Goal: Task Accomplishment & Management: Complete application form

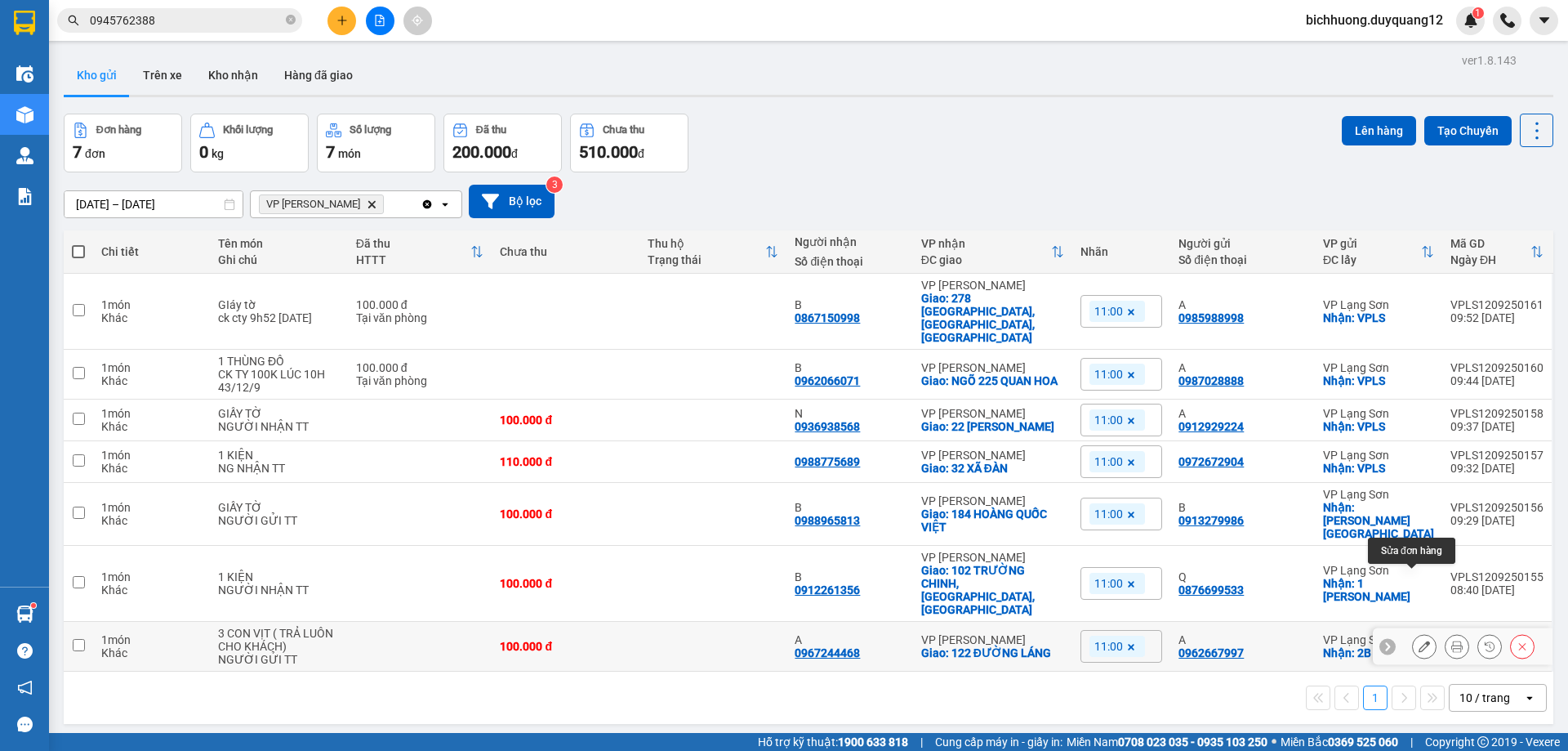
click at [1419, 641] on icon at bounding box center [1424, 646] width 11 height 11
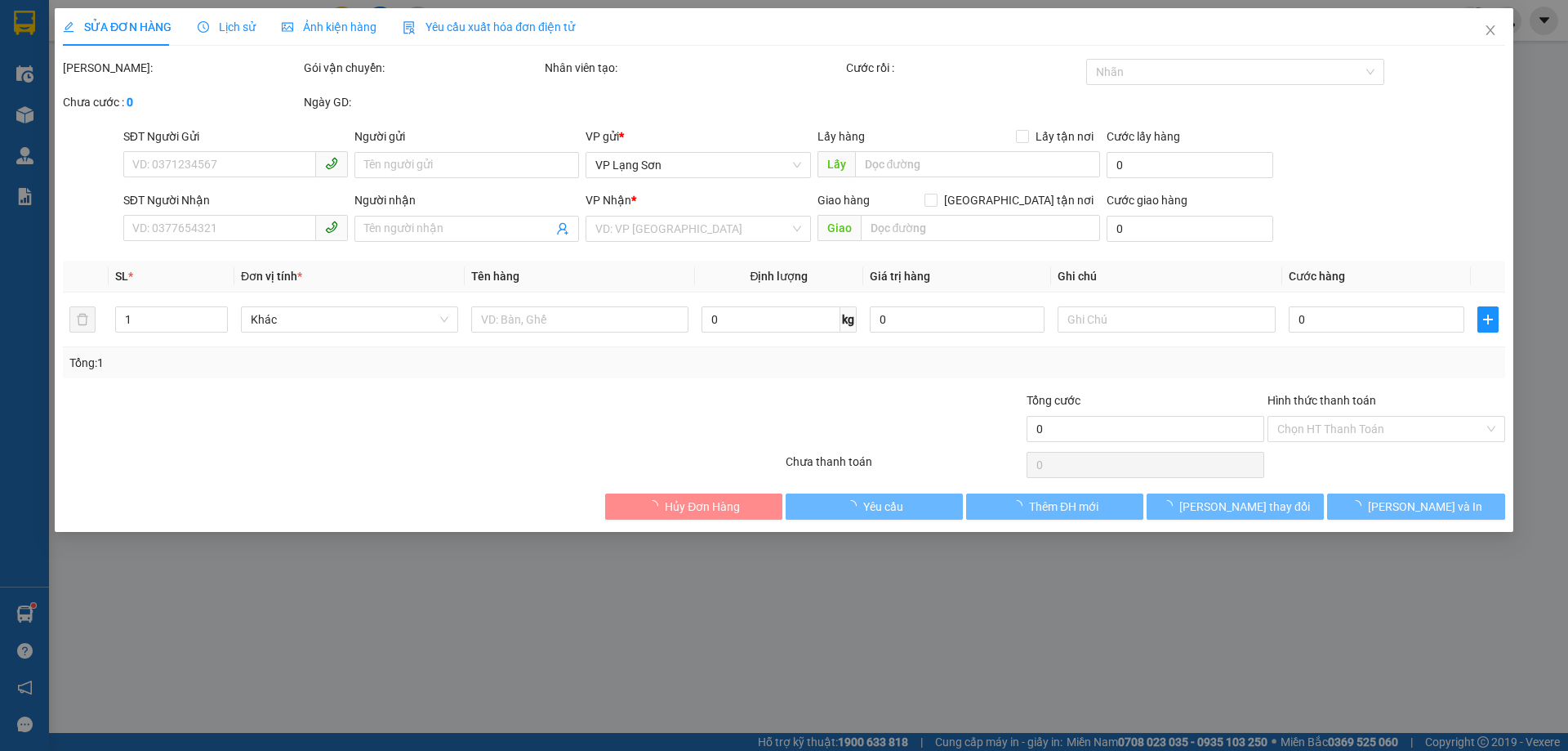
type input "0962667997"
type input "A"
checkbox input "true"
type input "2B PHAI VỆ"
type input "0967244468"
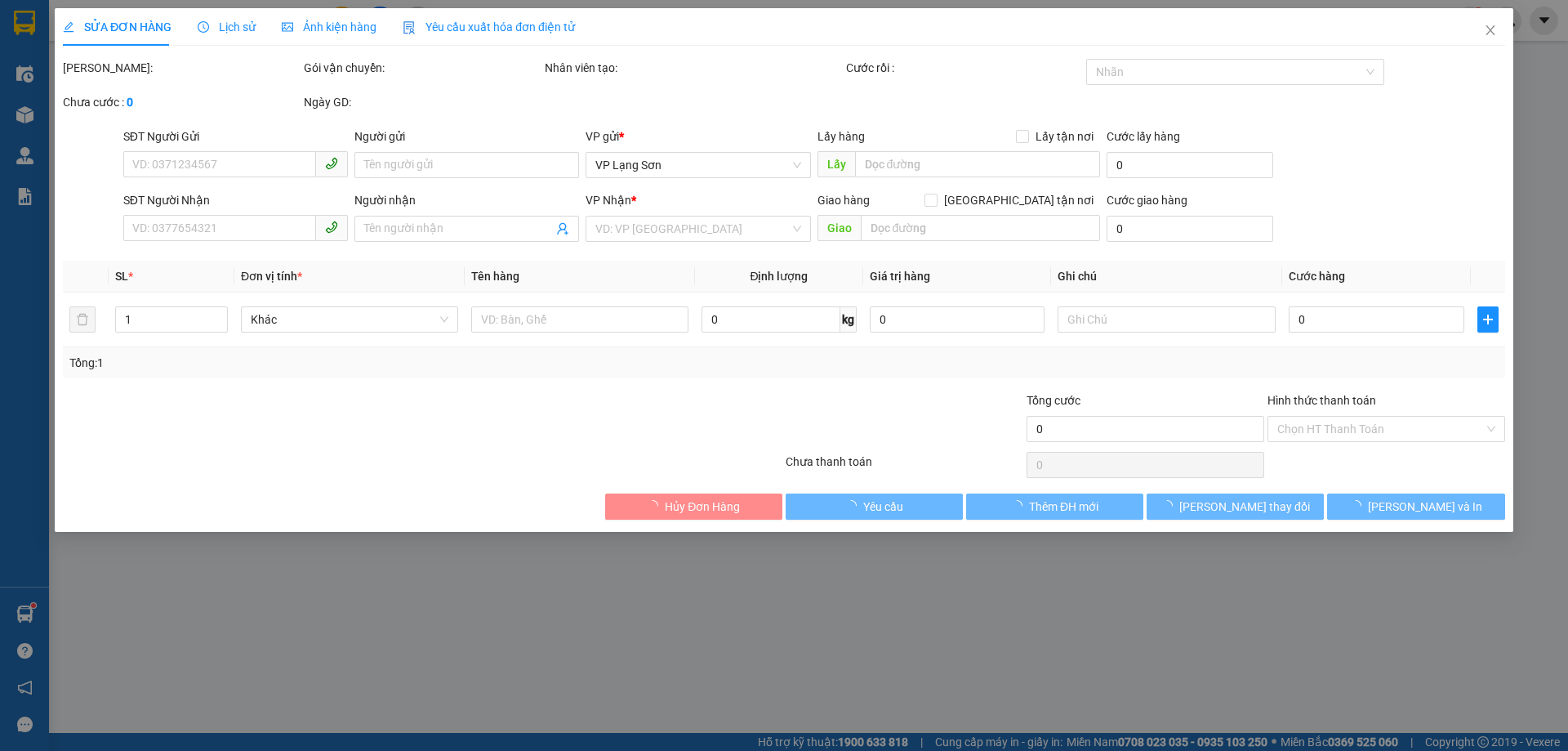
type input "A"
checkbox input "true"
type input "122 ĐƯỜNG LÁNG"
type input "100.000"
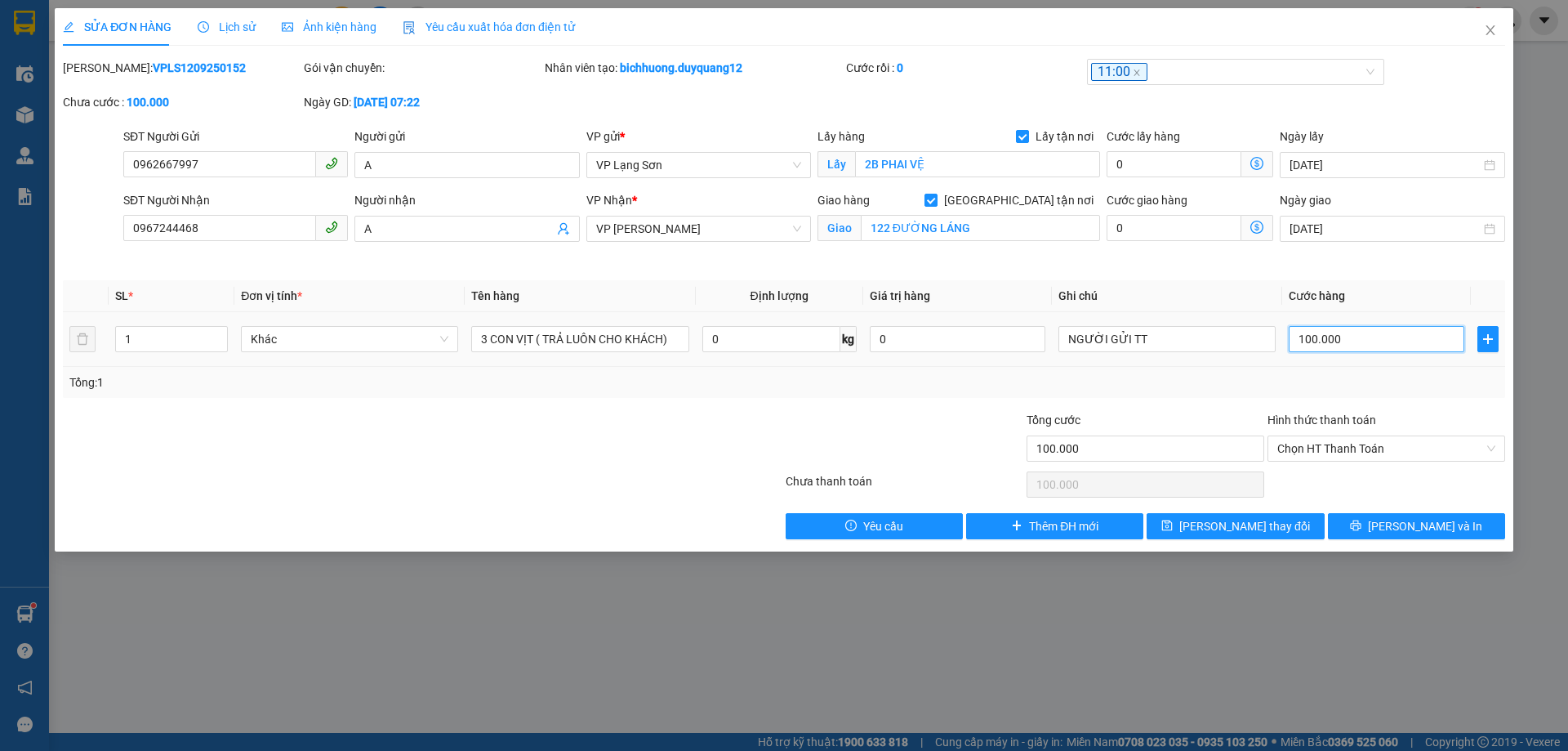
click at [1361, 342] on input "100.000" at bounding box center [1376, 339] width 176 height 26
type input "1"
type input "13"
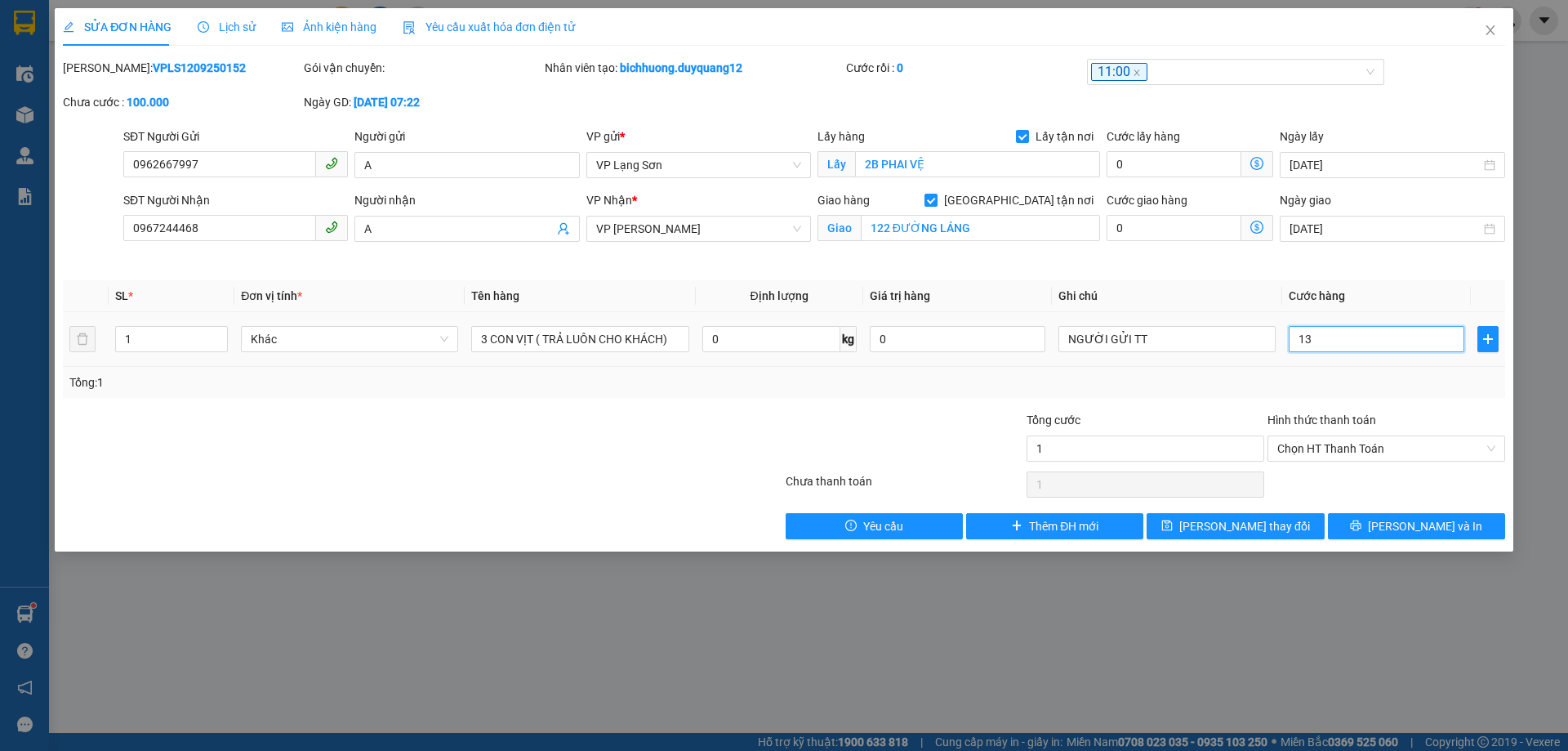
type input "13"
type input "130"
type input "1.300"
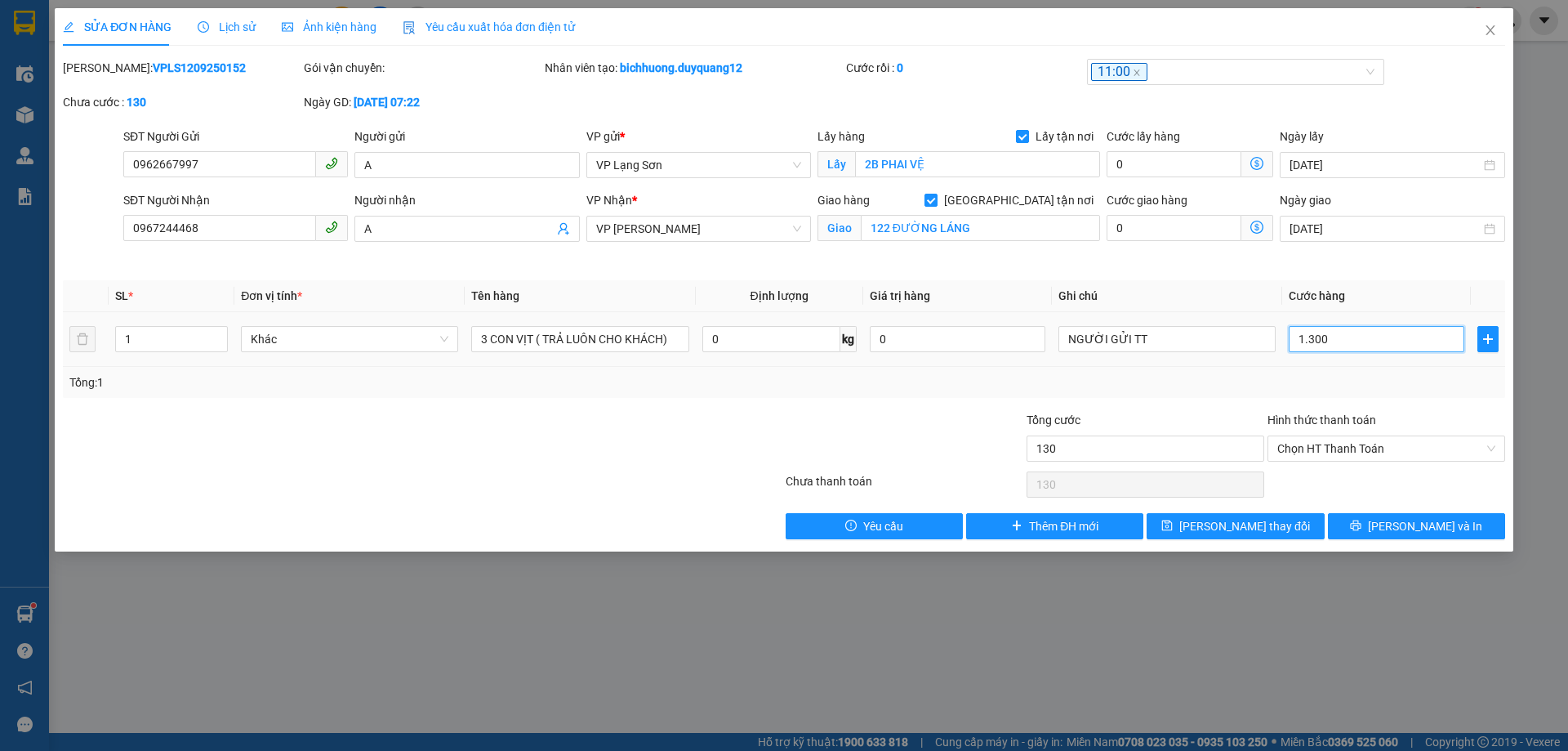
type input "1.300"
type input "13.000"
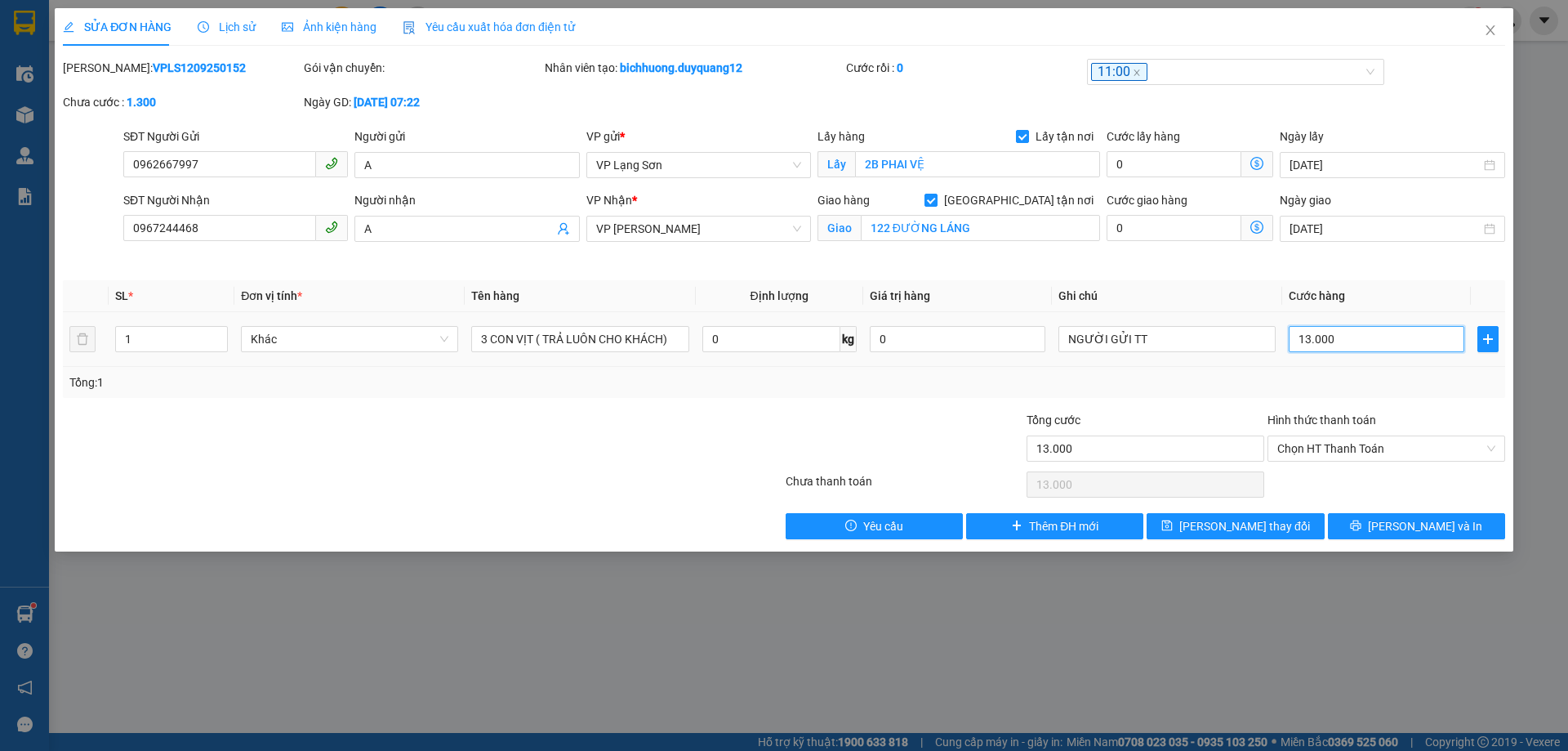
type input "130.000"
click at [1249, 523] on span "[PERSON_NAME] thay đổi" at bounding box center [1245, 526] width 131 height 18
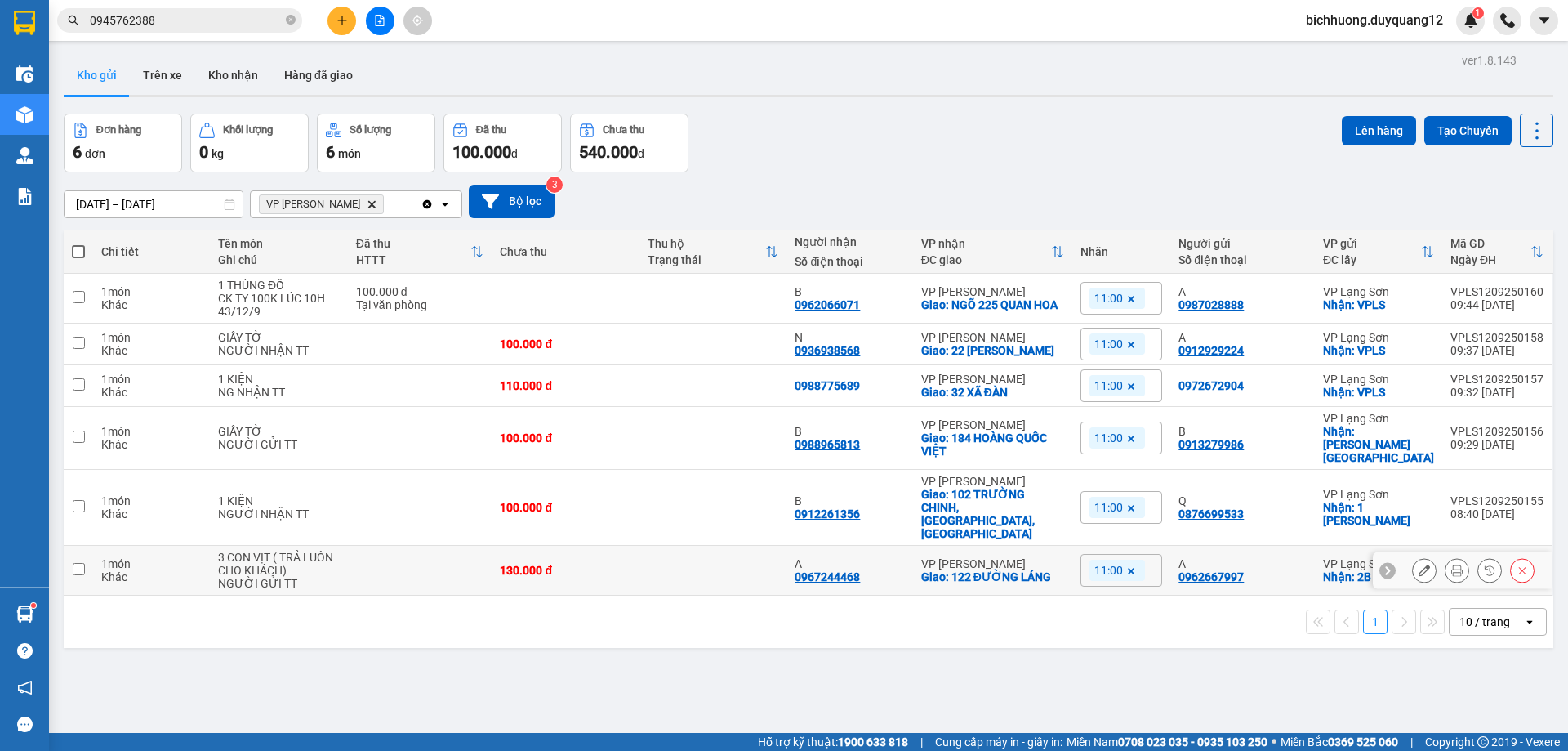
drag, startPoint x: 75, startPoint y: 535, endPoint x: 140, endPoint y: 534, distance: 65.0
click at [76, 563] on input "checkbox" at bounding box center [78, 569] width 12 height 12
checkbox input "true"
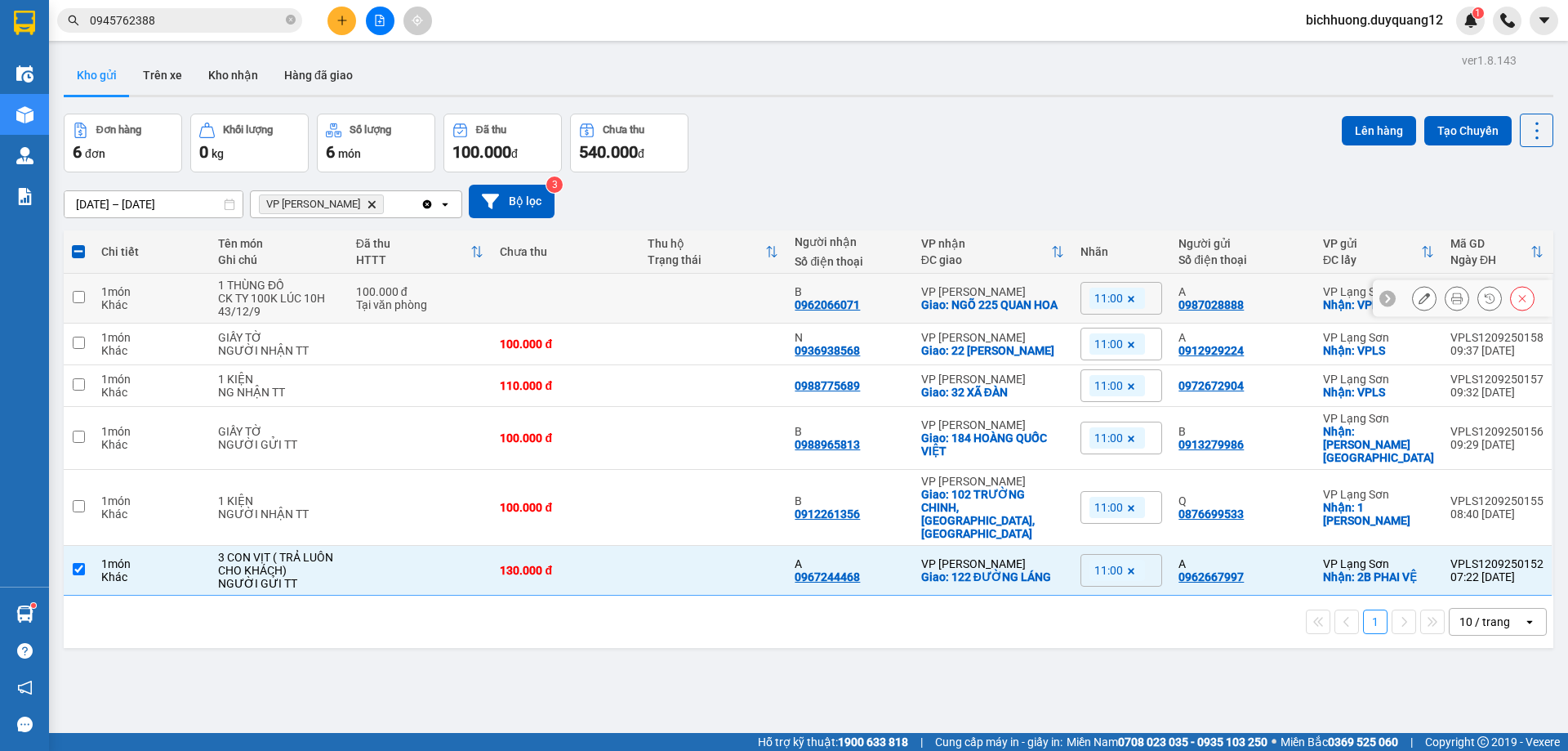
click at [77, 299] on input "checkbox" at bounding box center [78, 297] width 12 height 12
checkbox input "true"
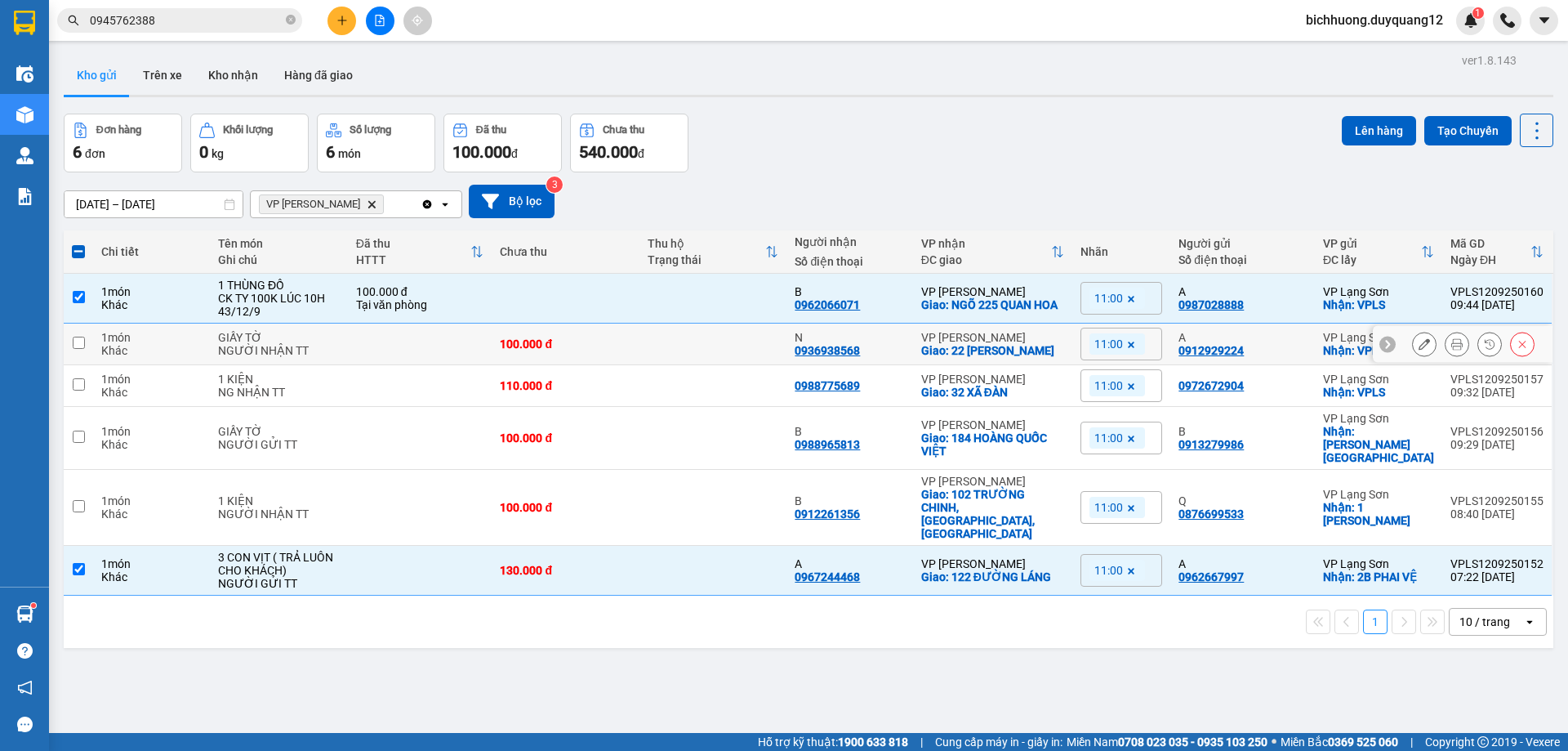
click at [81, 345] on input "checkbox" at bounding box center [78, 342] width 12 height 12
checkbox input "true"
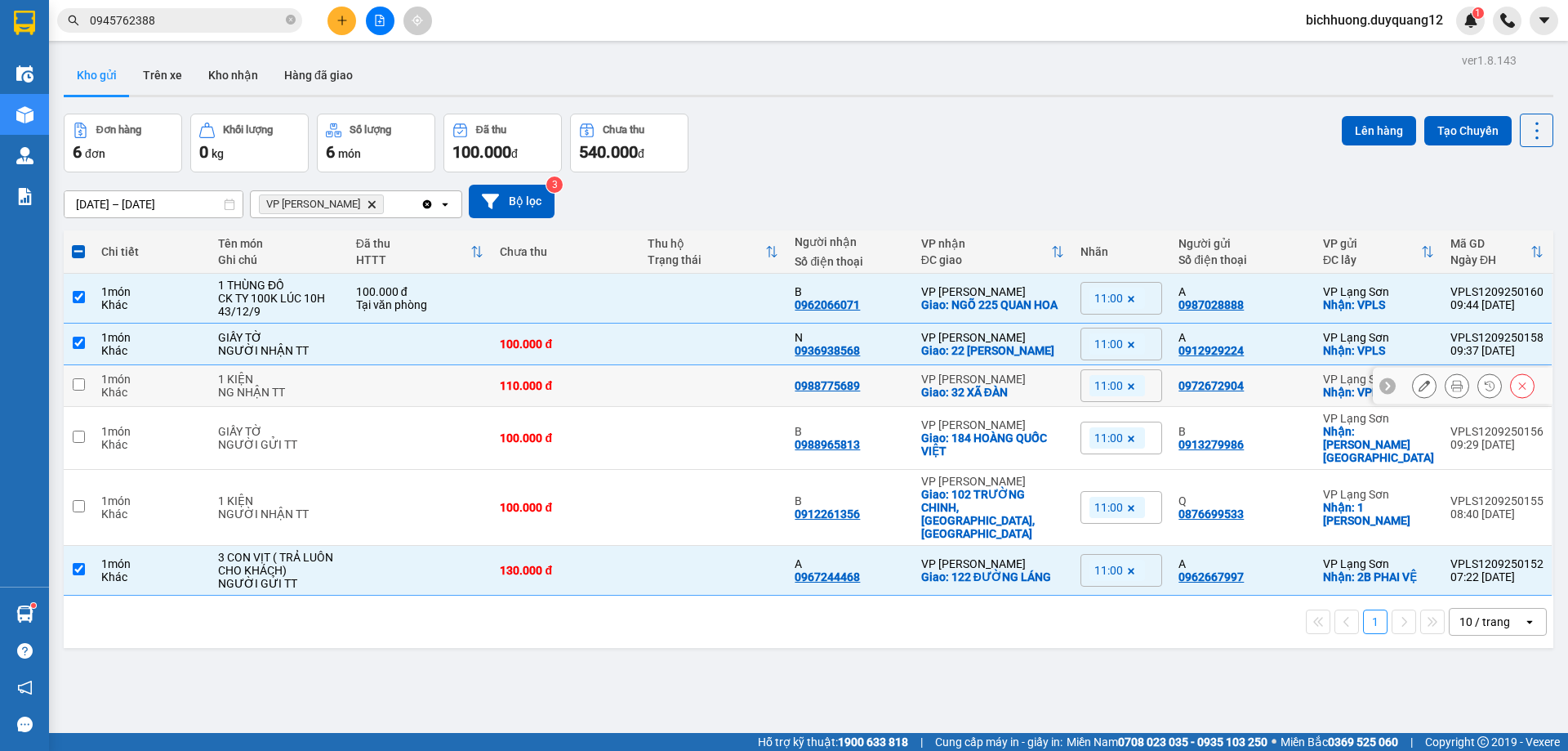
click at [76, 389] on input "checkbox" at bounding box center [78, 384] width 12 height 12
checkbox input "true"
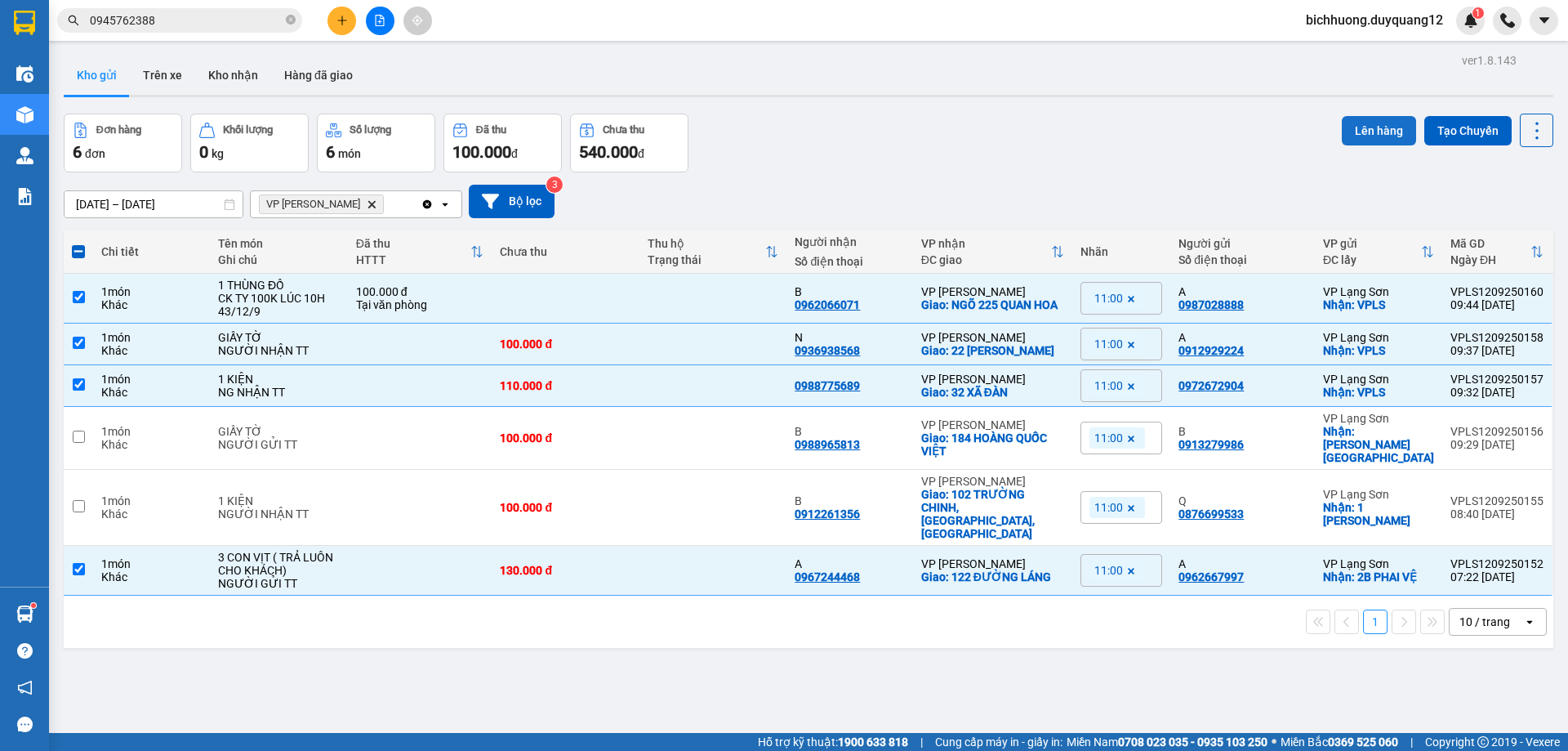
click at [1368, 132] on button "Lên hàng" at bounding box center [1379, 131] width 74 height 29
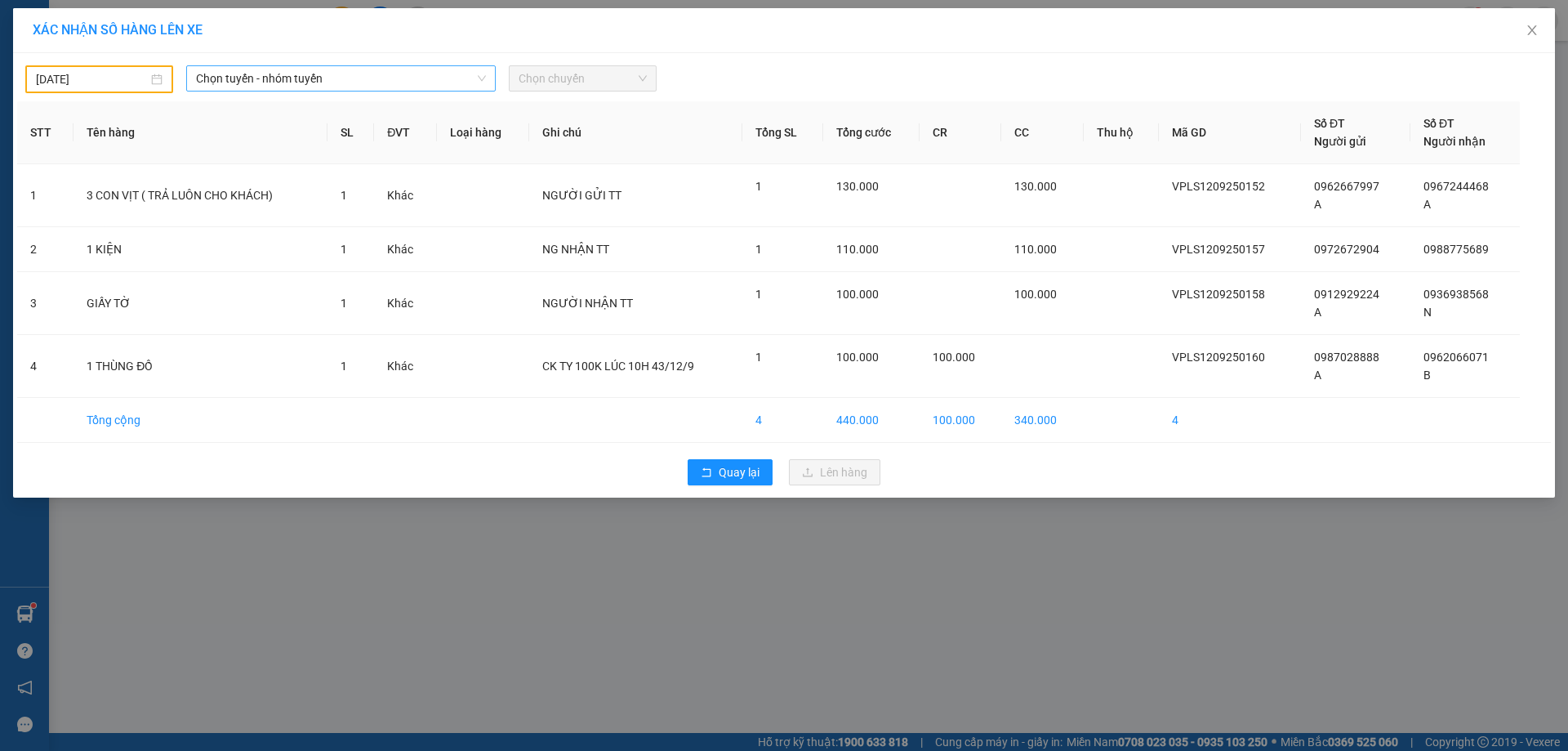
click at [477, 81] on icon "down" at bounding box center [482, 78] width 10 height 10
click at [460, 81] on span "Chọn tuyến - nhóm tuyến" at bounding box center [341, 78] width 290 height 25
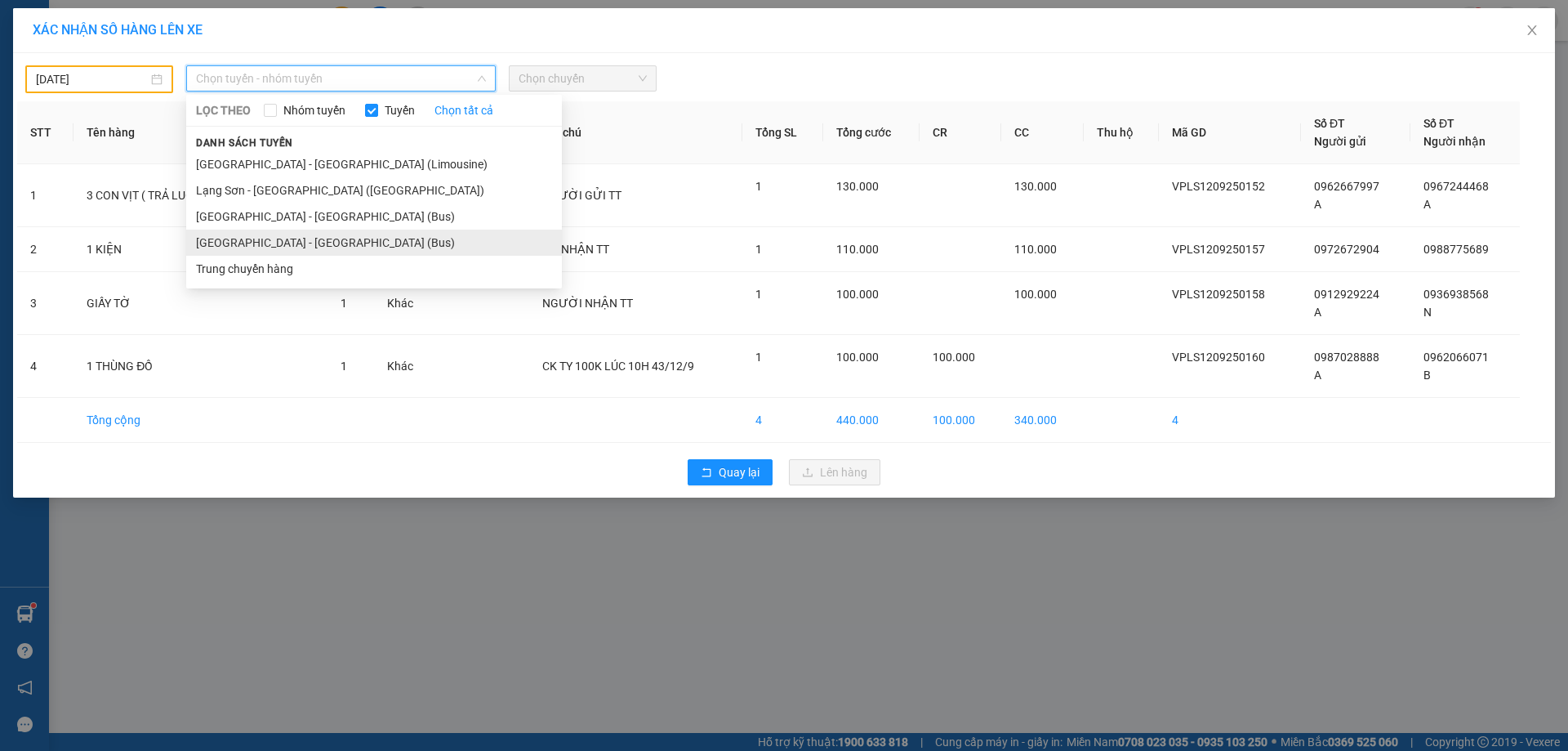
click at [254, 244] on li "[GEOGRAPHIC_DATA] - [GEOGRAPHIC_DATA] (Bus)" at bounding box center [374, 243] width 376 height 26
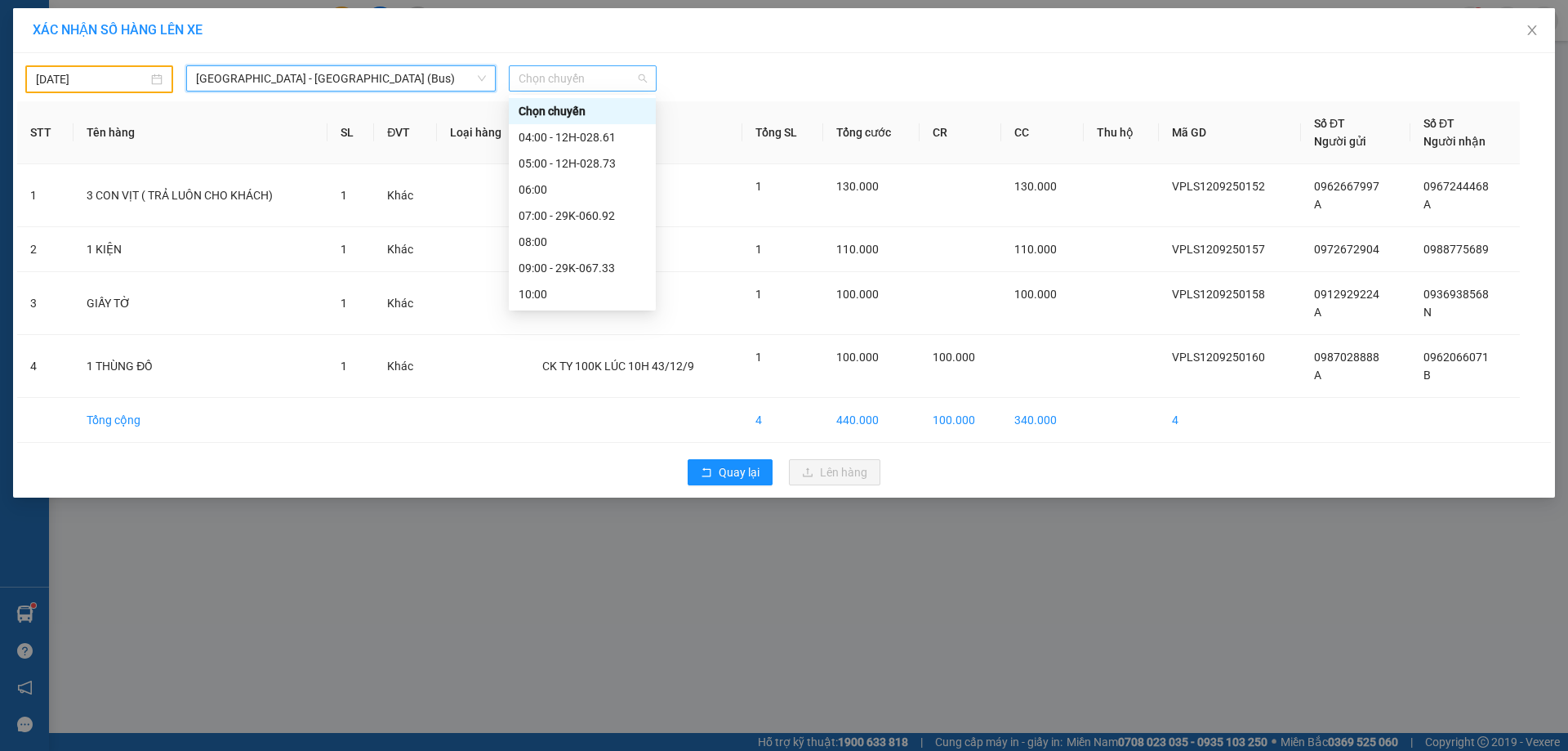
click at [644, 80] on span "Chọn chuyến" at bounding box center [582, 78] width 128 height 25
click at [561, 216] on div "11:00 - 12H-028.61" at bounding box center [582, 215] width 127 height 18
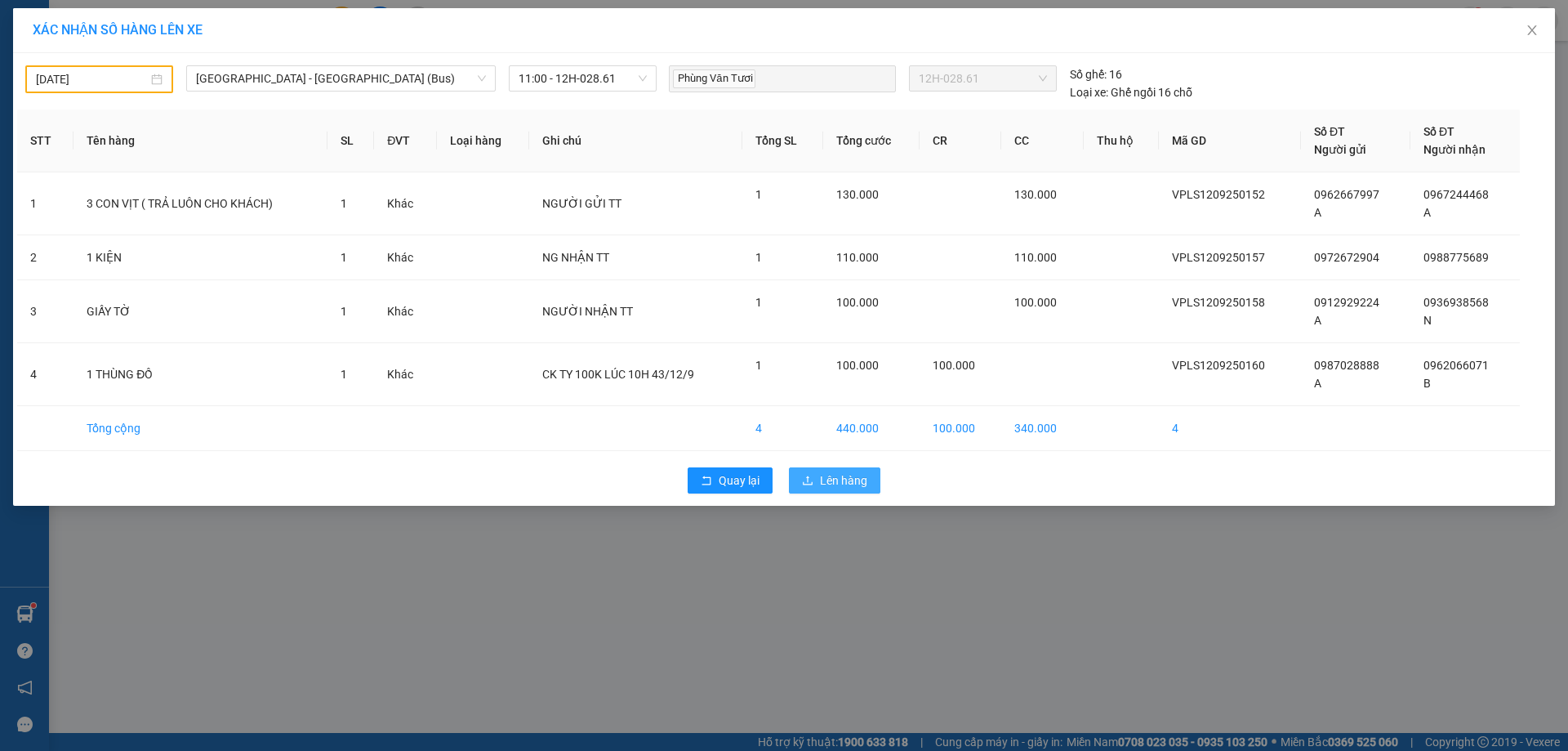
click at [845, 479] on span "Lên hàng" at bounding box center [844, 481] width 47 height 18
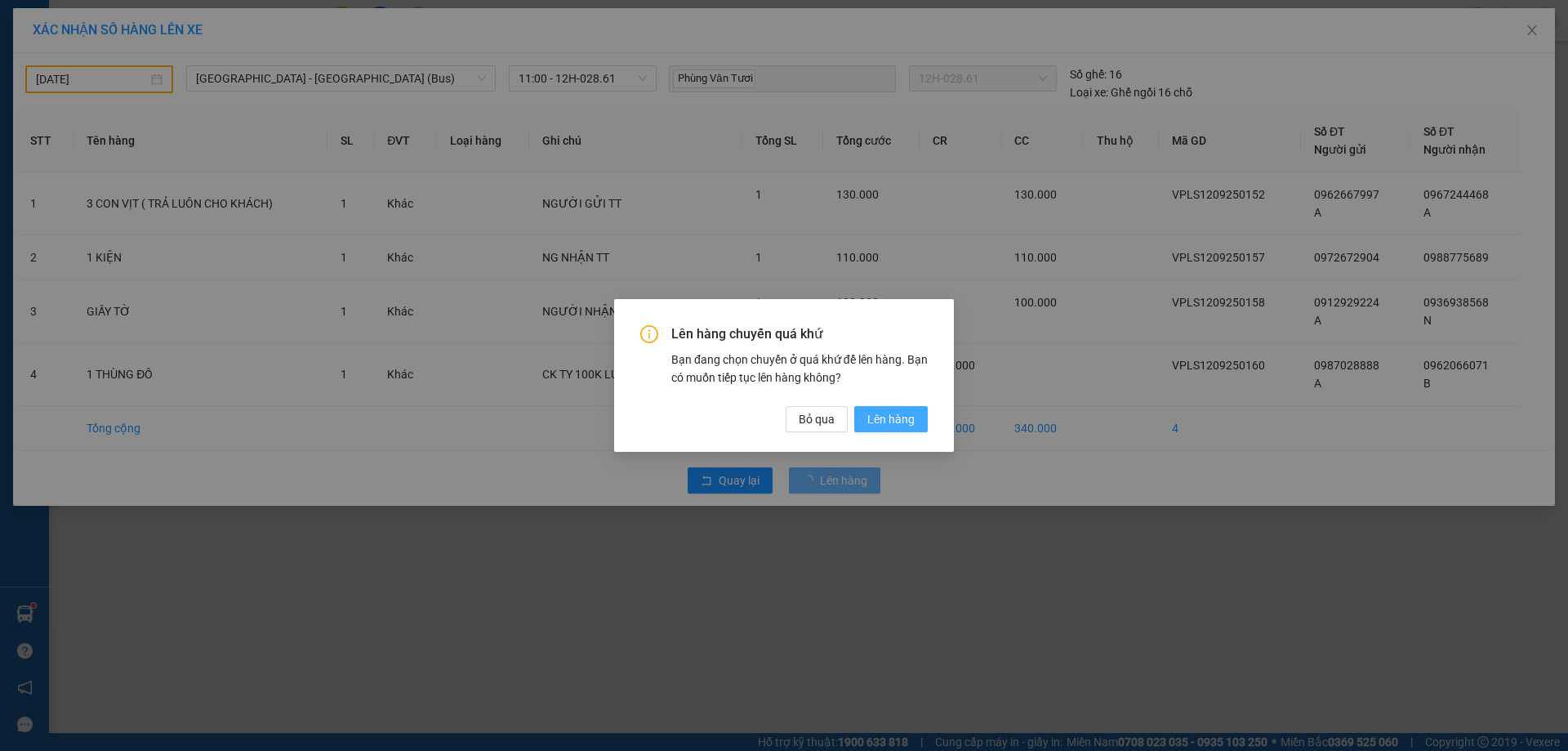
click at [911, 416] on span "Lên hàng" at bounding box center [891, 419] width 47 height 18
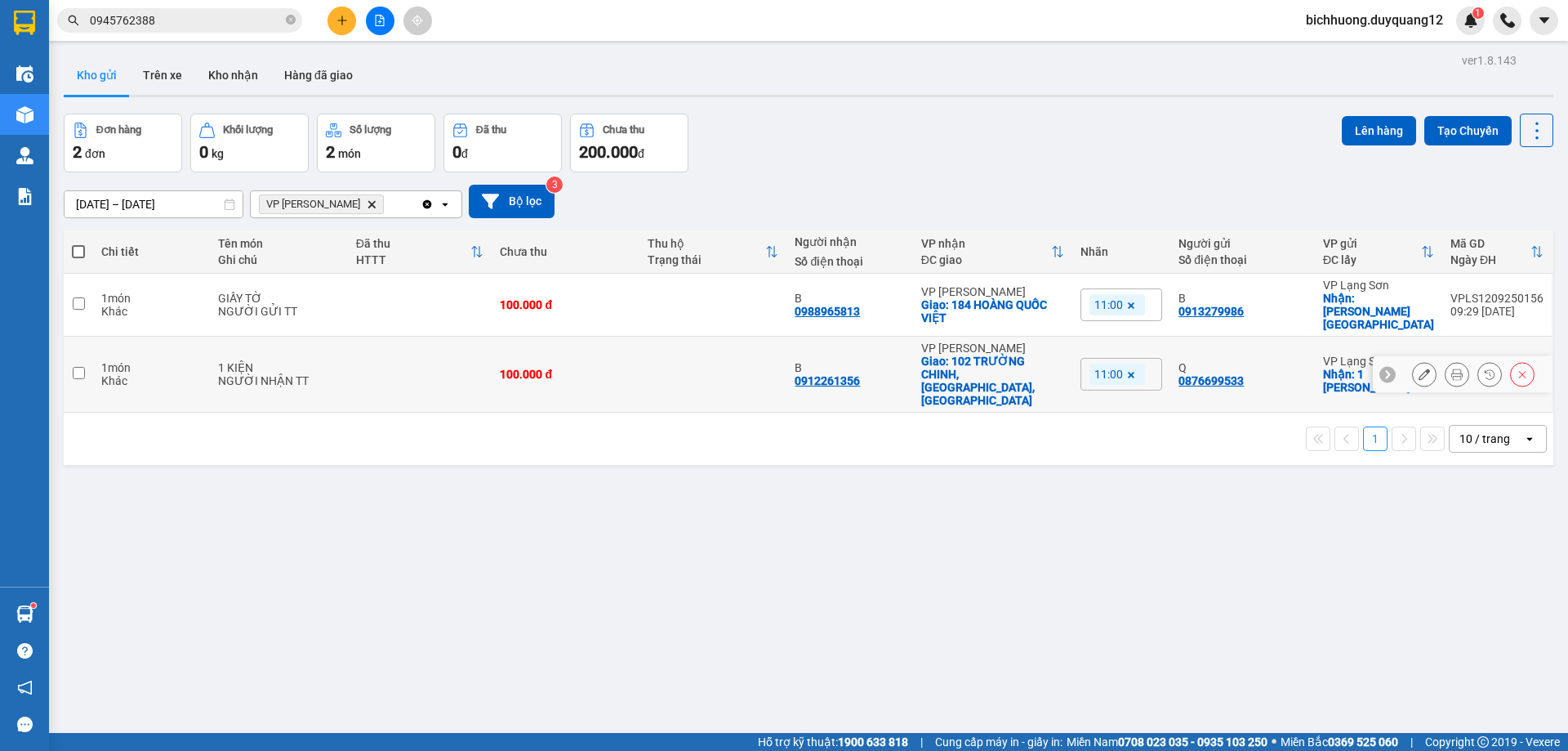
drag, startPoint x: 76, startPoint y: 347, endPoint x: 77, endPoint y: 336, distance: 11.0
click at [76, 367] on input "checkbox" at bounding box center [78, 373] width 12 height 12
checkbox input "true"
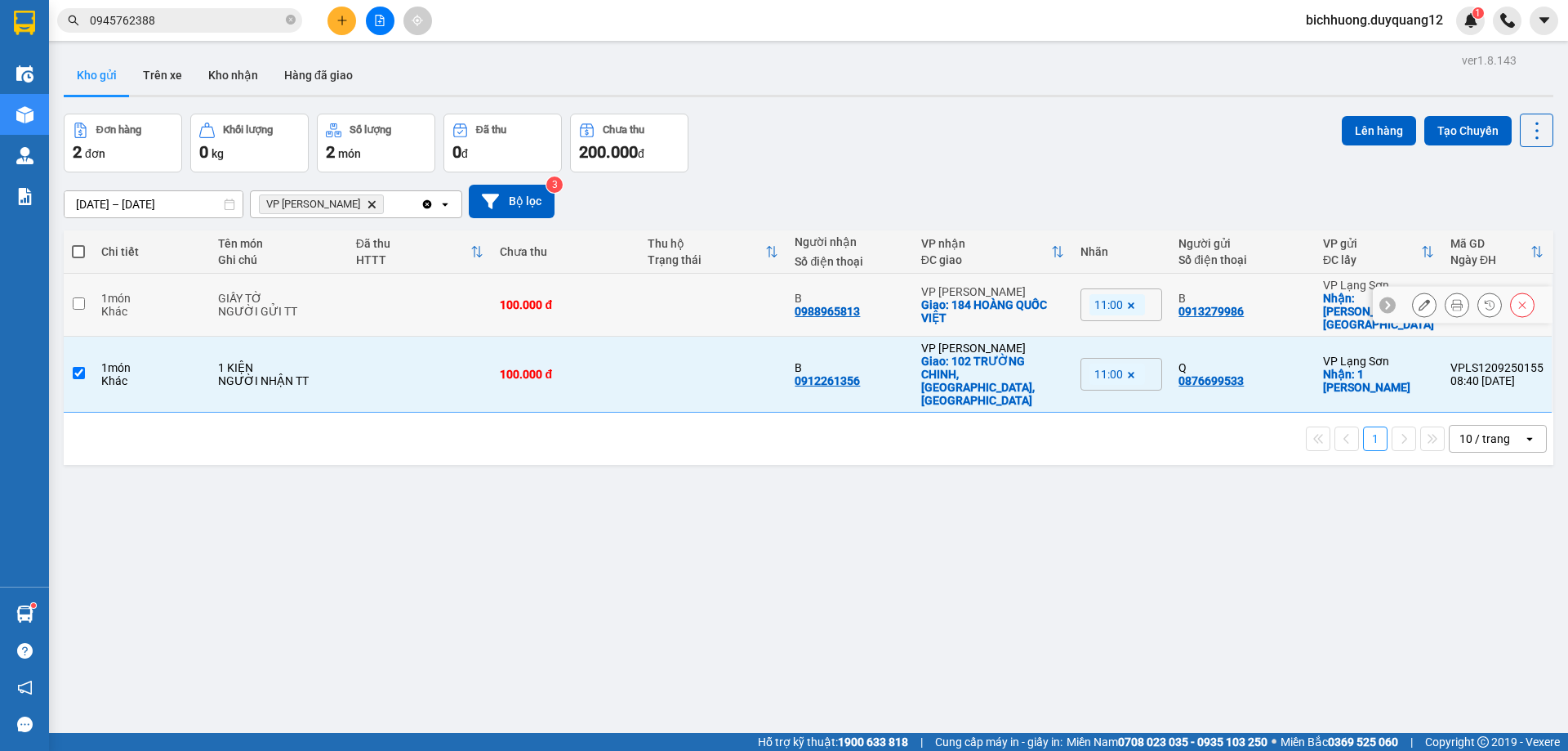
drag, startPoint x: 82, startPoint y: 297, endPoint x: 136, endPoint y: 282, distance: 56.0
click at [82, 297] on input "checkbox" at bounding box center [78, 303] width 12 height 12
checkbox input "true"
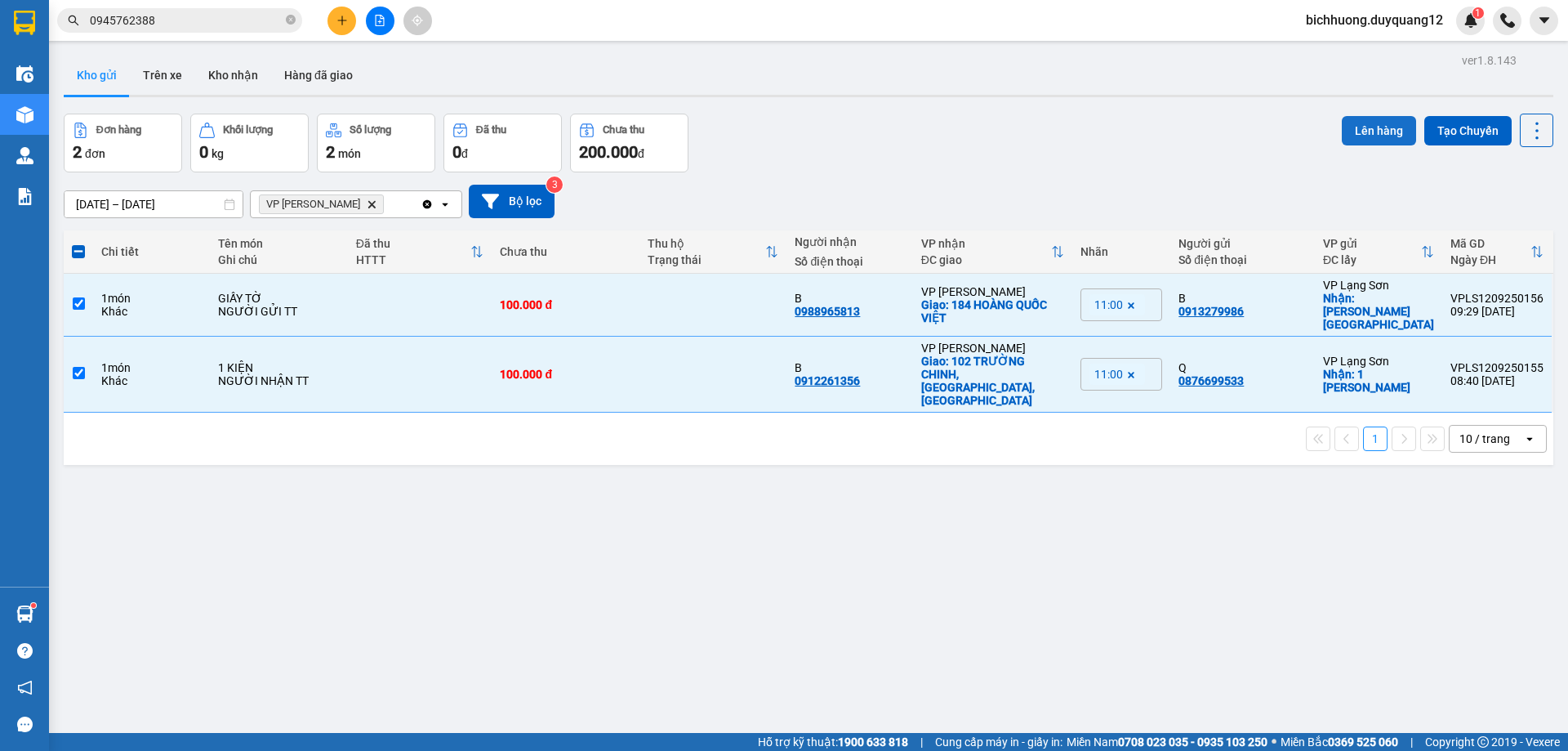
drag, startPoint x: 1371, startPoint y: 134, endPoint x: 1360, endPoint y: 133, distance: 11.0
click at [1364, 133] on button "Lên hàng" at bounding box center [1379, 131] width 74 height 29
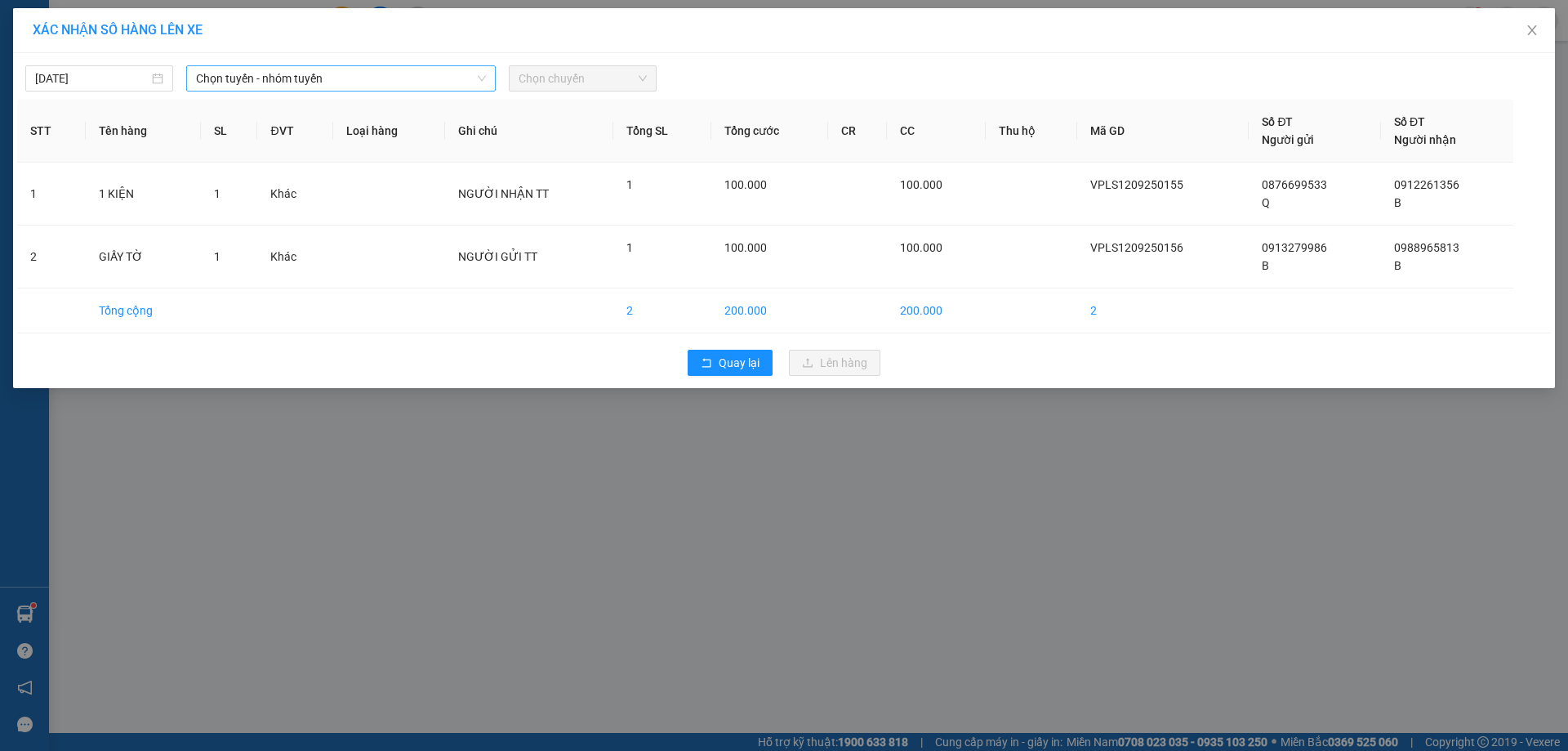
click at [479, 82] on icon "down" at bounding box center [482, 78] width 10 height 10
click at [480, 79] on icon "down" at bounding box center [482, 78] width 10 height 10
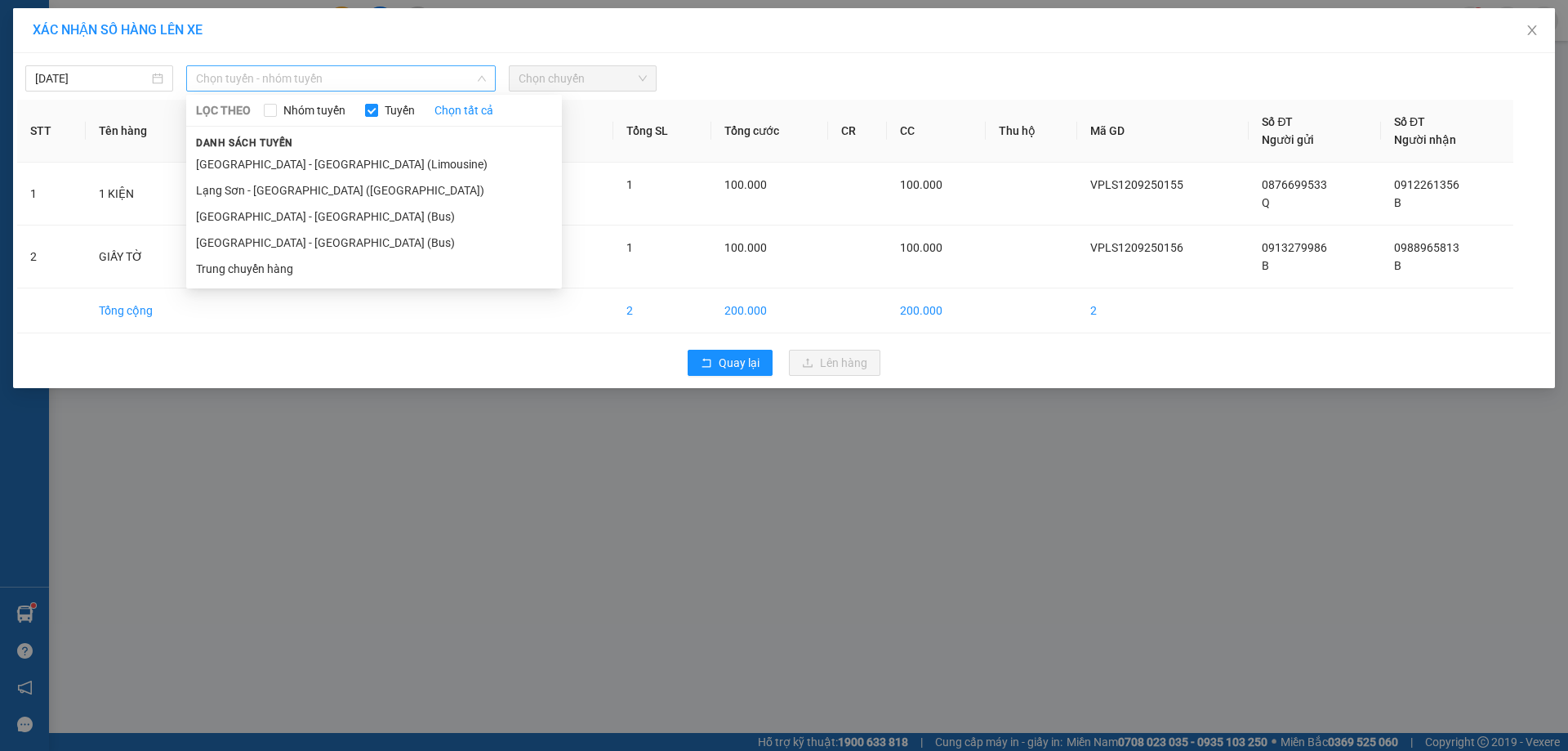
click at [458, 74] on span "Chọn tuyến - nhóm tuyến" at bounding box center [341, 78] width 290 height 25
drag, startPoint x: 289, startPoint y: 195, endPoint x: 304, endPoint y: 194, distance: 15.0
click at [295, 194] on li "Lạng Sơn - [GEOGRAPHIC_DATA] ([GEOGRAPHIC_DATA])" at bounding box center [374, 190] width 376 height 26
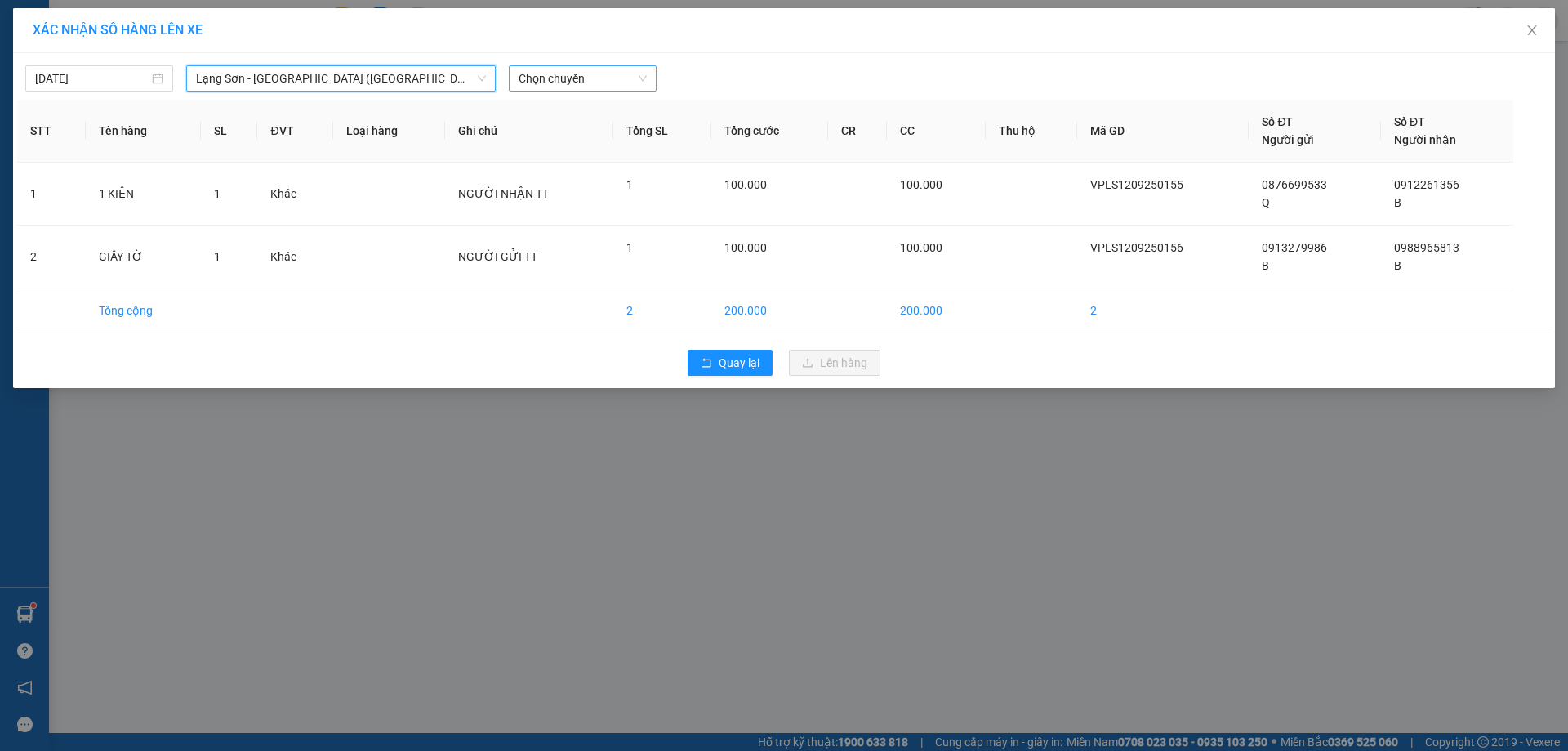
click at [647, 81] on span "Chọn chuyến" at bounding box center [582, 78] width 128 height 25
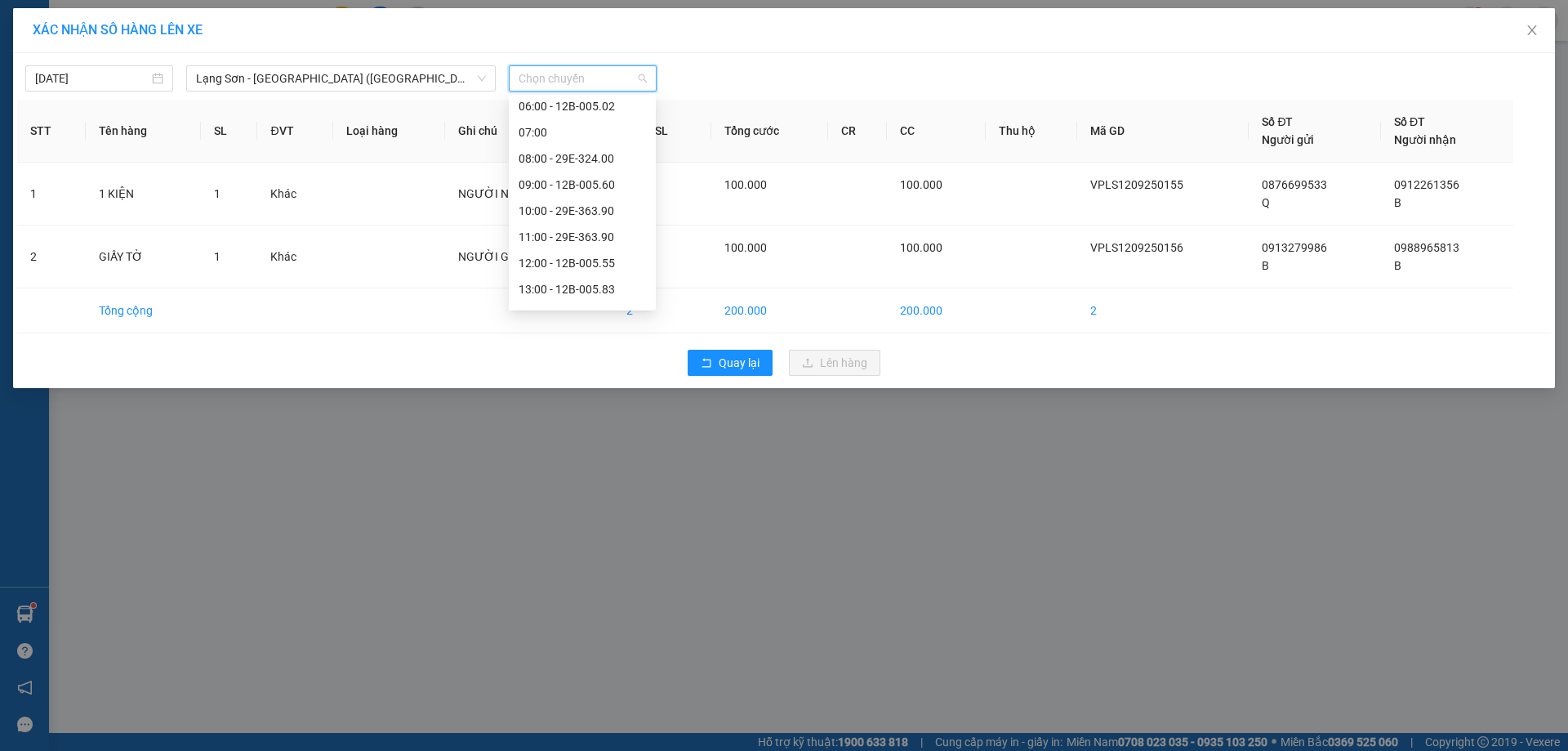
scroll to position [121, 0]
click at [552, 230] on div "11:00 - 29E-363.90" at bounding box center [582, 226] width 127 height 18
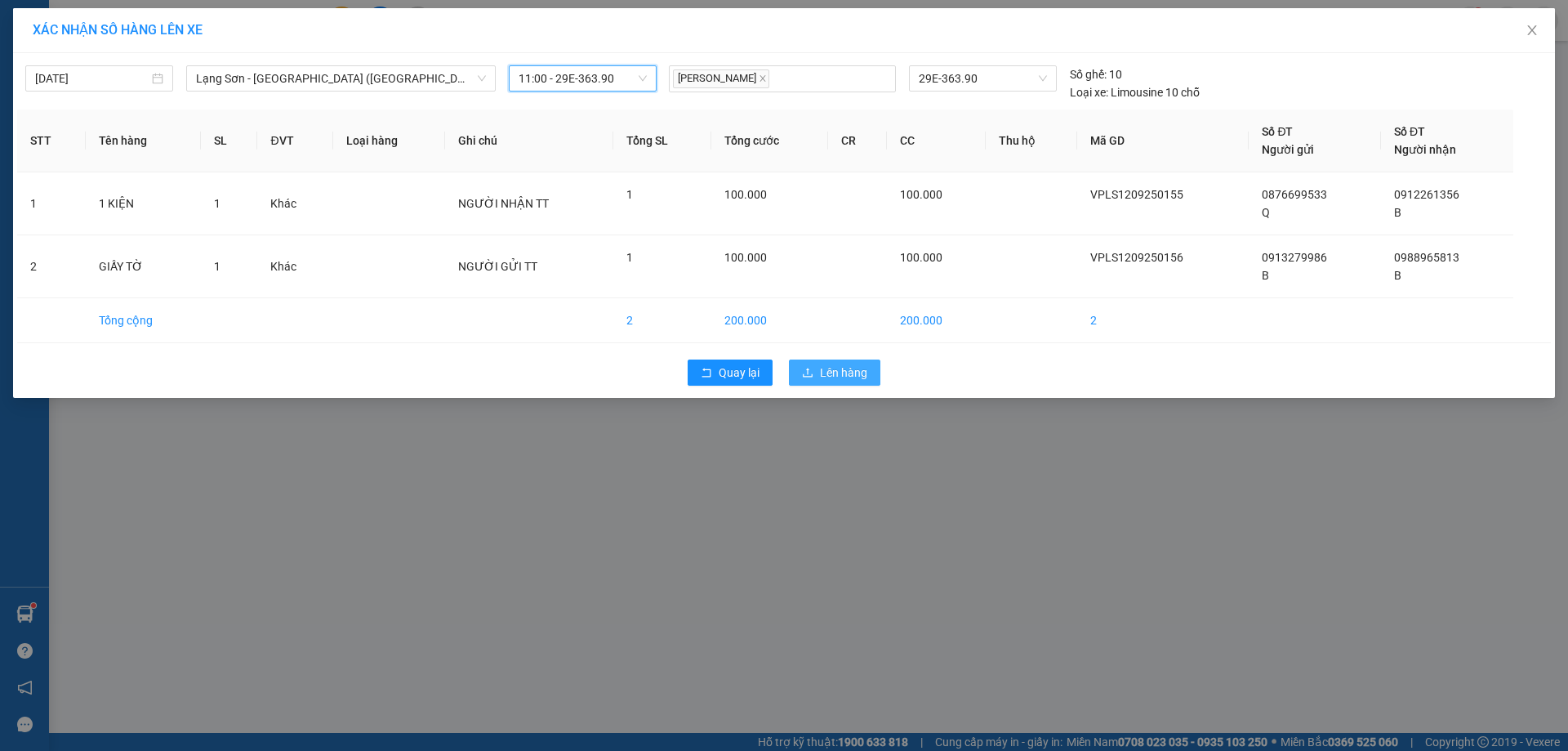
drag, startPoint x: 825, startPoint y: 369, endPoint x: 826, endPoint y: 346, distance: 23.0
click at [826, 369] on span "Lên hàng" at bounding box center [844, 373] width 47 height 18
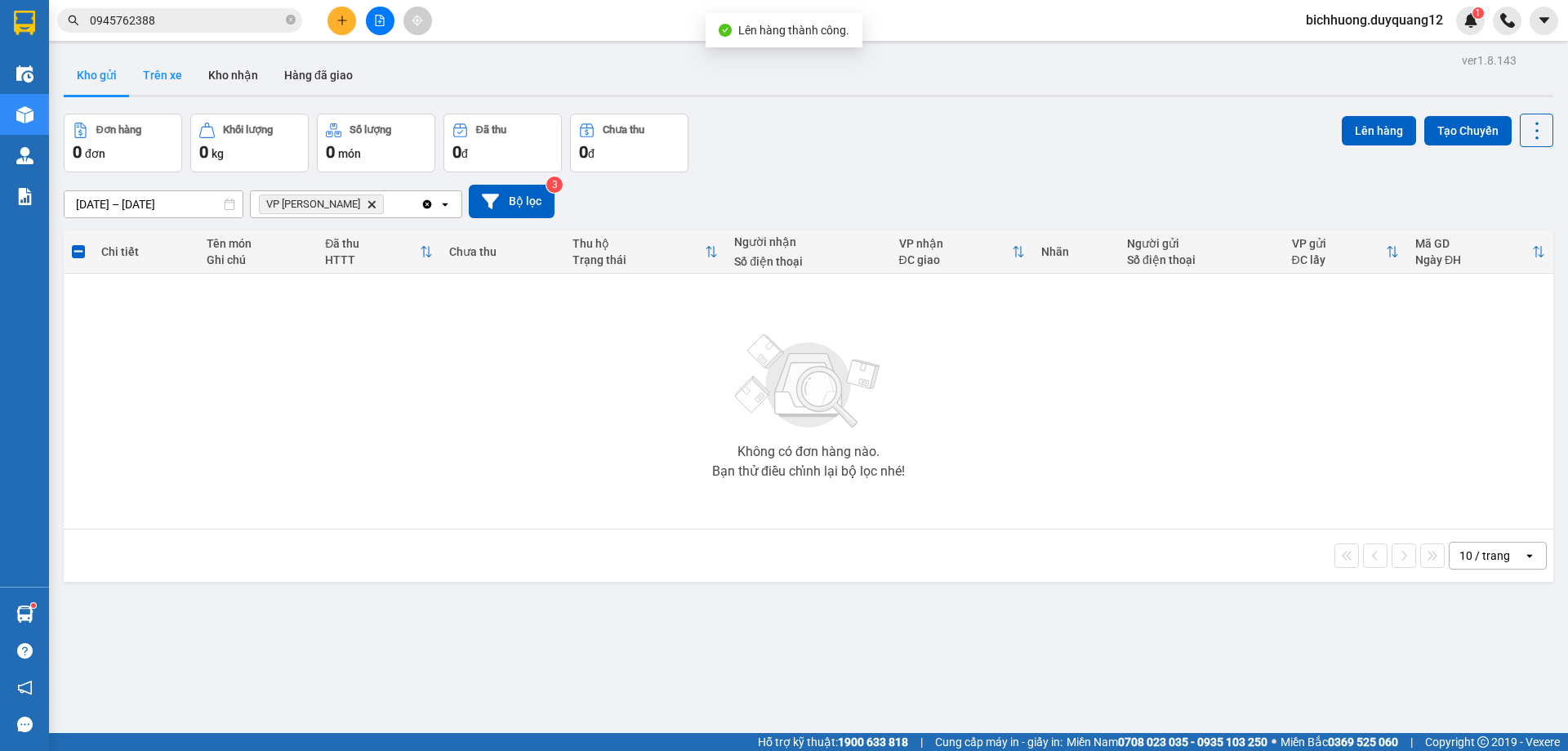
click at [162, 76] on button "Trên xe" at bounding box center [163, 75] width 65 height 39
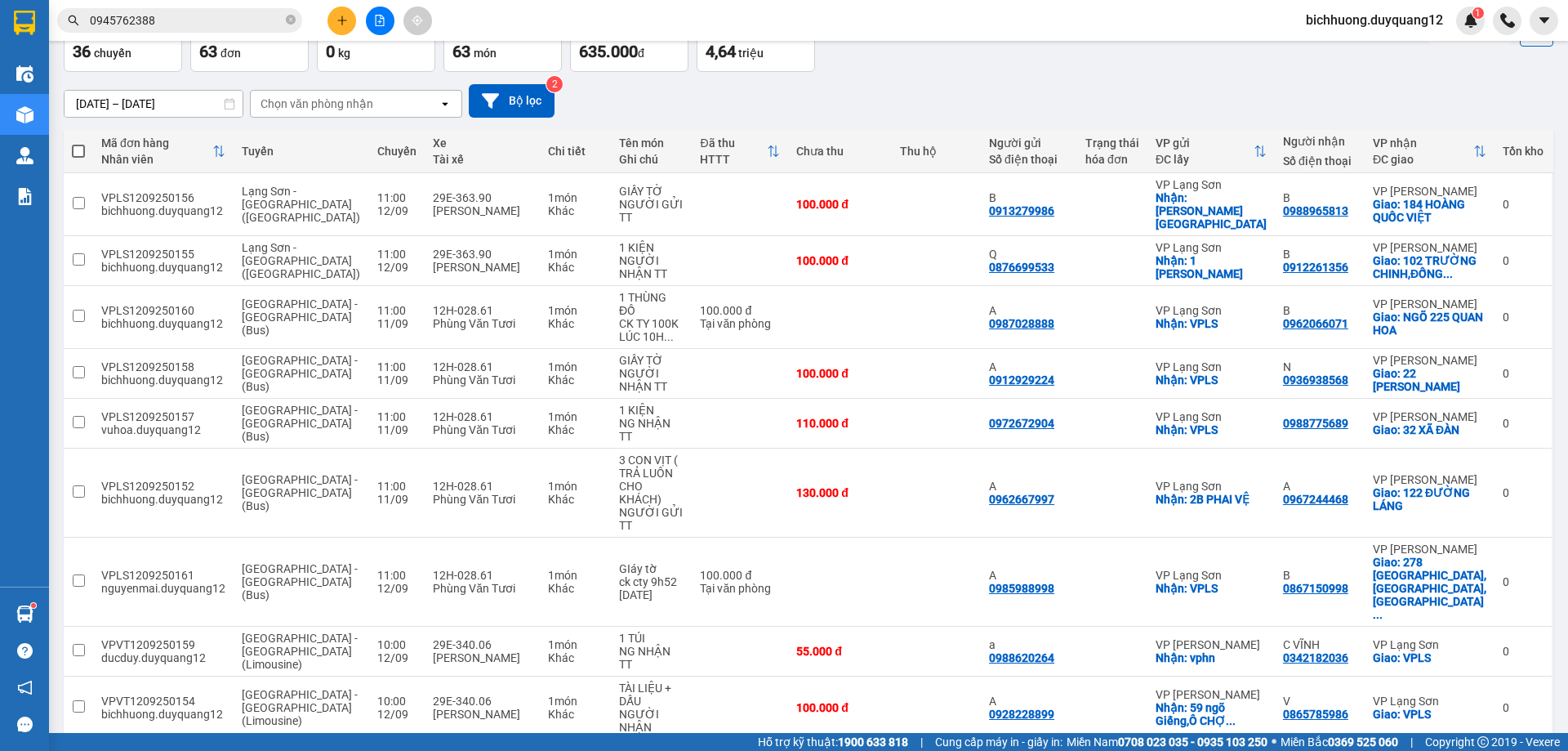
scroll to position [119, 0]
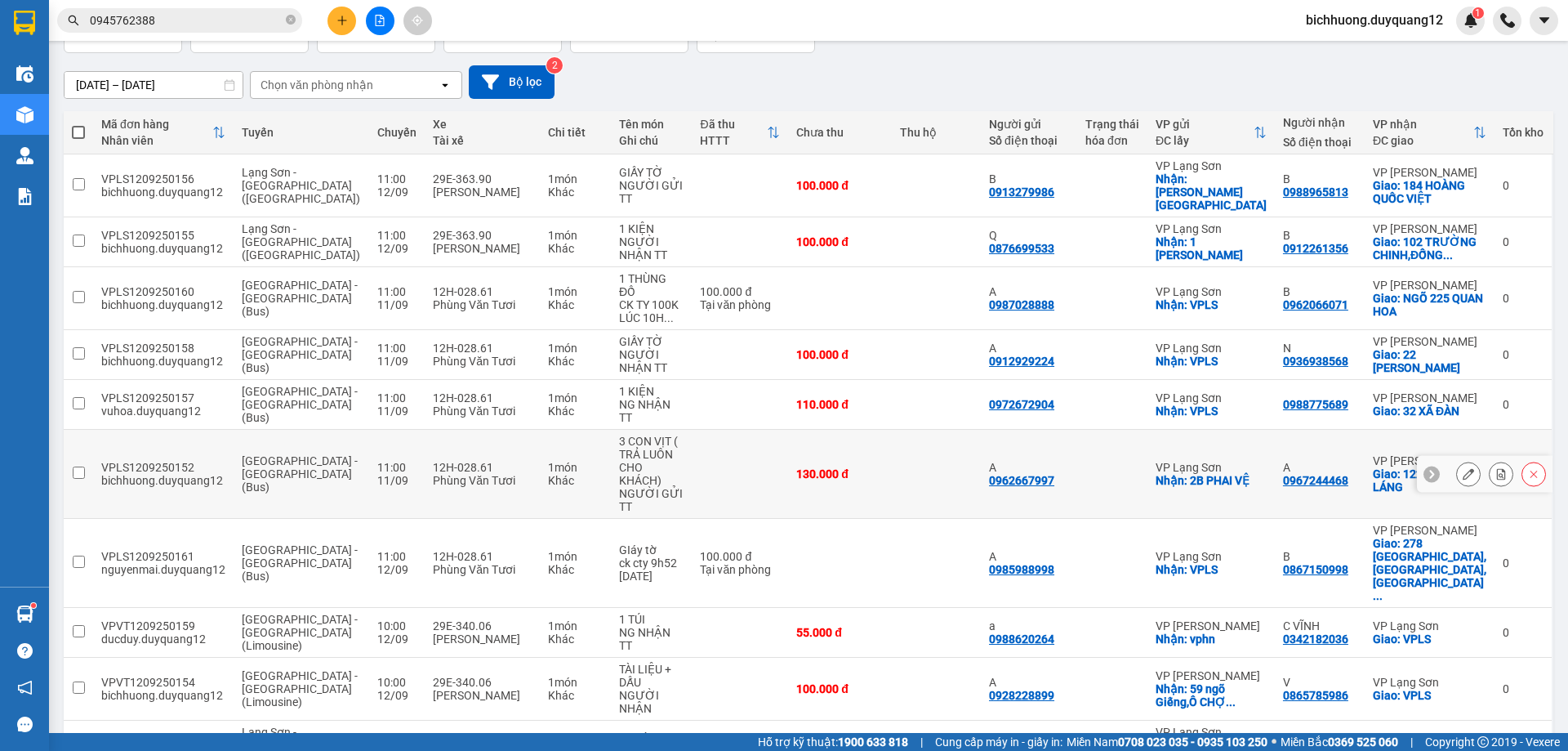
click at [1200, 442] on td "VP Lạng Sơn Nhận: 2B PHAI VỆ" at bounding box center [1211, 474] width 127 height 89
checkbox input "true"
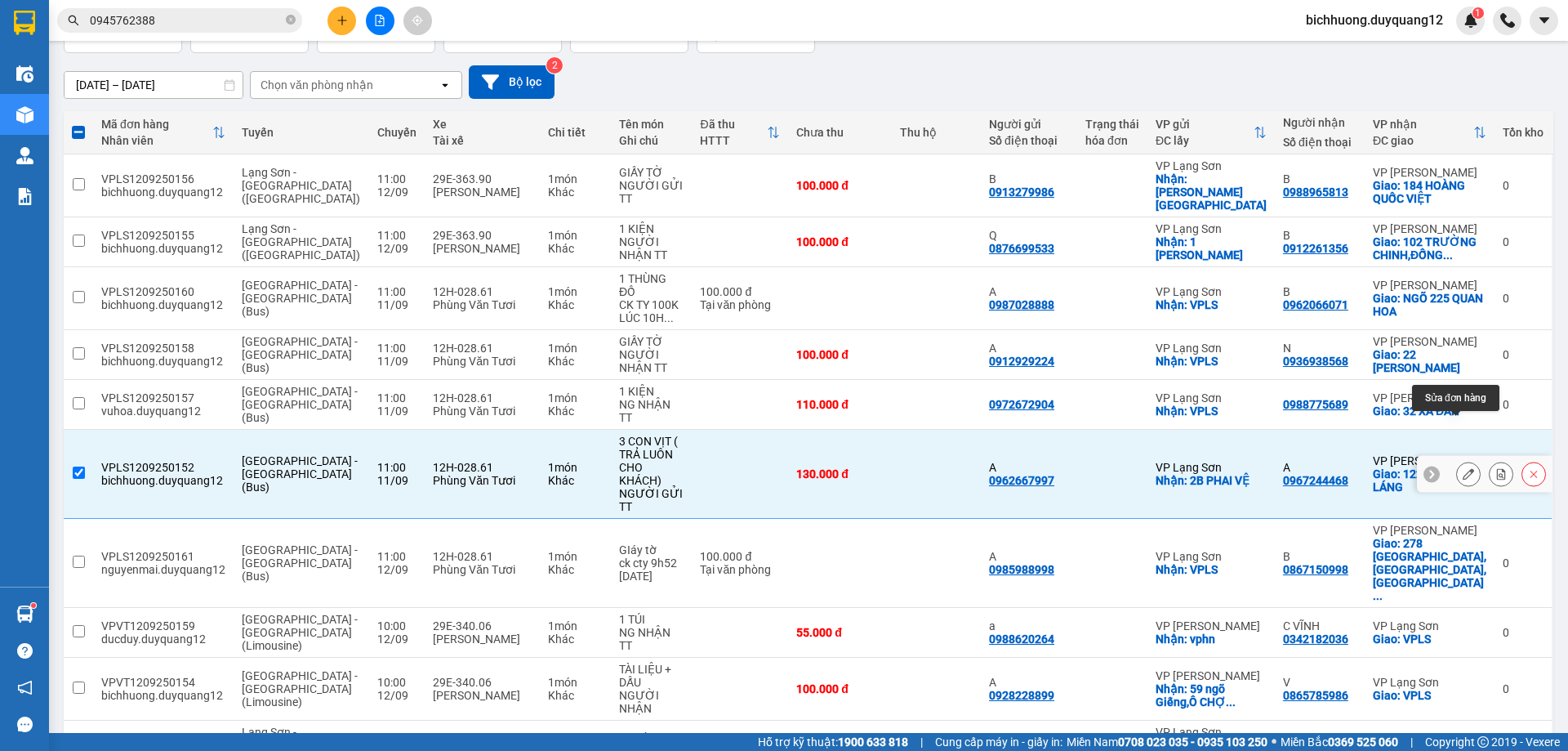
click at [1457, 460] on button at bounding box center [1468, 474] width 23 height 29
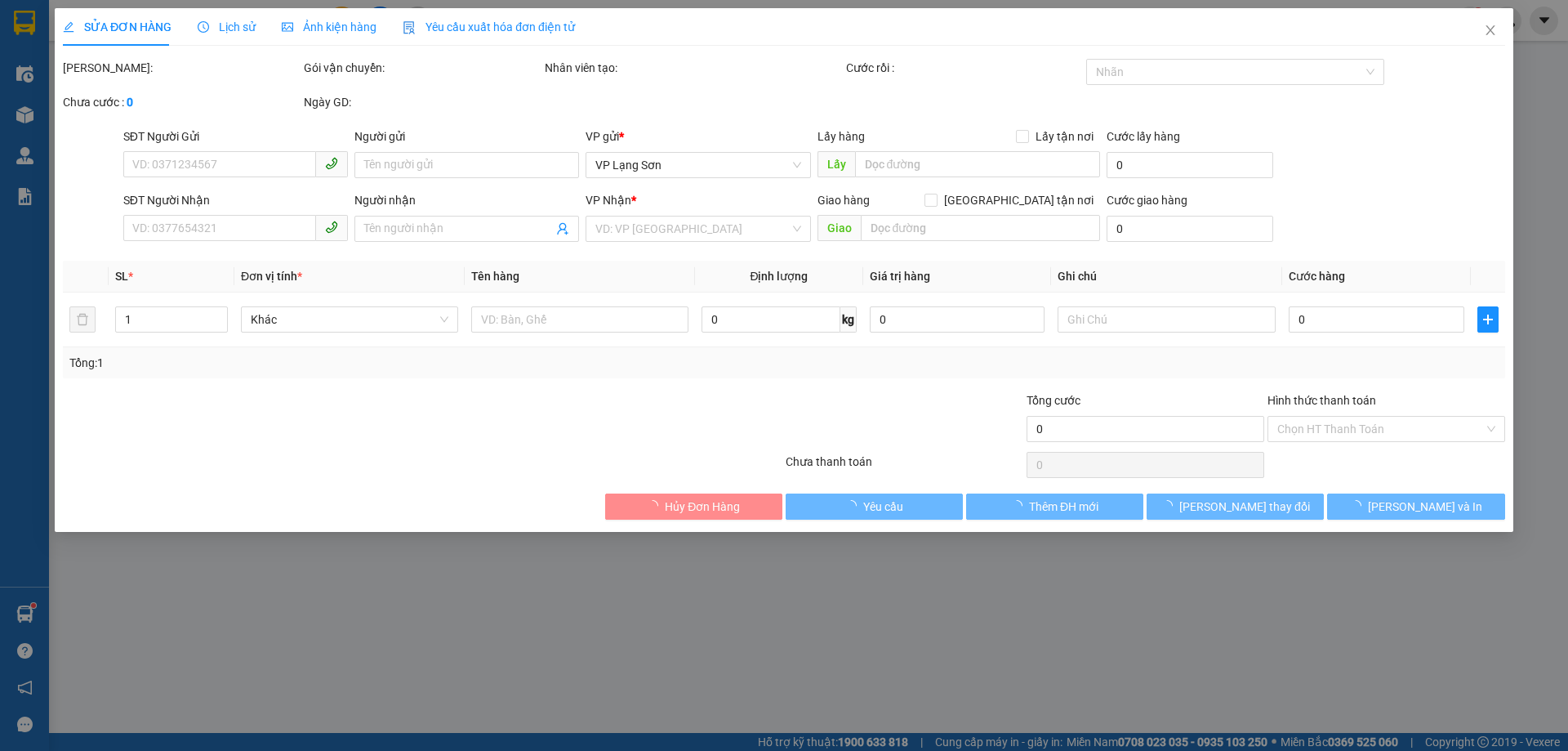
type input "0962667997"
type input "A"
checkbox input "true"
type input "2B PHAI VỆ"
type input "0967244468"
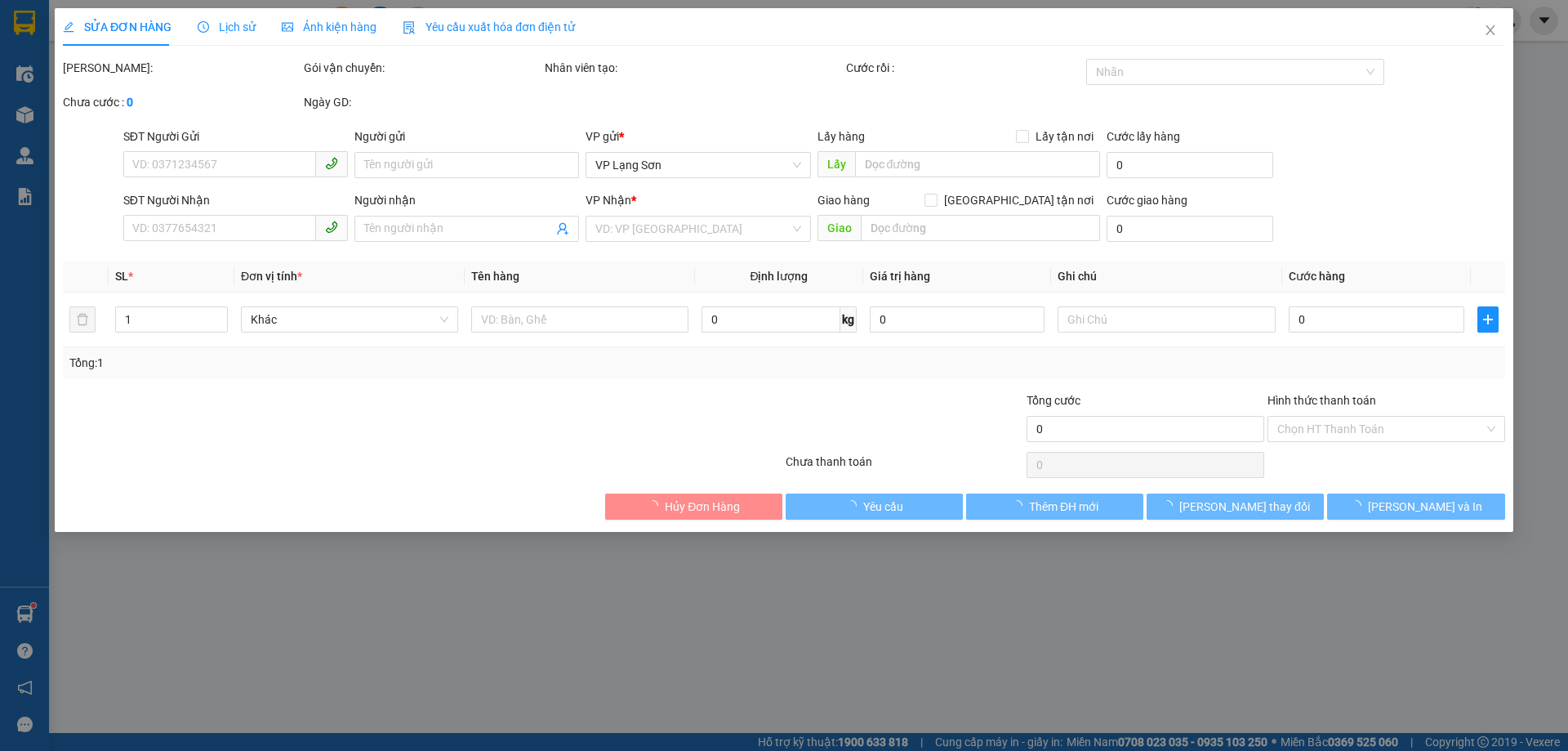
type input "A"
checkbox input "true"
type input "122 ĐƯỜNG LÁNG"
type input "130.000"
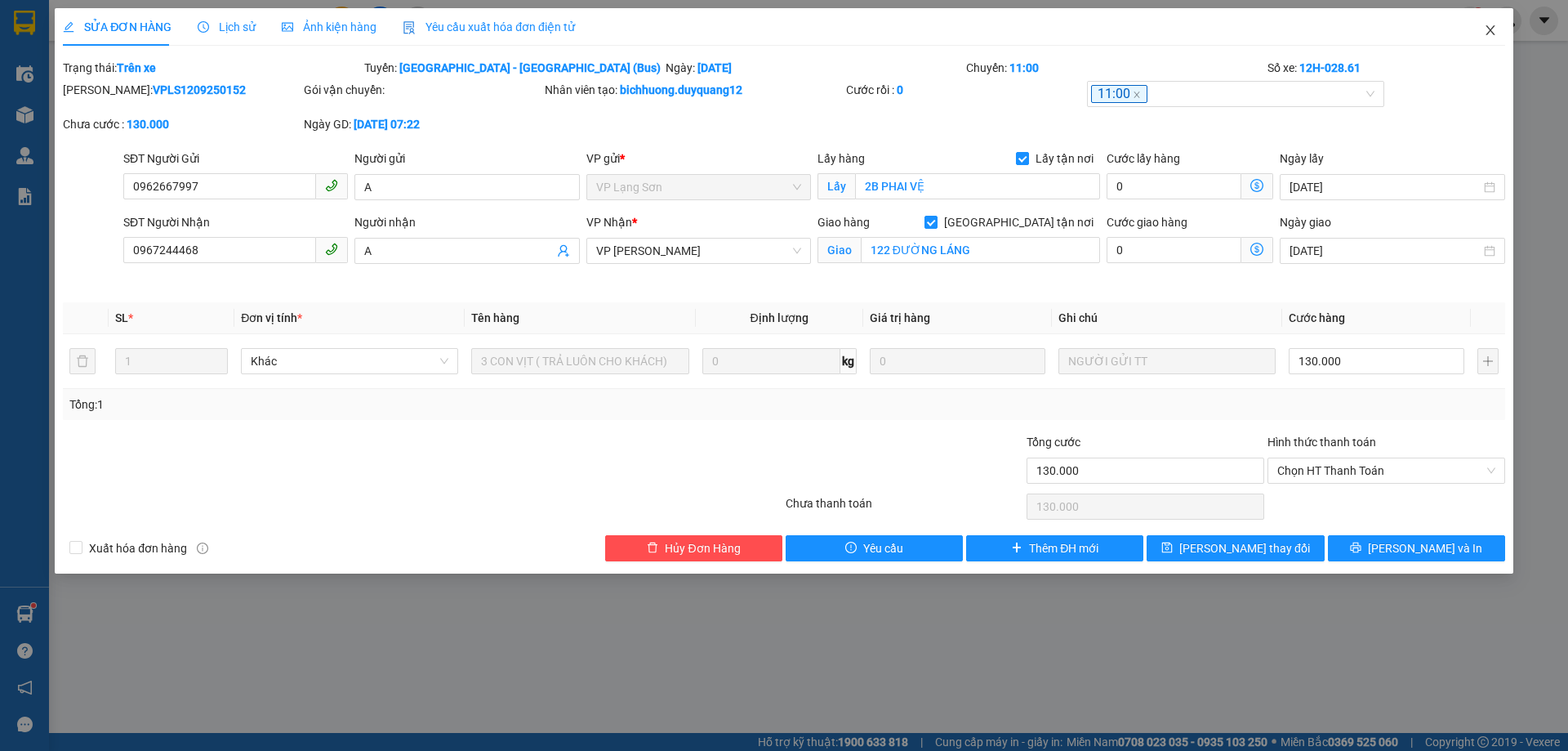
click at [1489, 34] on icon "close" at bounding box center [1490, 30] width 13 height 13
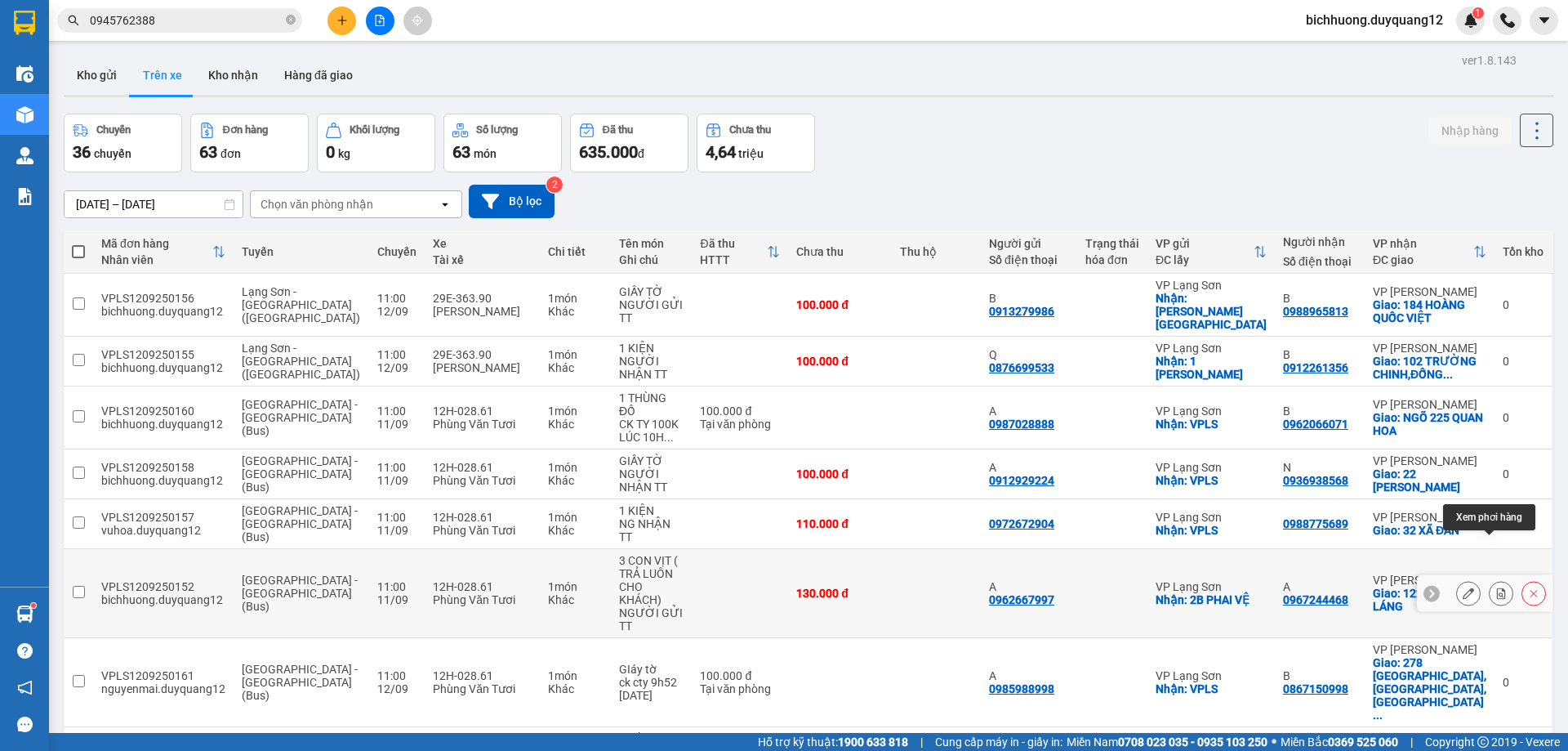
click at [1495, 588] on icon at bounding box center [1501, 593] width 11 height 11
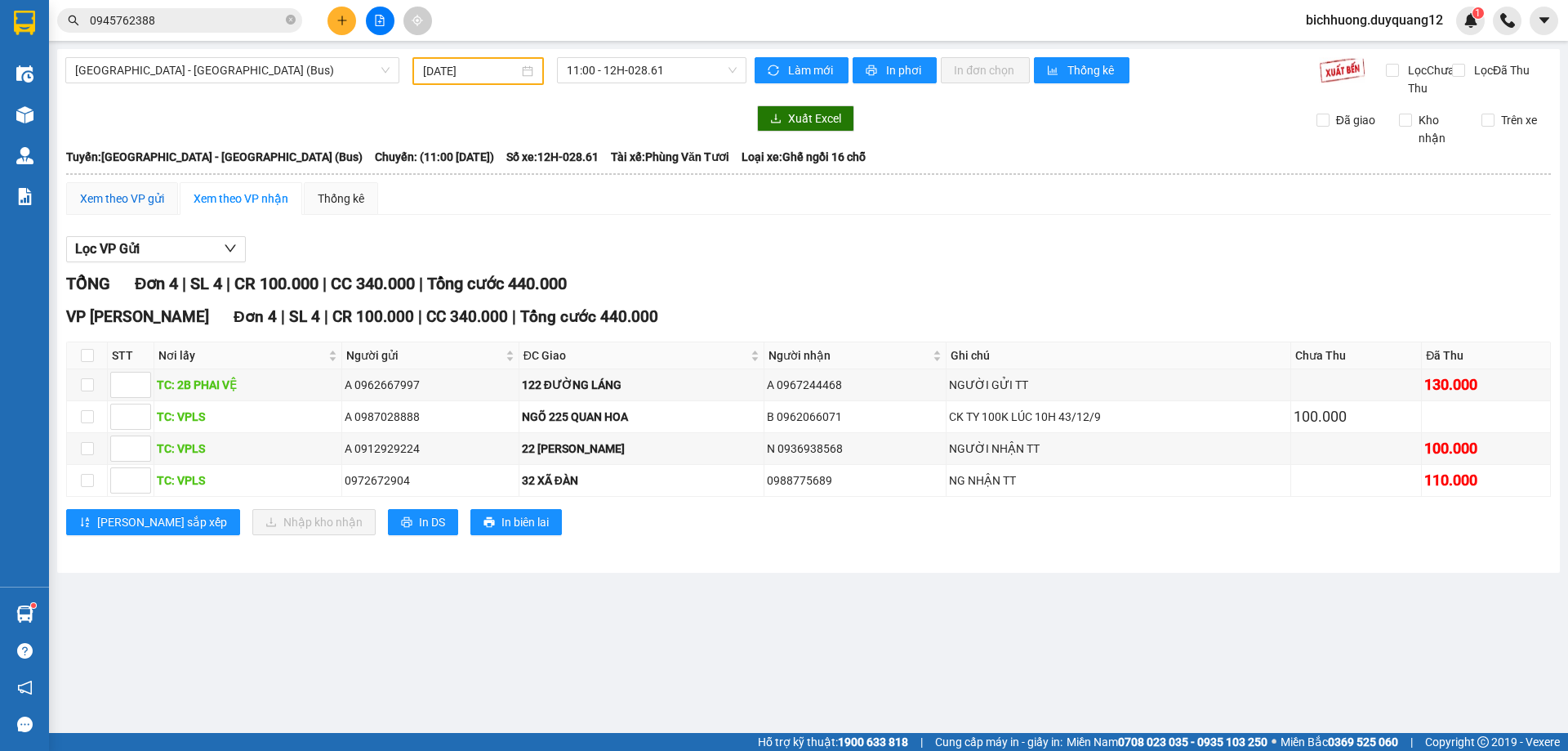
click at [140, 208] on div "Xem theo VP gửi" at bounding box center [122, 199] width 84 height 18
click at [231, 253] on icon "down" at bounding box center [230, 248] width 11 height 7
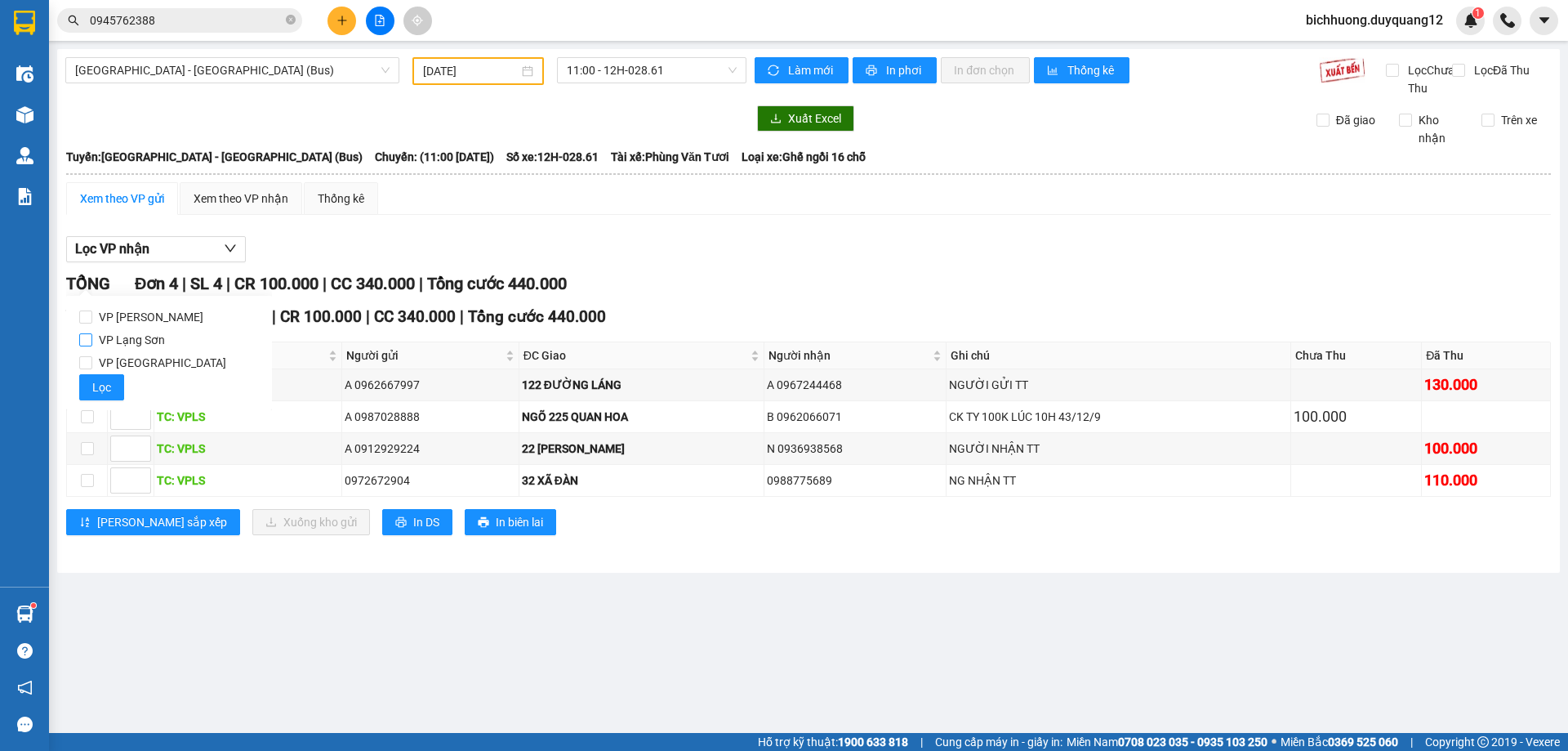
click at [87, 344] on input "VP Lạng Sơn" at bounding box center [86, 340] width 13 height 13
checkbox input "true"
click at [86, 423] on input "checkbox" at bounding box center [87, 417] width 13 height 13
checkbox input "true"
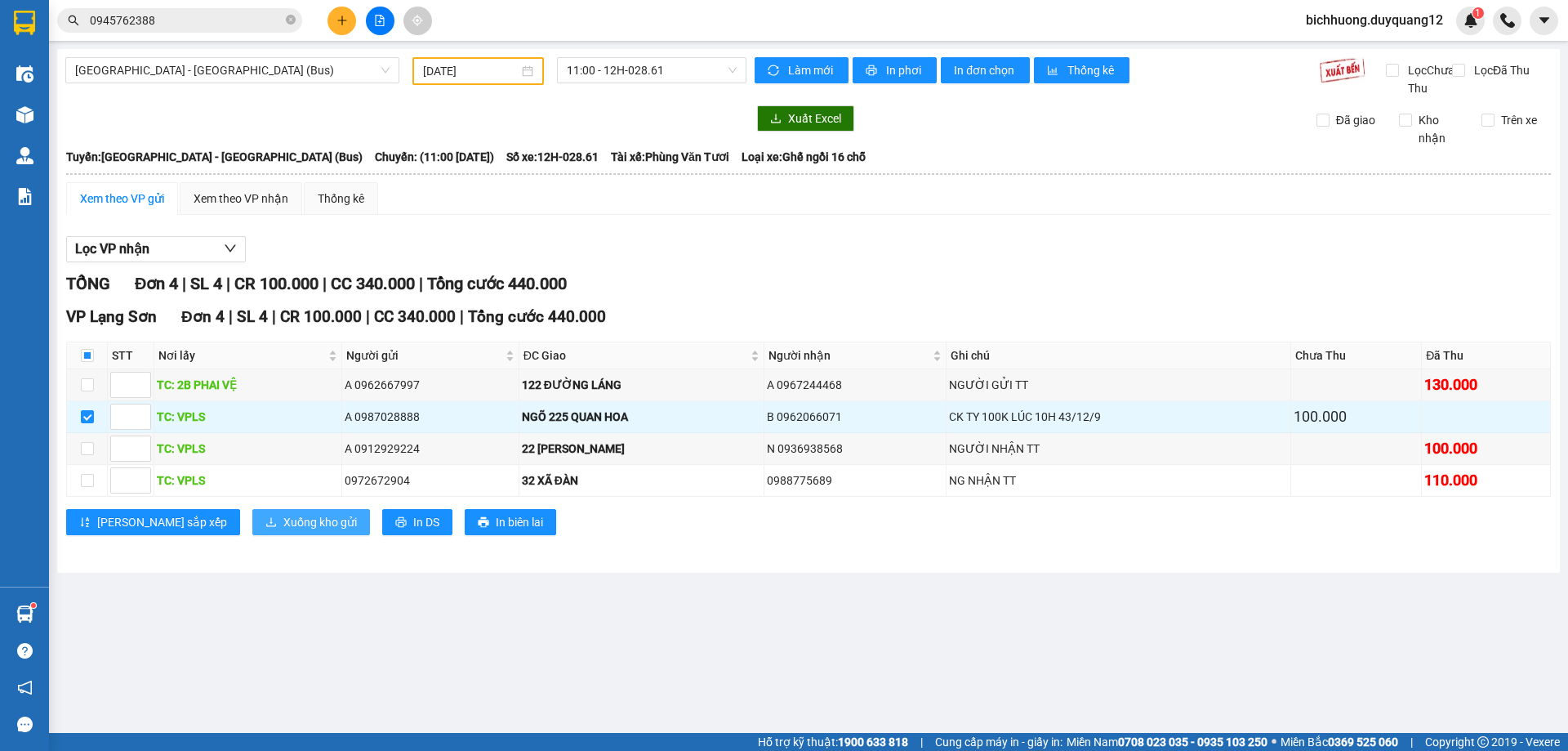
drag, startPoint x: 257, startPoint y: 539, endPoint x: 267, endPoint y: 539, distance: 10.0
click at [283, 531] on span "Xuống kho gửi" at bounding box center [320, 522] width 74 height 18
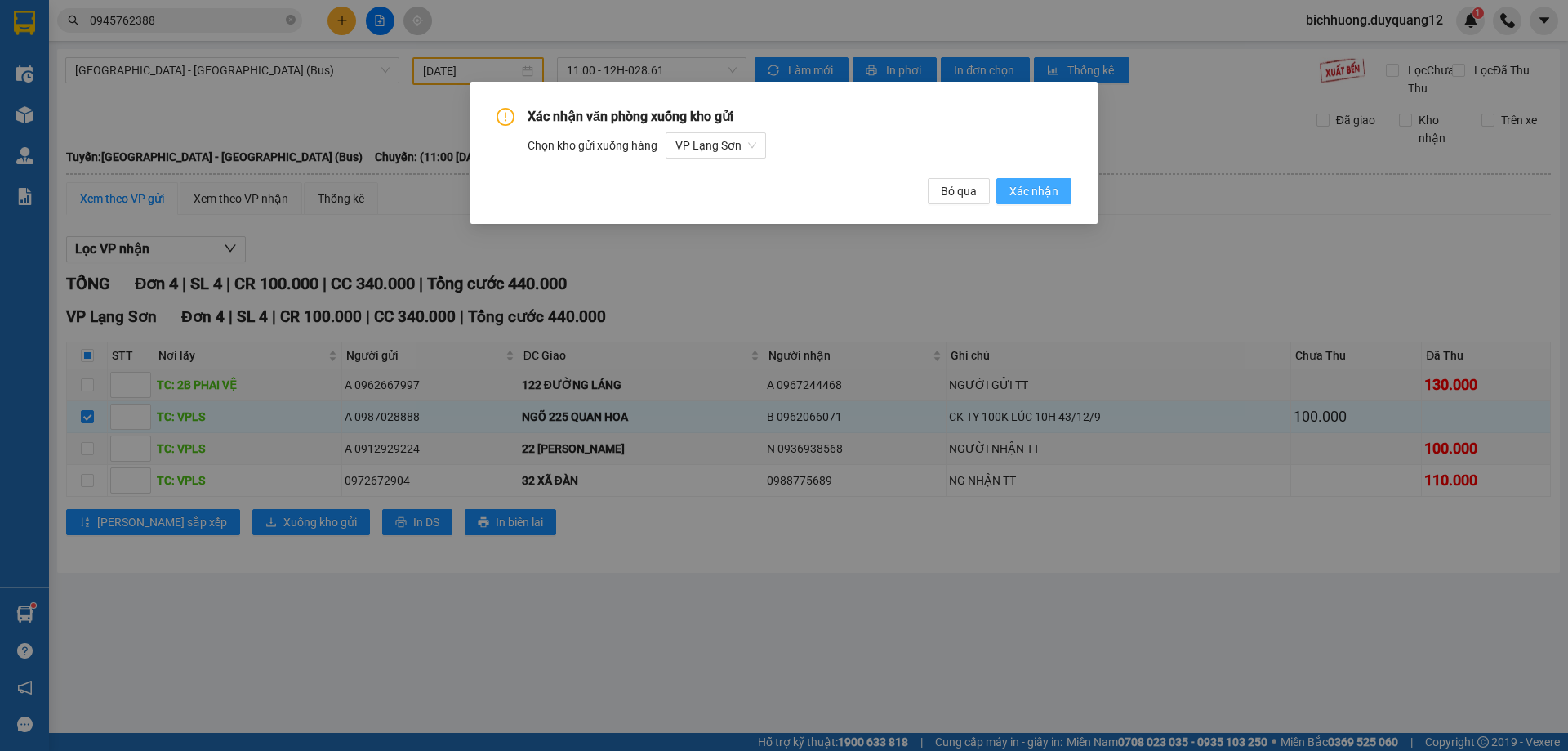
click at [1038, 195] on span "Xác nhận" at bounding box center [1034, 191] width 49 height 18
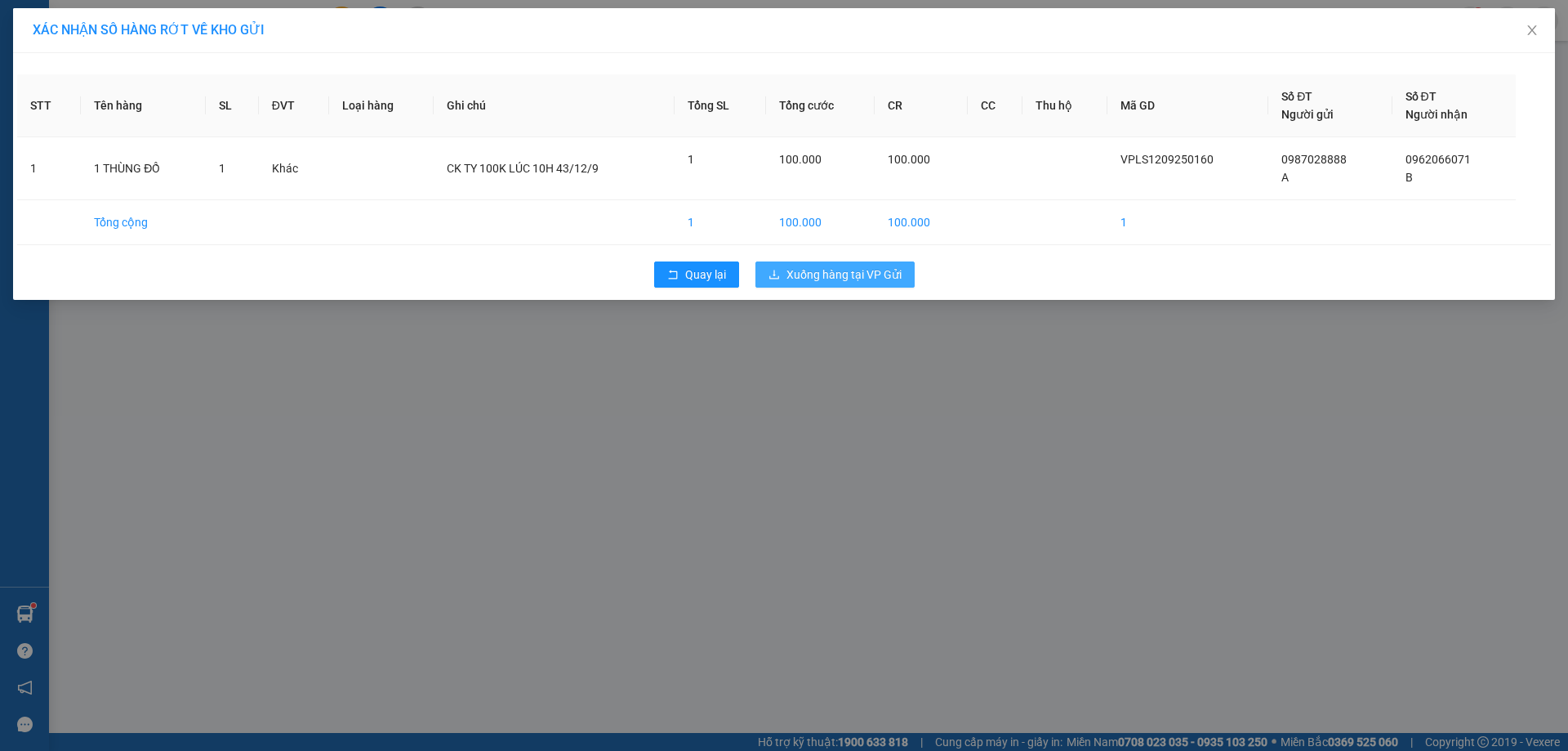
click at [848, 274] on span "Xuống hàng tại VP Gửi" at bounding box center [844, 275] width 115 height 18
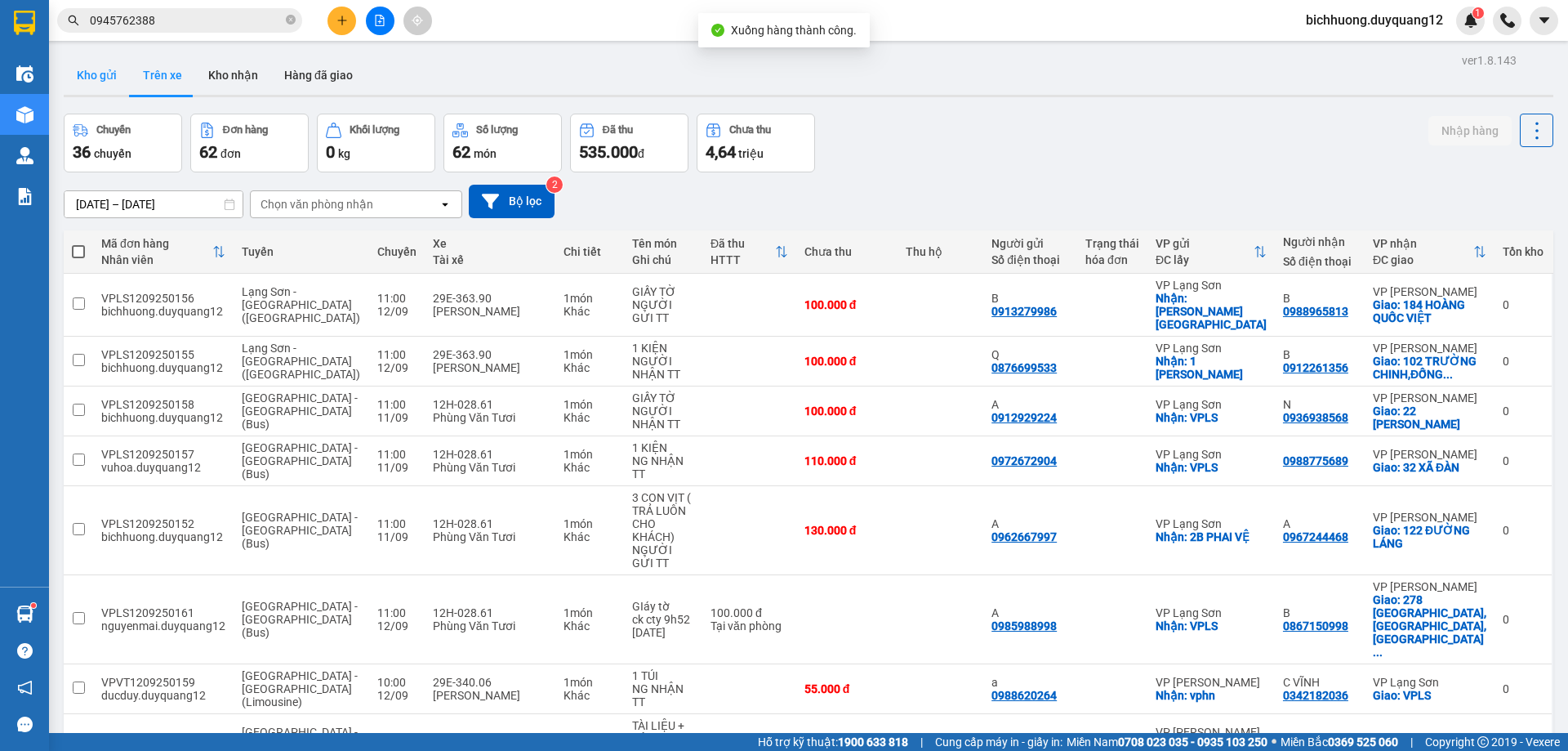
click at [87, 69] on button "Kho gửi" at bounding box center [96, 75] width 66 height 39
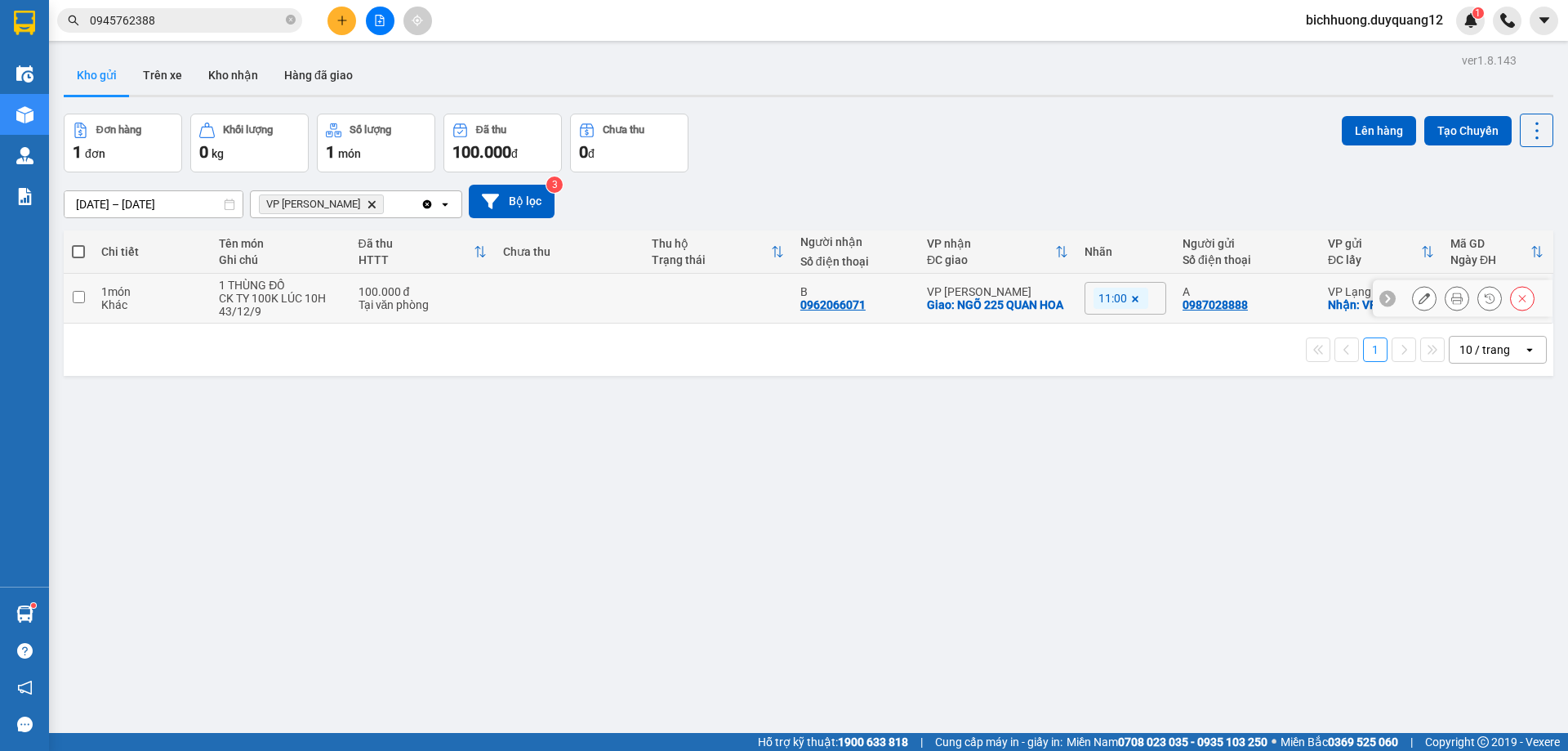
drag, startPoint x: 74, startPoint y: 301, endPoint x: 345, endPoint y: 301, distance: 271.0
click at [78, 301] on input "checkbox" at bounding box center [78, 297] width 12 height 12
checkbox input "true"
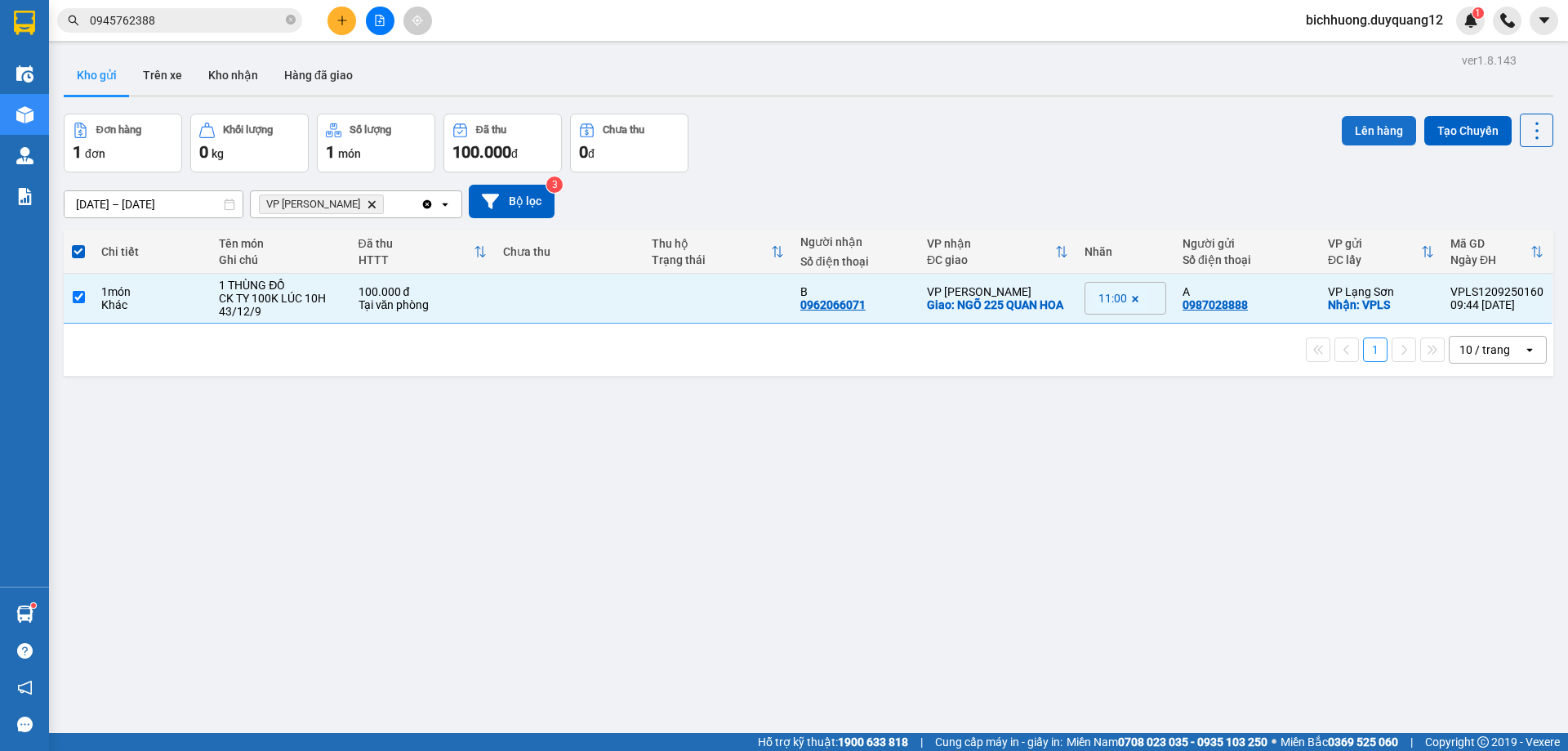
click at [1357, 128] on button "Lên hàng" at bounding box center [1379, 131] width 74 height 29
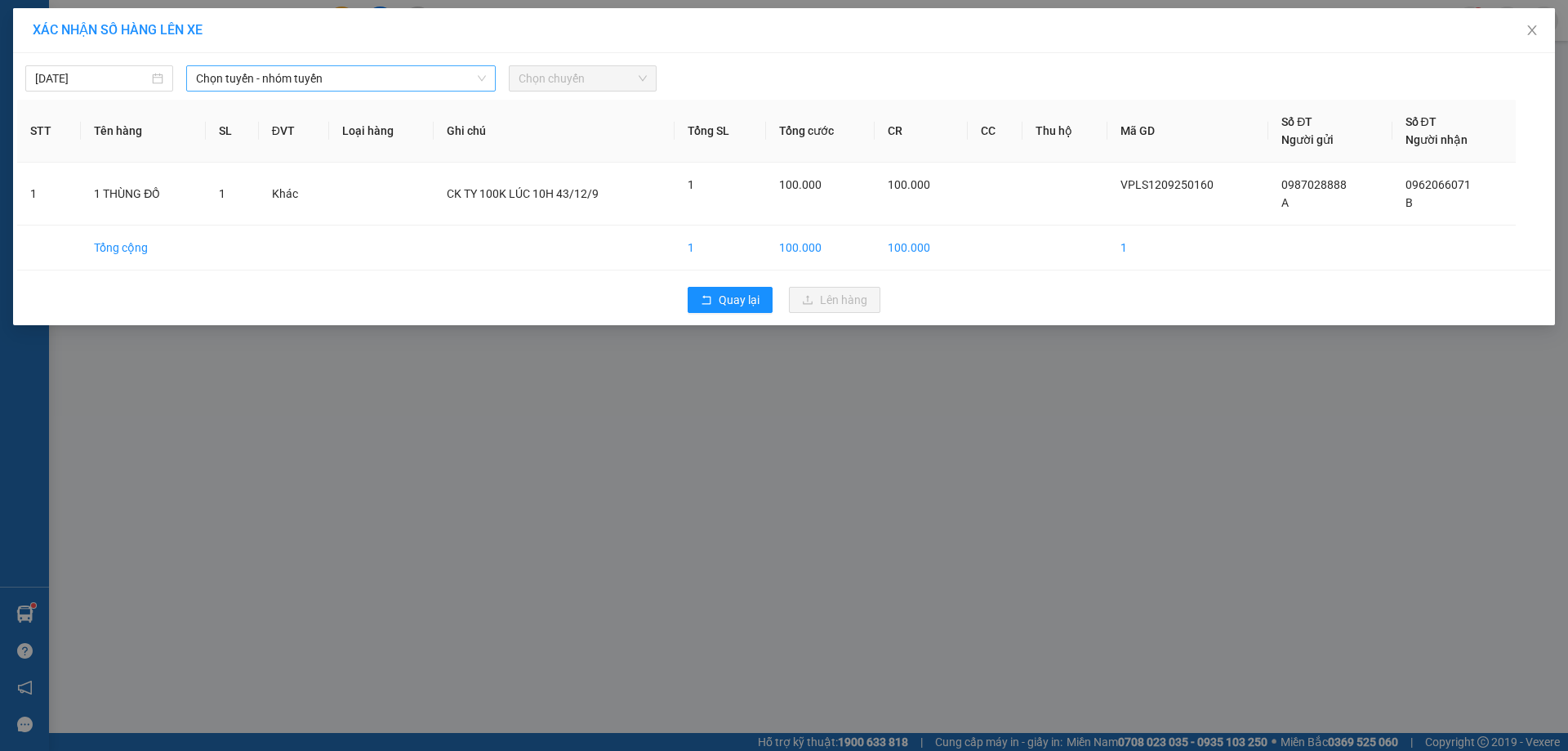
click at [483, 79] on icon "down" at bounding box center [482, 78] width 8 height 6
click at [475, 82] on span "Chọn tuyến - nhóm tuyến" at bounding box center [341, 78] width 290 height 25
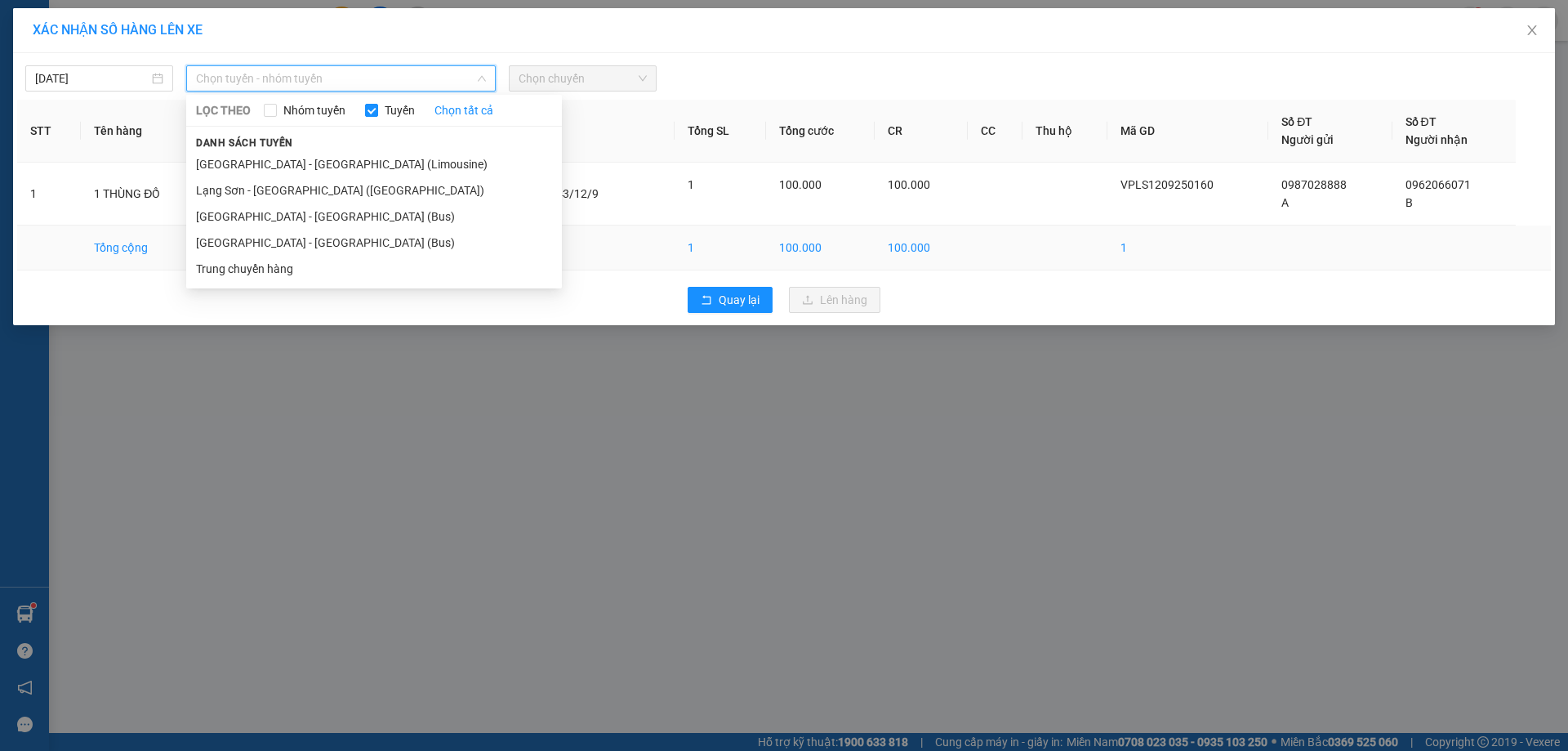
drag, startPoint x: 240, startPoint y: 244, endPoint x: 305, endPoint y: 245, distance: 65.0
click at [244, 245] on li "[GEOGRAPHIC_DATA] - [GEOGRAPHIC_DATA] (Bus)" at bounding box center [374, 243] width 376 height 26
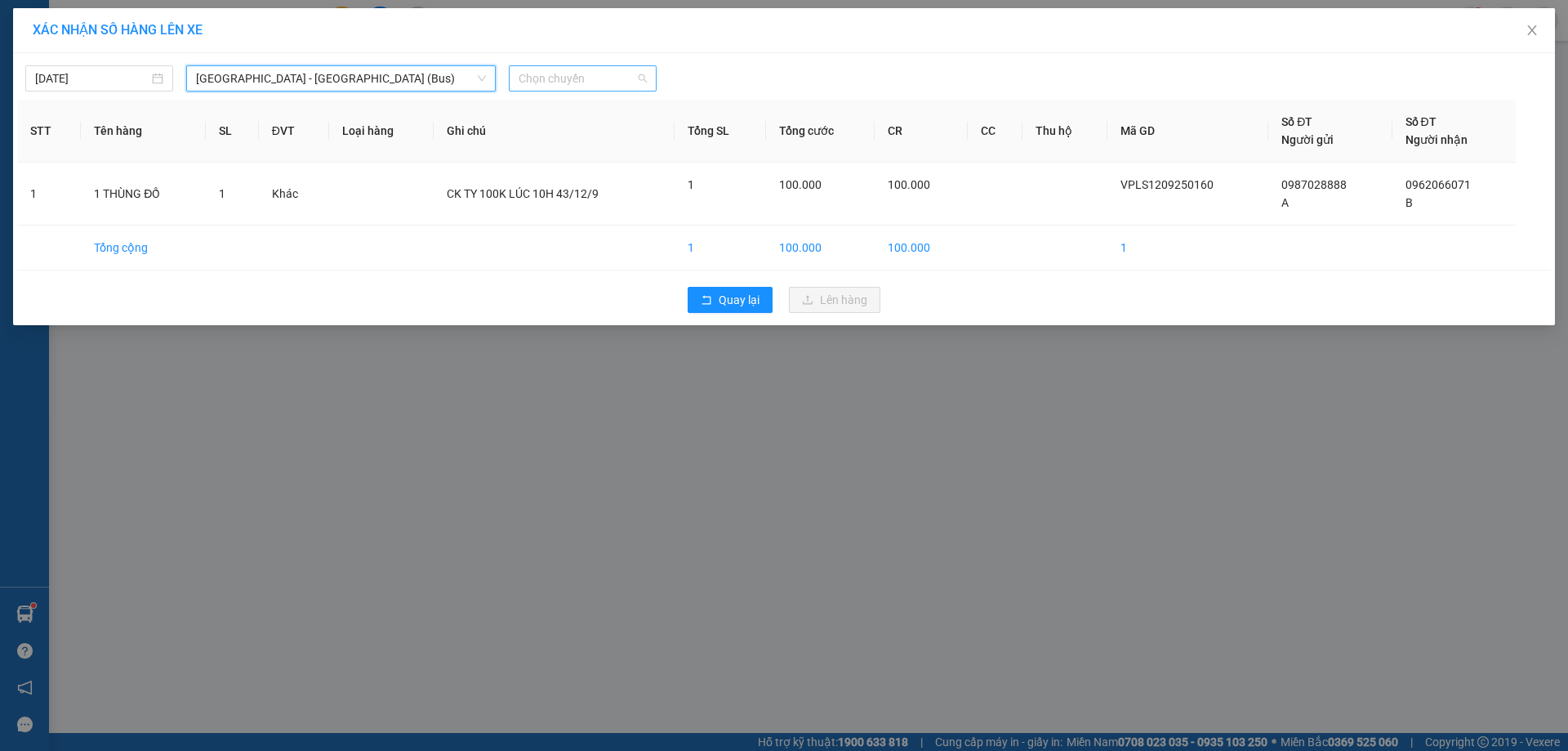
click at [645, 86] on span "Chọn chuyến" at bounding box center [582, 78] width 128 height 25
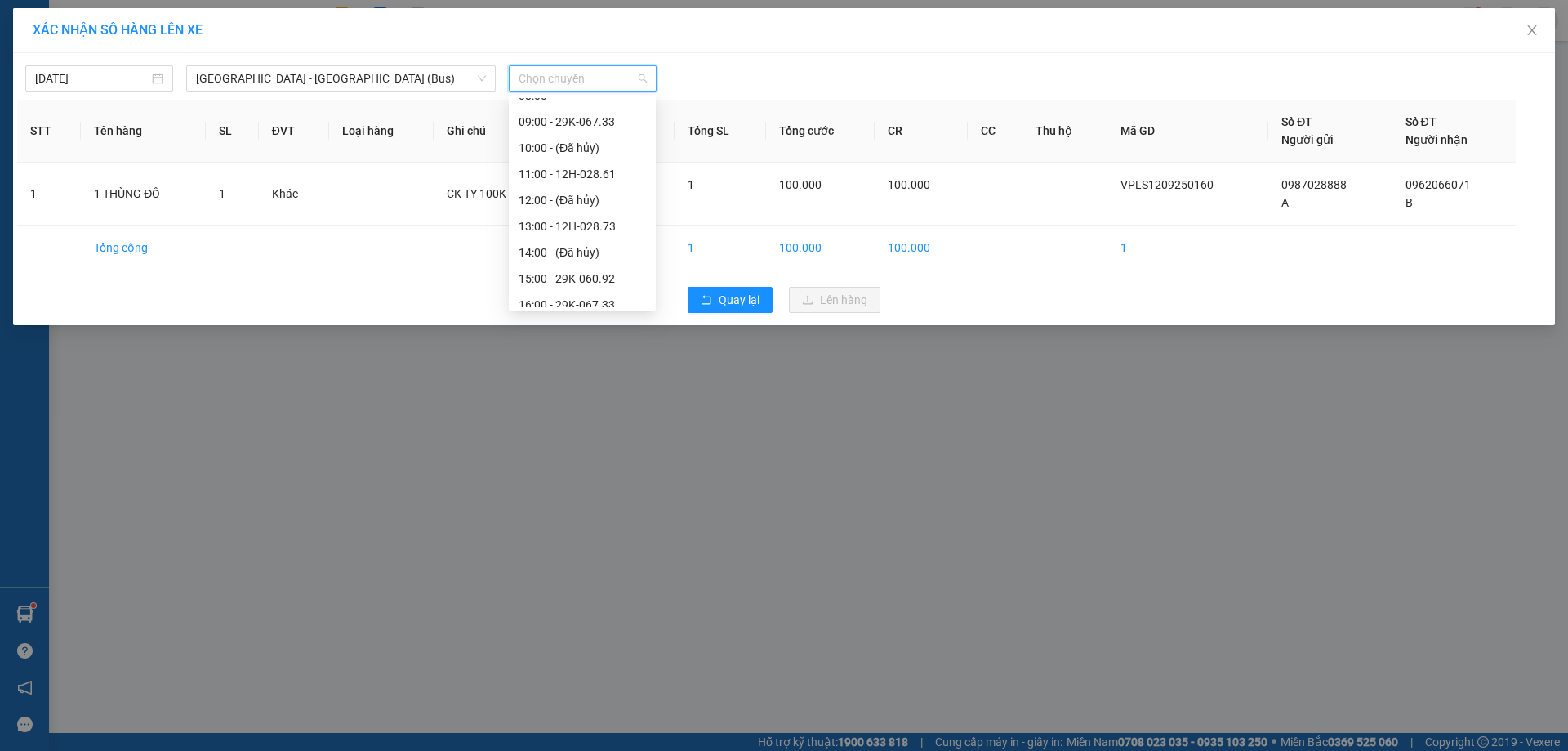
scroll to position [148, 0]
click at [541, 175] on div "11:00 - 12H-028.61" at bounding box center [582, 172] width 127 height 18
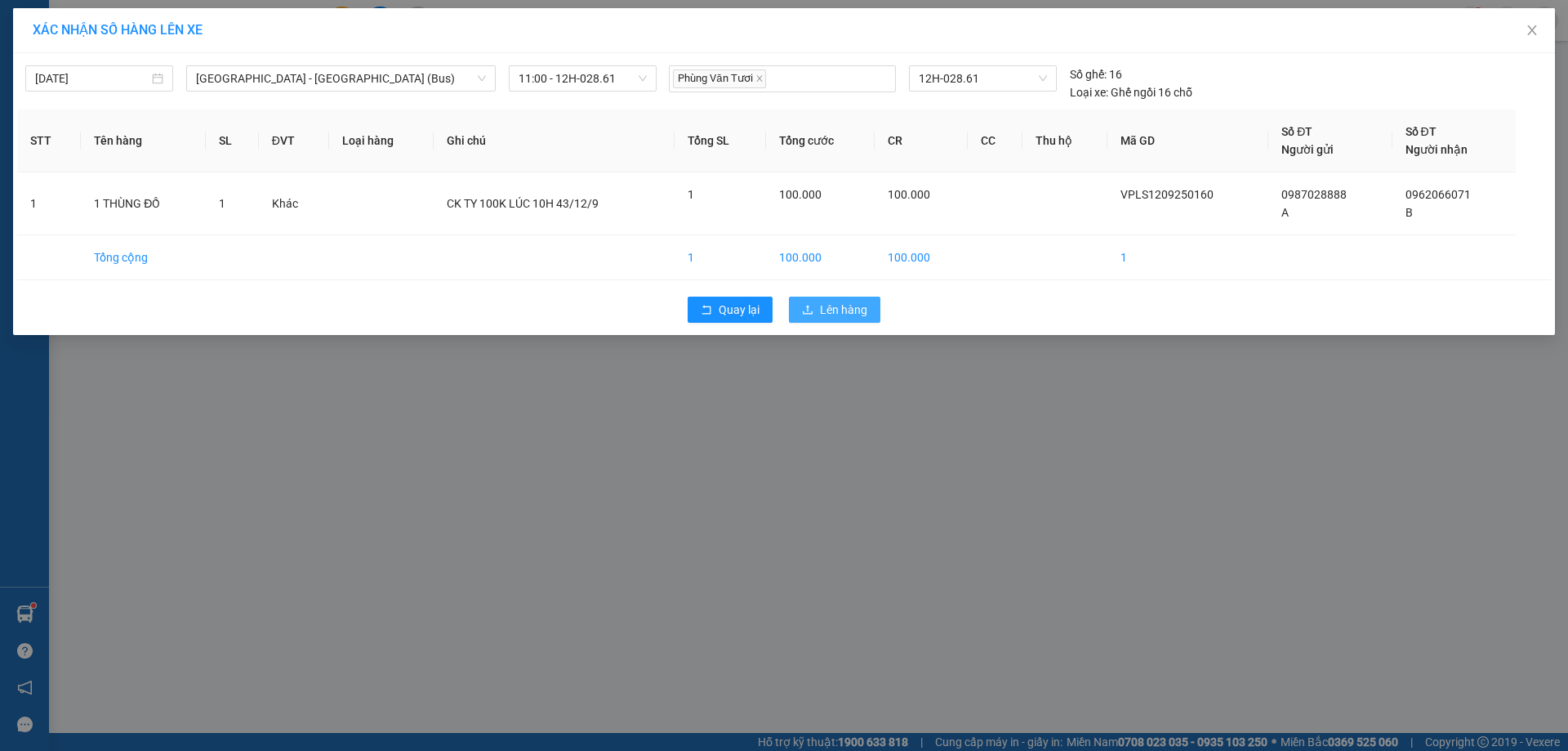
click at [841, 313] on span "Lên hàng" at bounding box center [844, 310] width 47 height 18
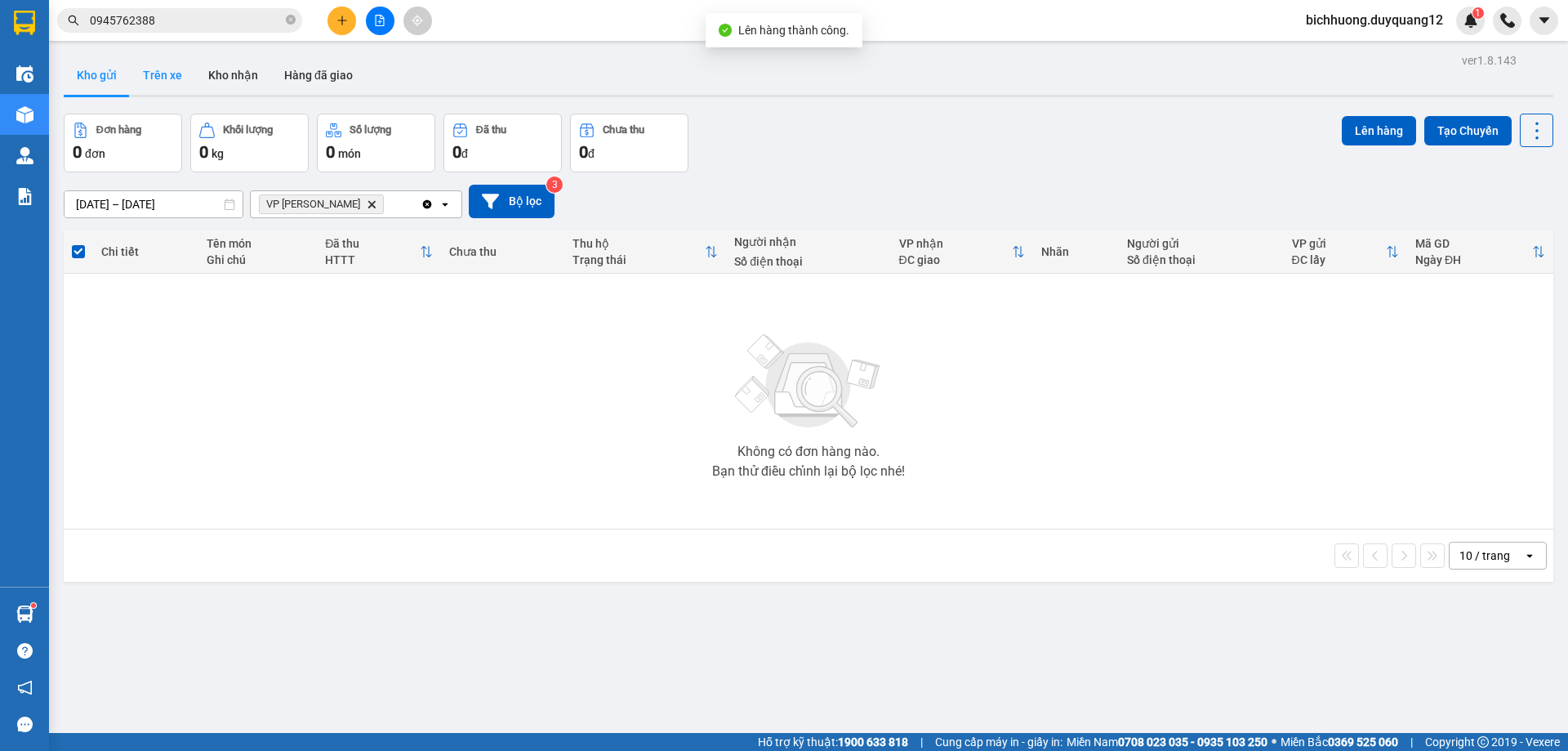
click at [158, 77] on button "Trên xe" at bounding box center [163, 75] width 65 height 39
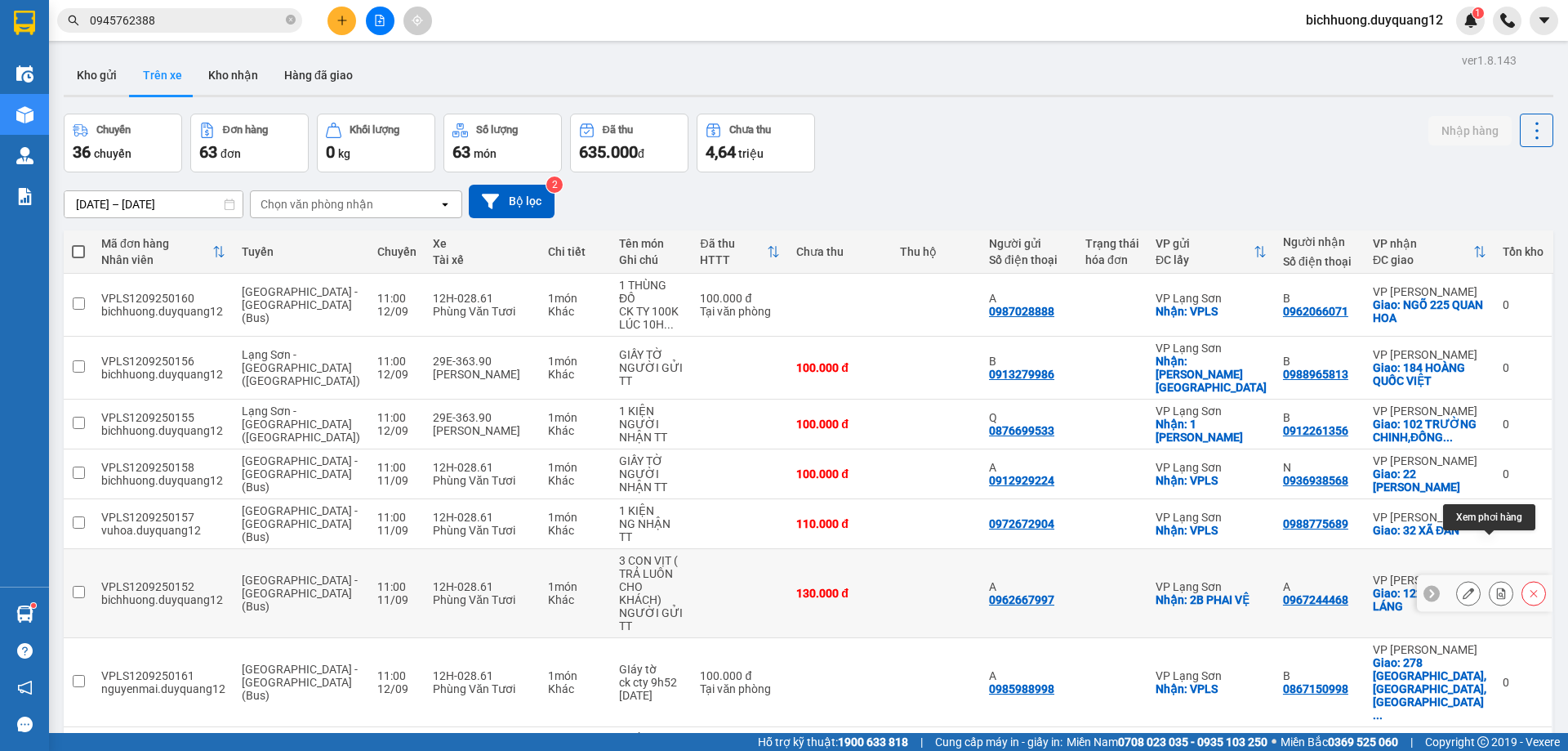
click at [1497, 588] on icon at bounding box center [1501, 593] width 9 height 11
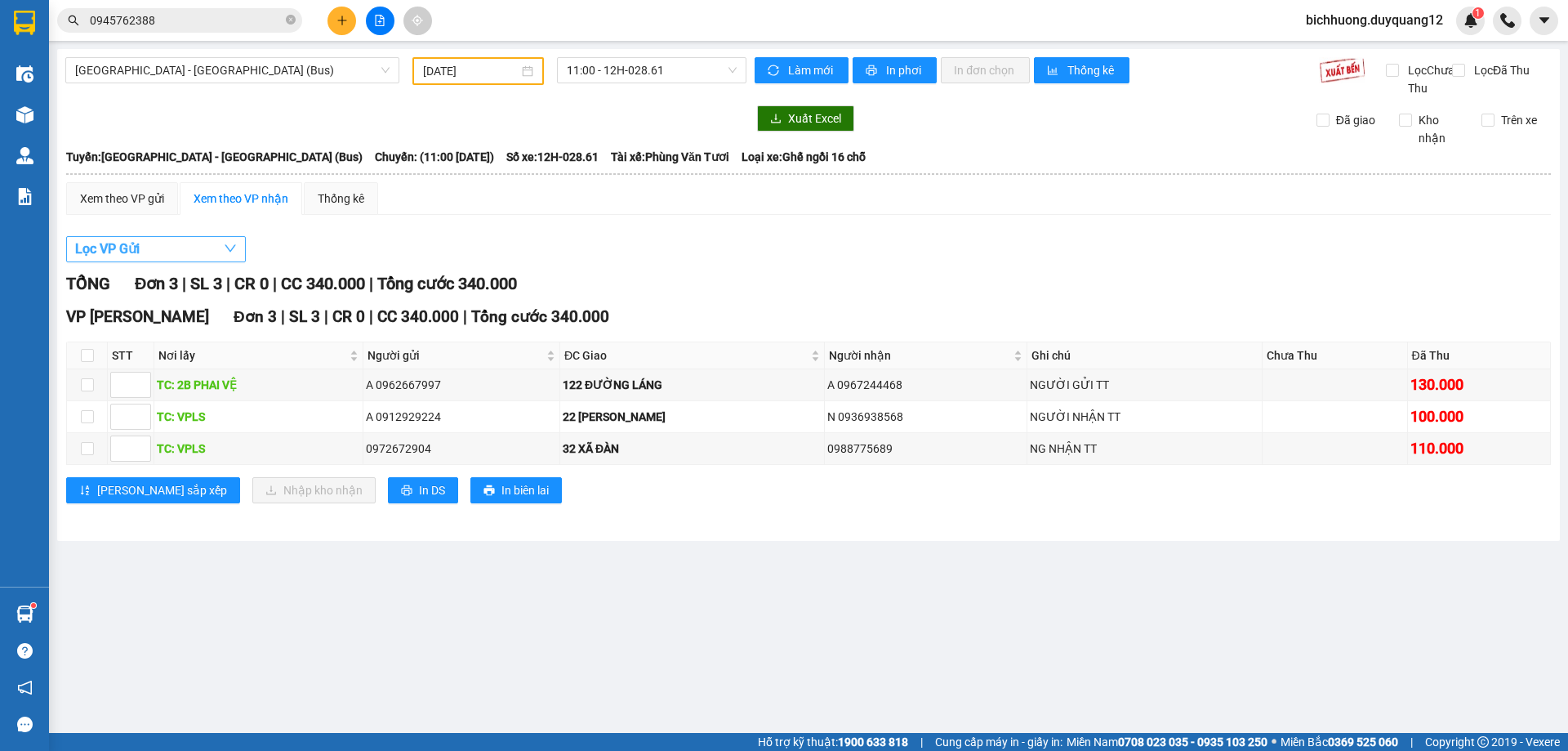
click at [216, 262] on button "Lọc VP Gửi" at bounding box center [156, 249] width 180 height 26
click at [82, 341] on input "VP Lạng Sơn" at bounding box center [86, 340] width 13 height 13
checkbox input "true"
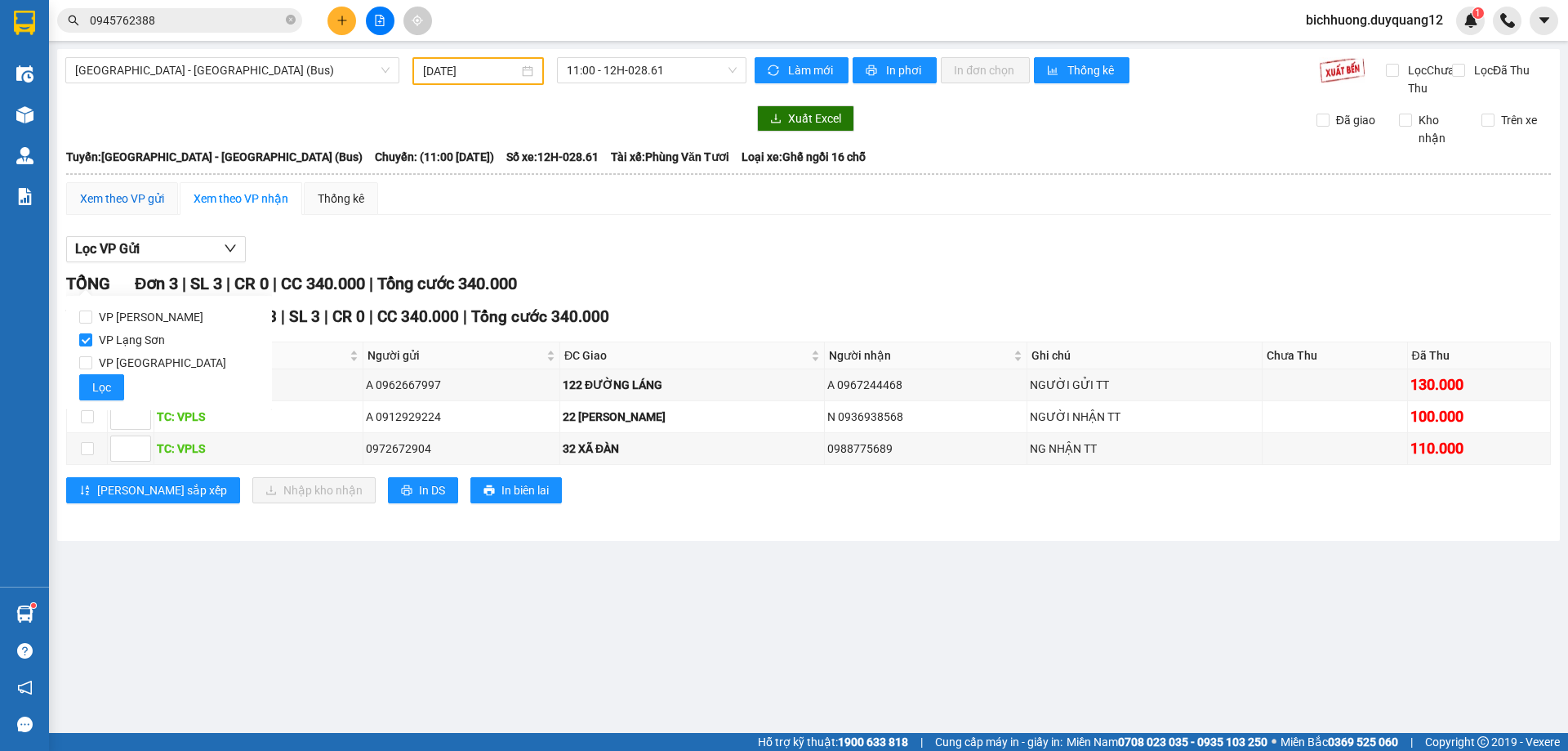
drag, startPoint x: 123, startPoint y: 217, endPoint x: 253, endPoint y: 239, distance: 131.8
click at [127, 208] on div "Xem theo VP gửi" at bounding box center [122, 199] width 84 height 18
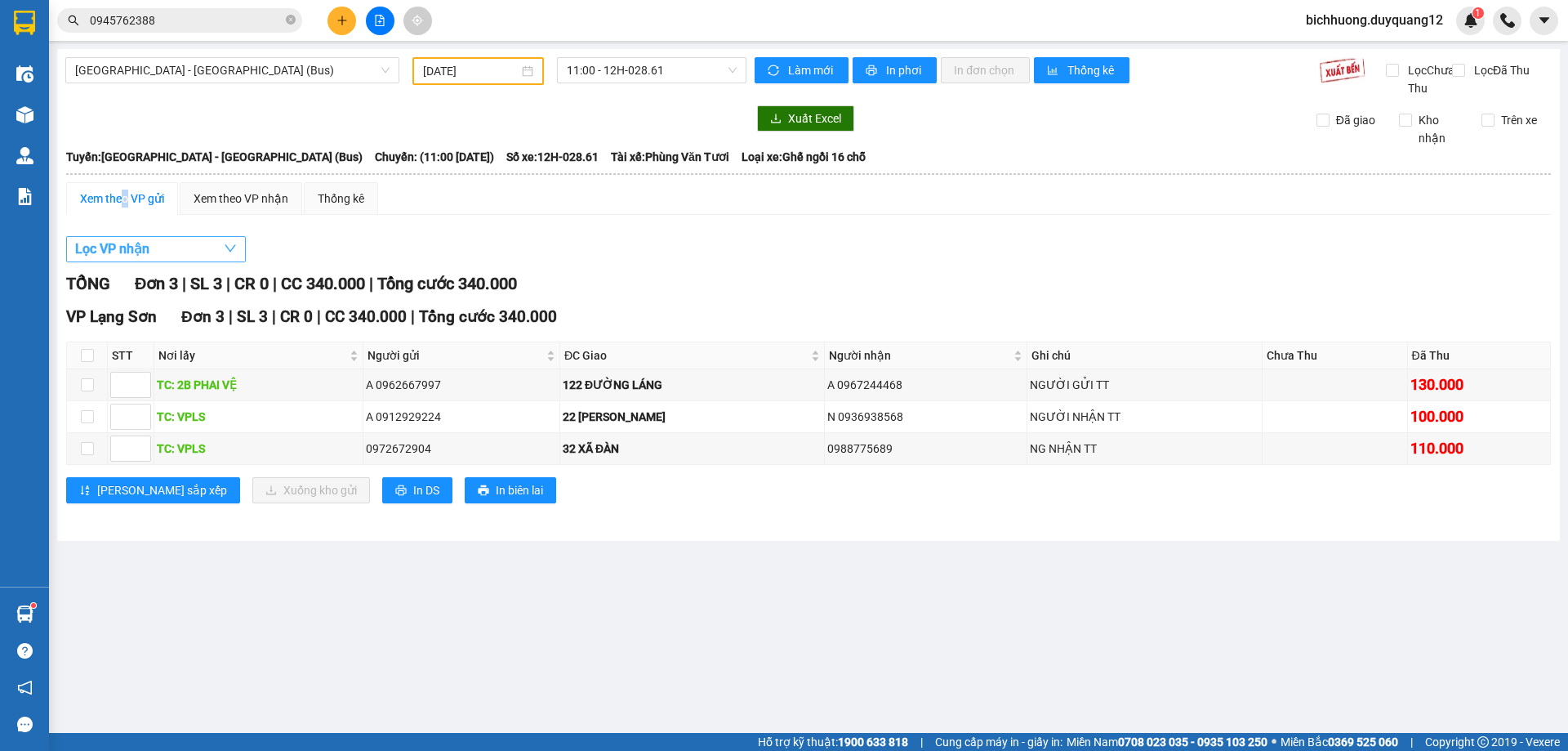
click at [230, 255] on icon "down" at bounding box center [230, 248] width 13 height 13
click at [78, 339] on div "VP [PERSON_NAME] VP Lạng Sơn VP [GEOGRAPHIC_DATA] Lọc" at bounding box center [169, 353] width 206 height 114
click at [635, 319] on div "TỔNG Đơn 3 | SL 3 | CR 0 | CC 340.000 | Tổng cước 340.000 VP [GEOGRAPHIC_DATA] …" at bounding box center [808, 397] width 1485 height 253
click at [84, 391] on input "checkbox" at bounding box center [87, 385] width 13 height 13
checkbox input "true"
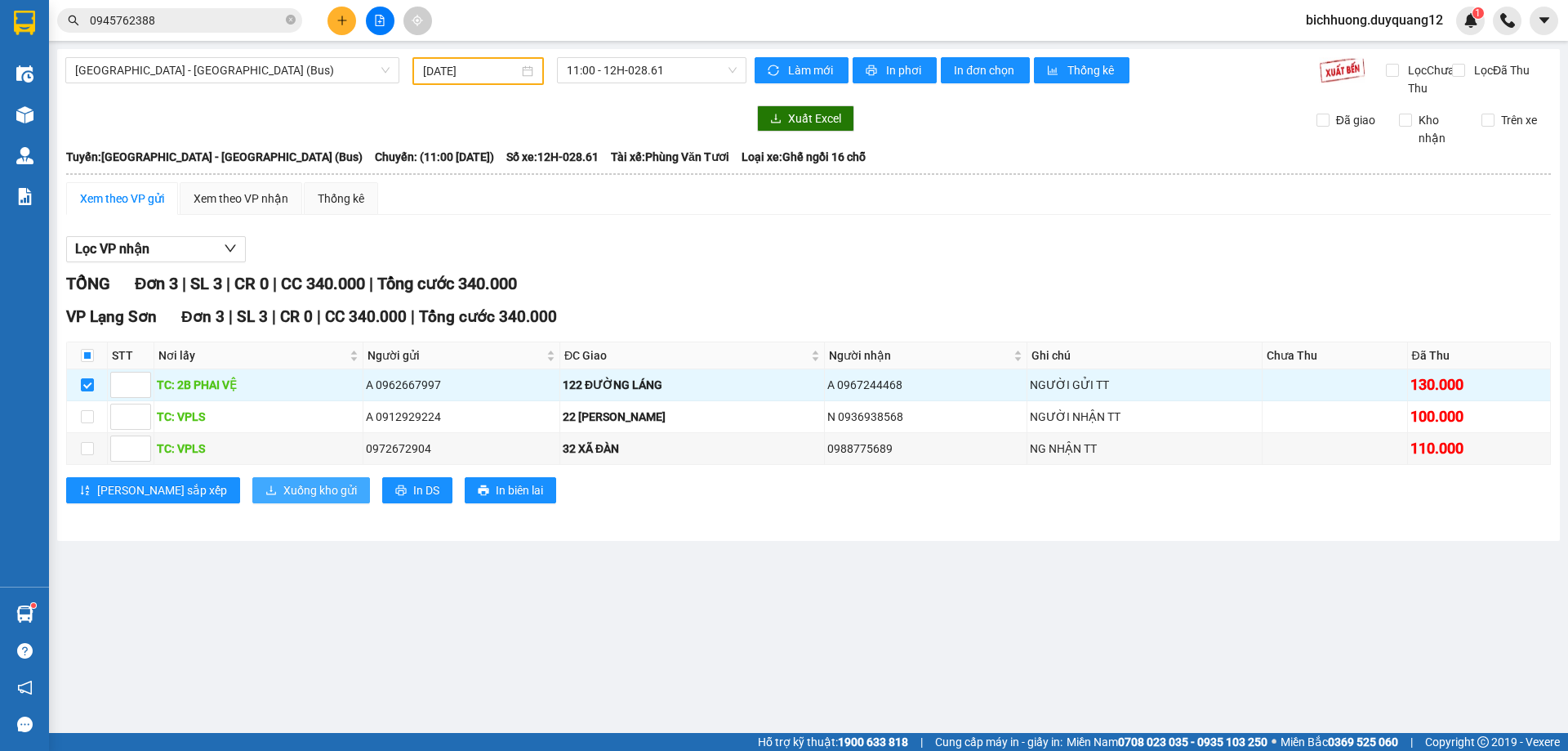
click at [283, 499] on span "Xuống kho gửi" at bounding box center [320, 490] width 74 height 18
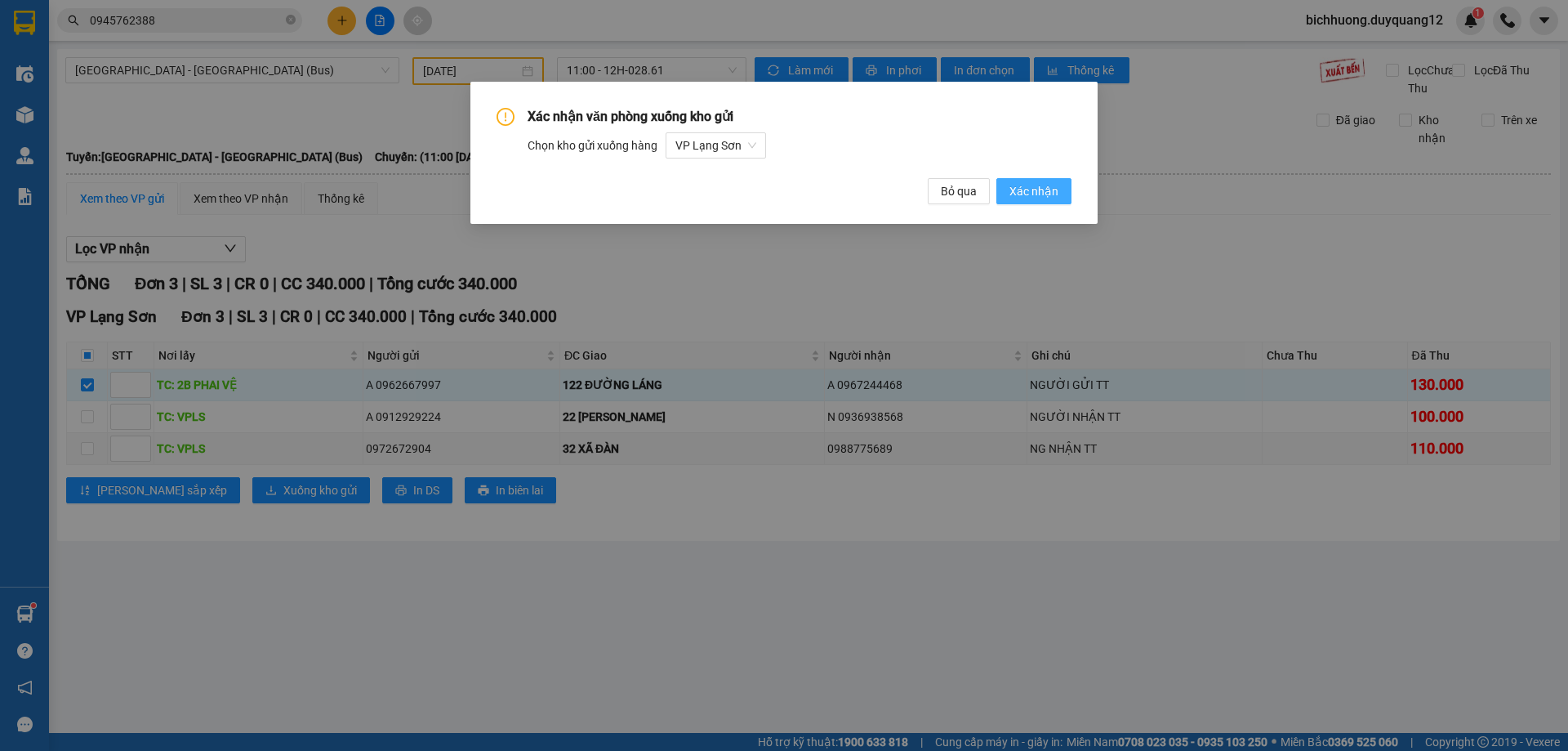
click at [1033, 192] on span "Xác nhận" at bounding box center [1034, 191] width 49 height 18
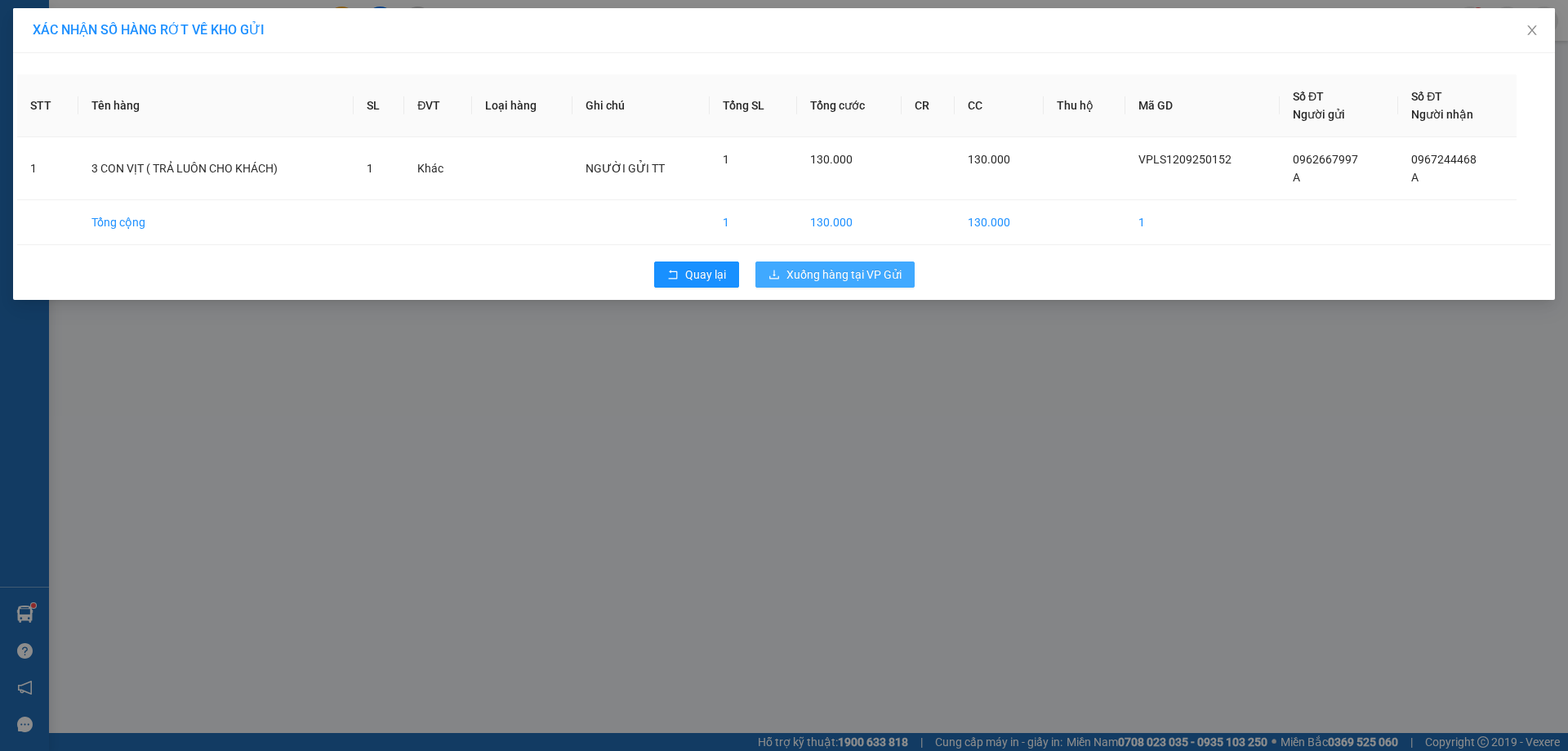
click at [848, 281] on span "Xuống hàng tại VP Gửi" at bounding box center [844, 275] width 115 height 18
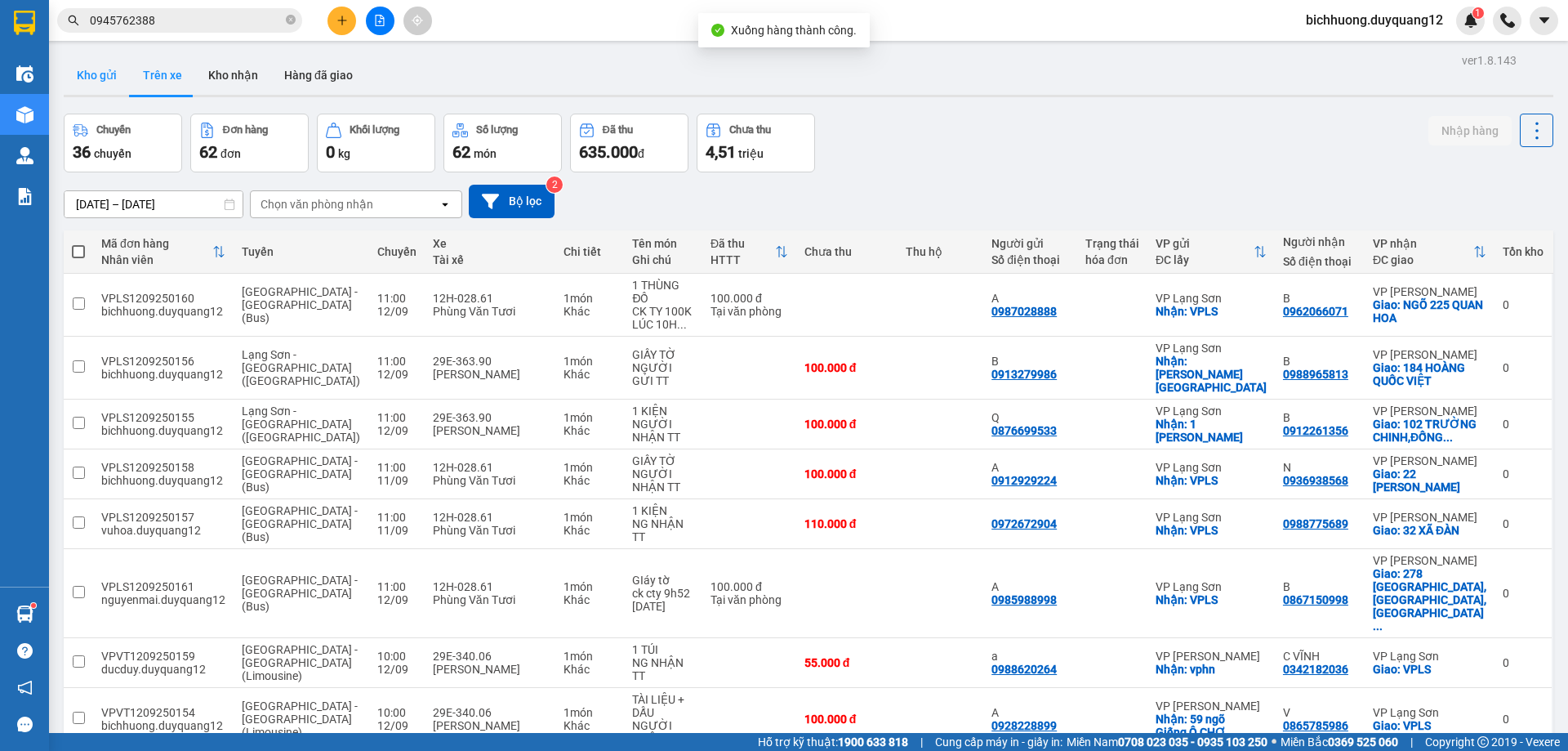
drag, startPoint x: 85, startPoint y: 72, endPoint x: 218, endPoint y: 66, distance: 133.1
click at [86, 71] on button "Kho gửi" at bounding box center [96, 75] width 66 height 39
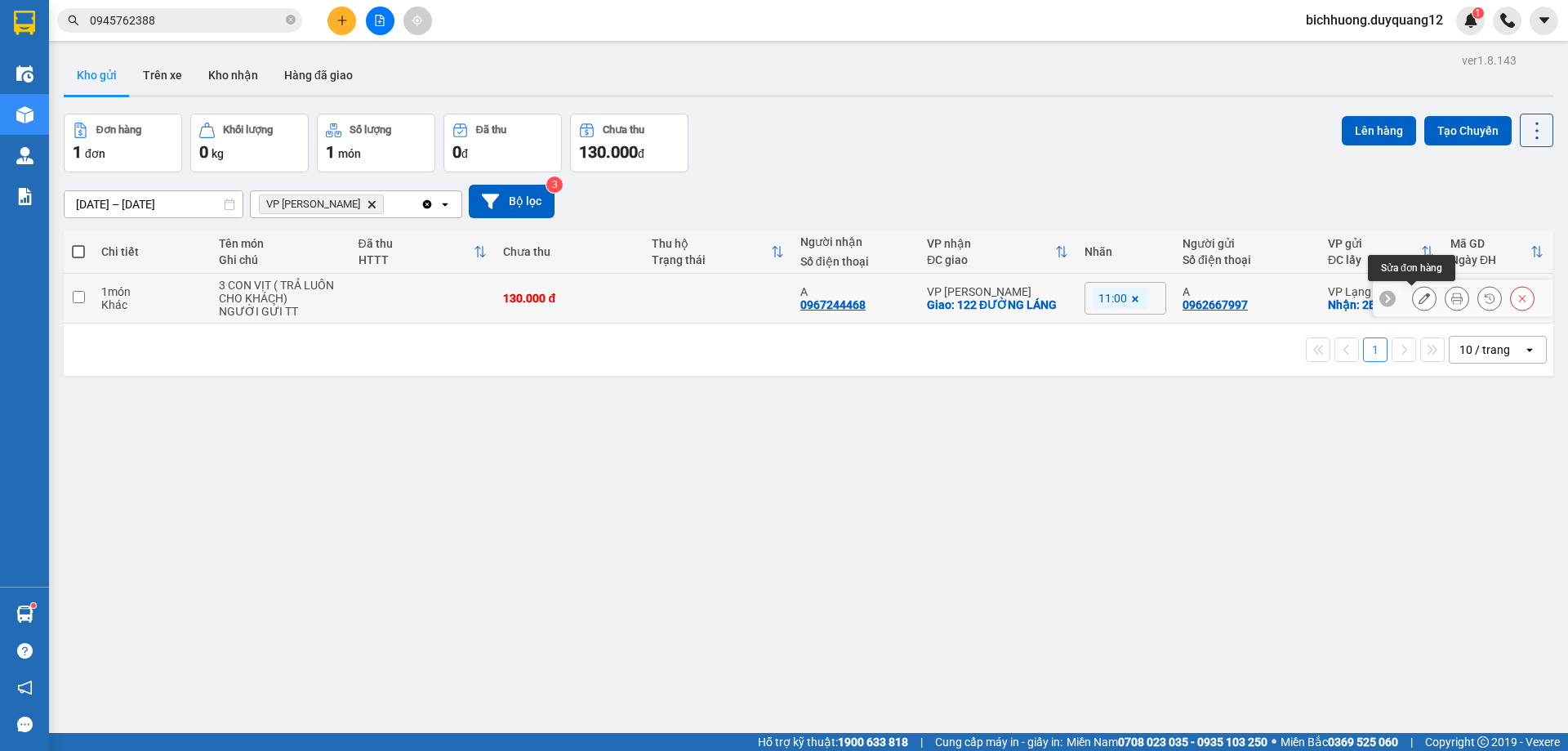
click at [1419, 298] on icon at bounding box center [1424, 298] width 11 height 11
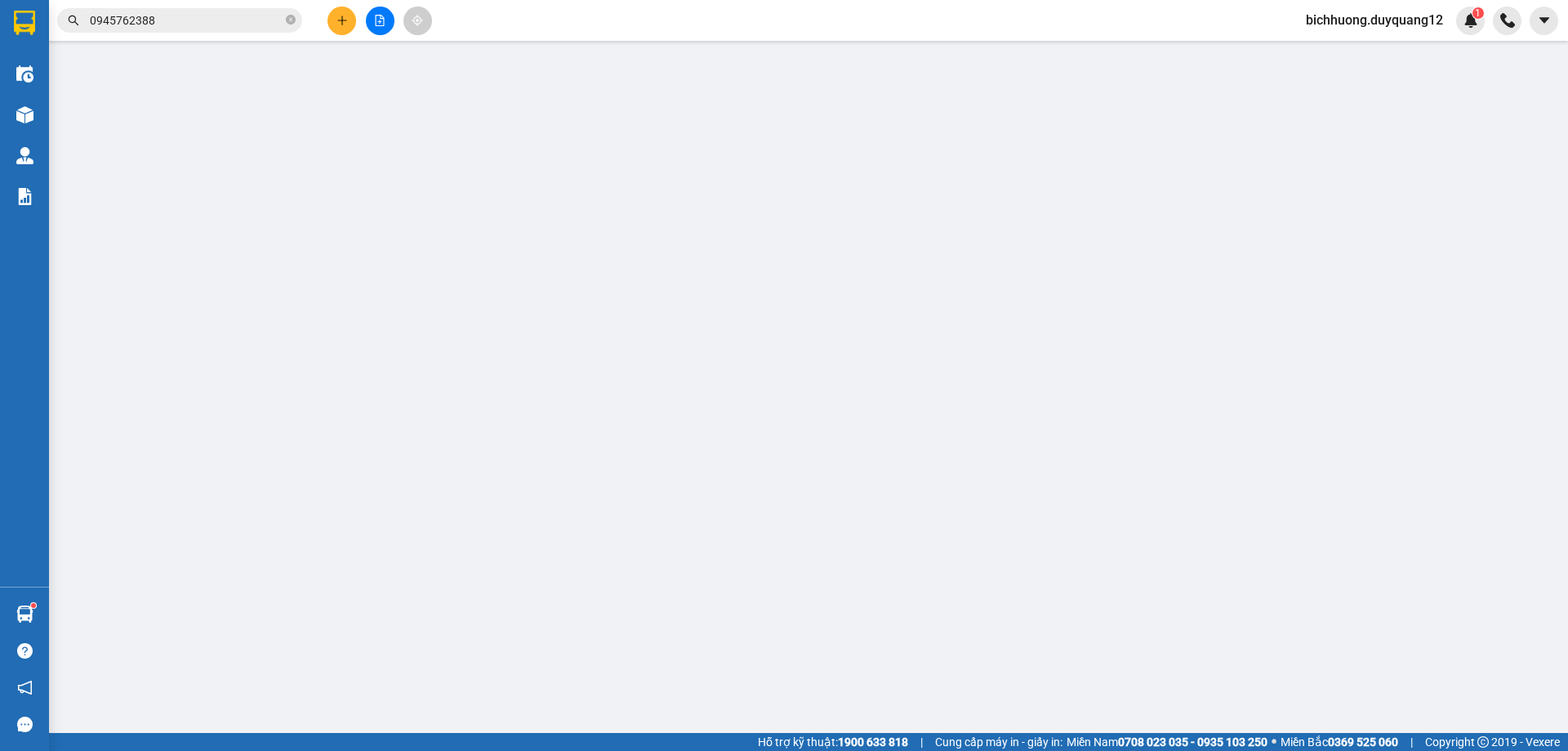
type input "0962667997"
type input "A"
checkbox input "true"
type input "2B PHAI VỆ"
type input "0967244468"
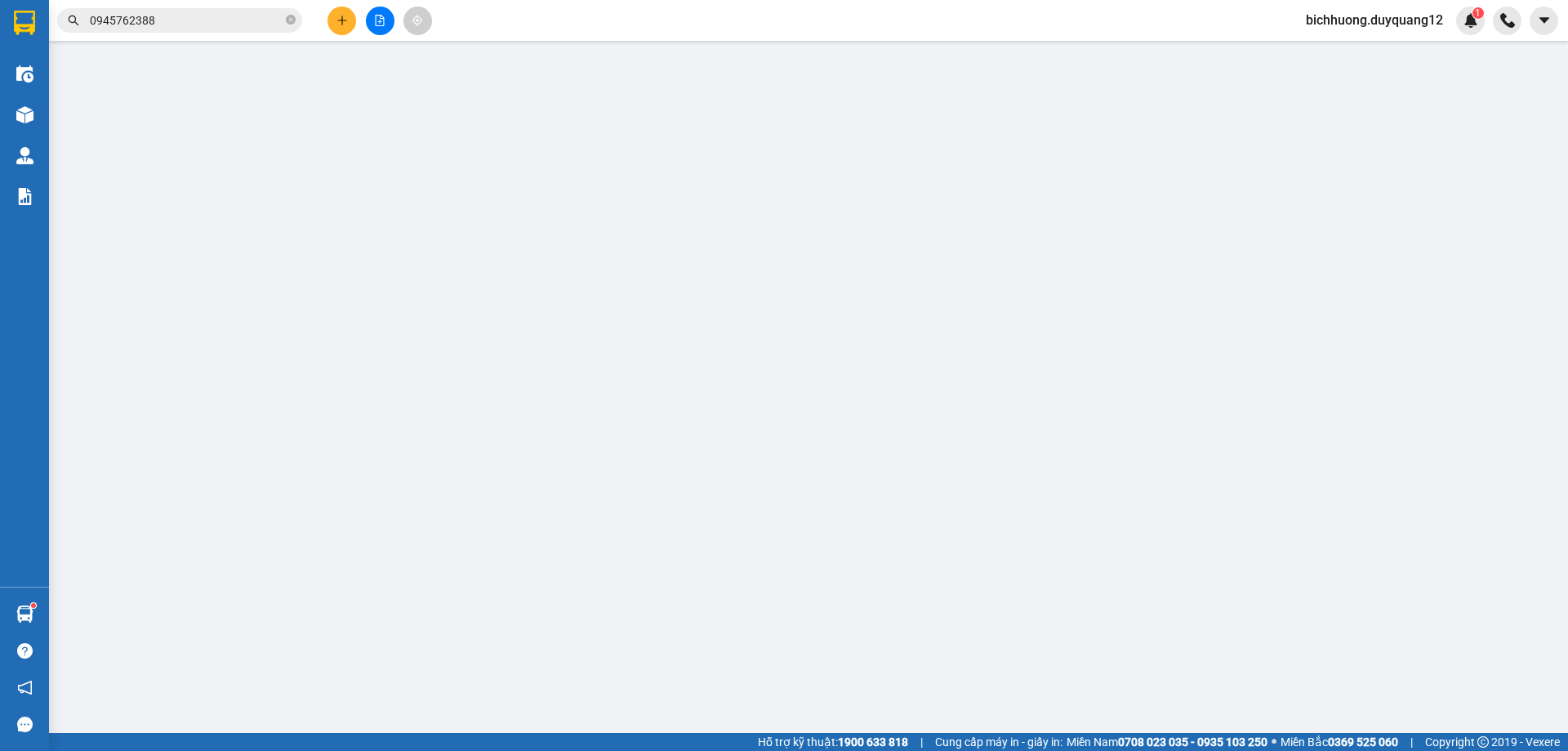
type input "A"
checkbox input "true"
type input "122 ĐƯỜNG LÁNG"
type input "130.000"
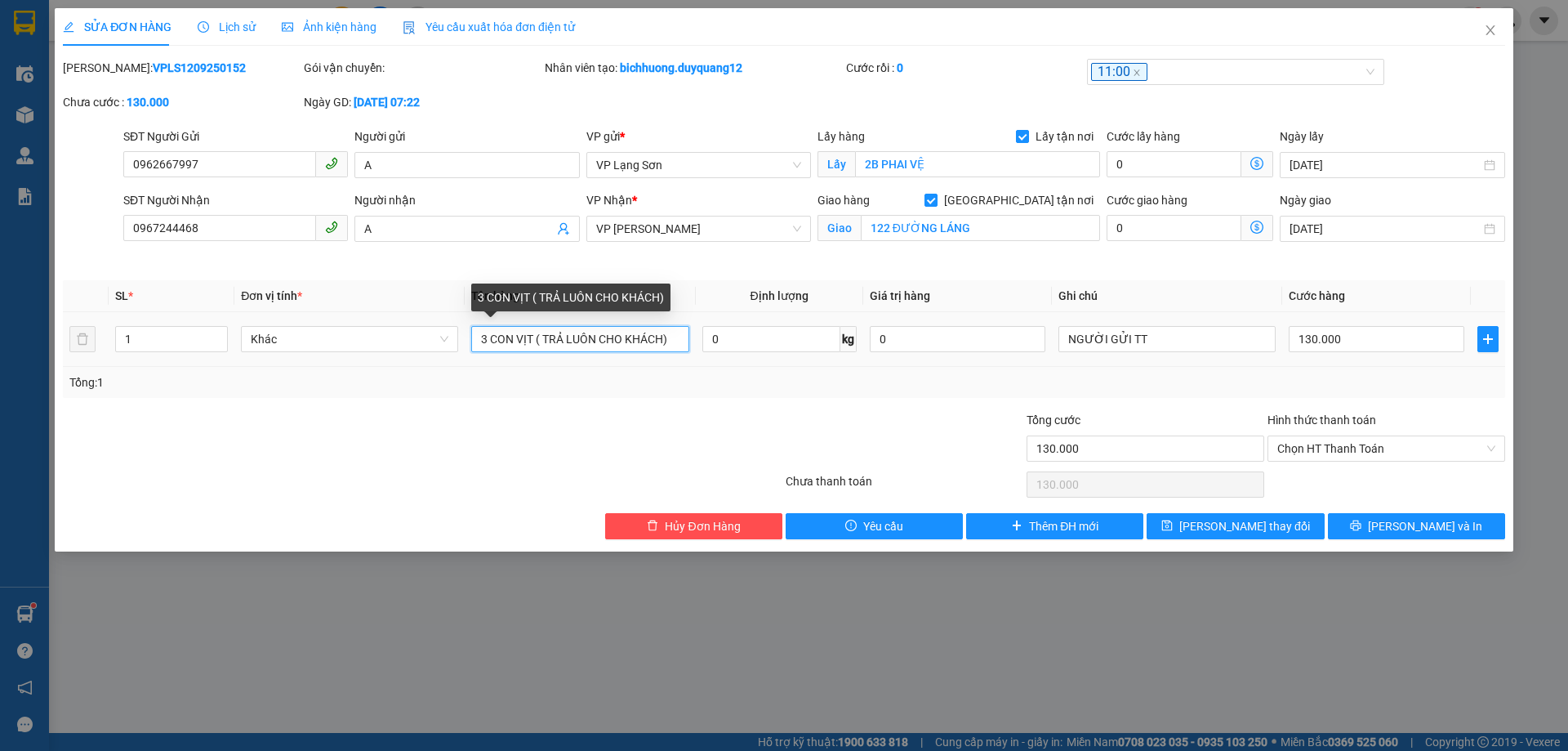
drag, startPoint x: 489, startPoint y: 342, endPoint x: 483, endPoint y: 306, distance: 36.5
click at [473, 345] on input "3 CON VỊT ( TRẢ LUÔN CHO KHÁCH)" at bounding box center [580, 339] width 217 height 26
type input "1 THÙNG VỊT CON VỊT ( TRẢ LUÔN CHO KHÁCH)"
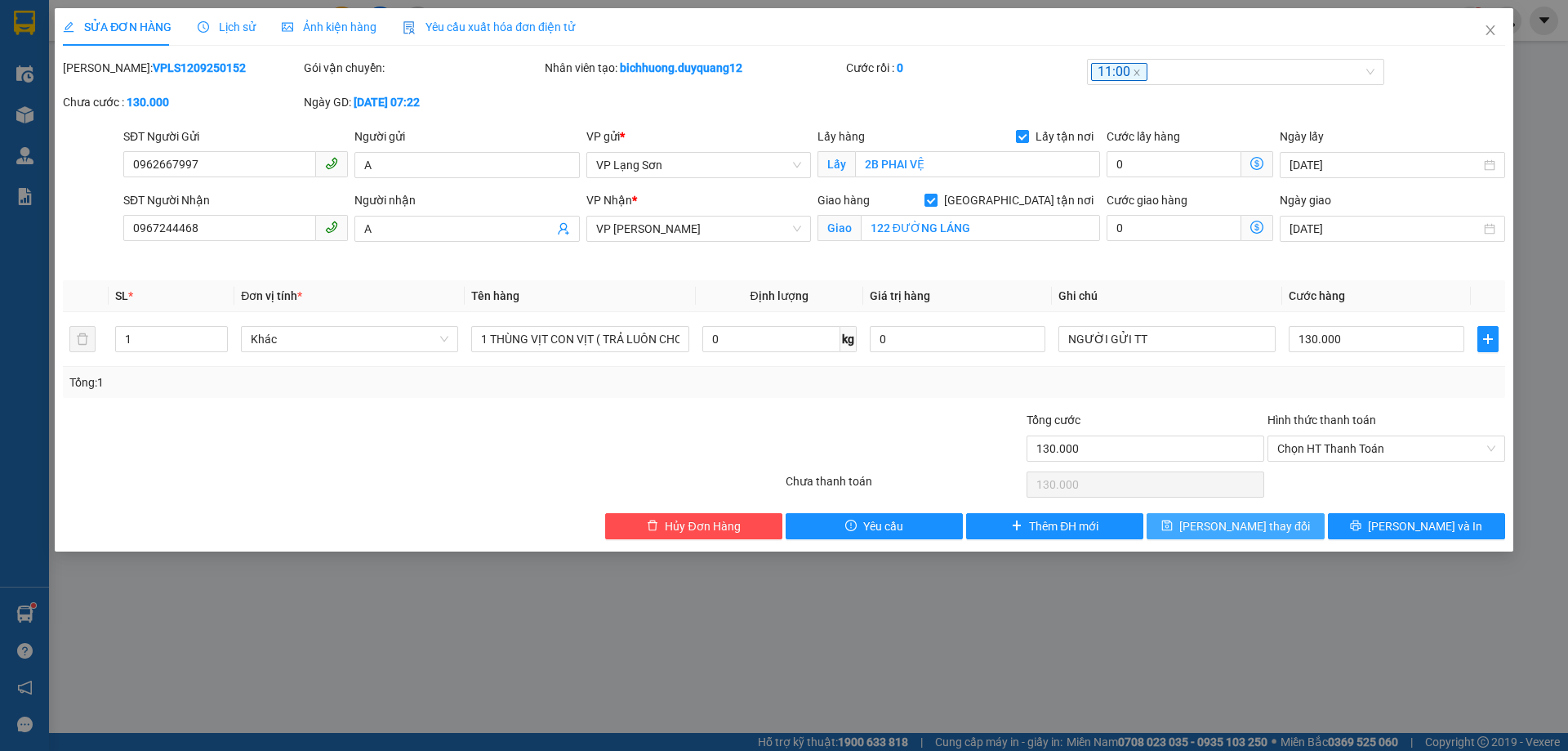
drag, startPoint x: 1254, startPoint y: 523, endPoint x: 1281, endPoint y: 510, distance: 30.0
click at [1256, 523] on span "[PERSON_NAME] thay đổi" at bounding box center [1245, 526] width 131 height 18
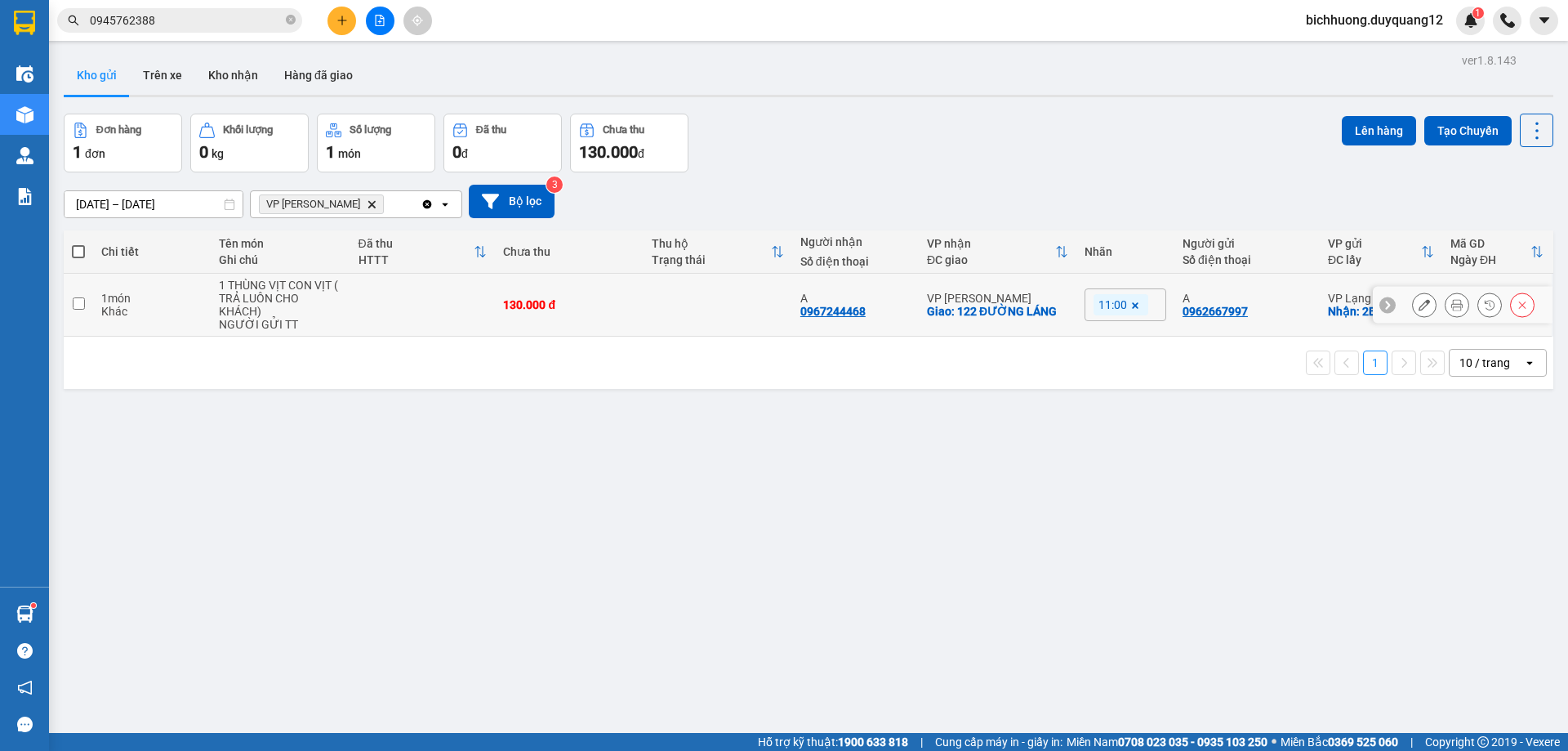
click at [80, 304] on input "checkbox" at bounding box center [78, 303] width 12 height 12
checkbox input "true"
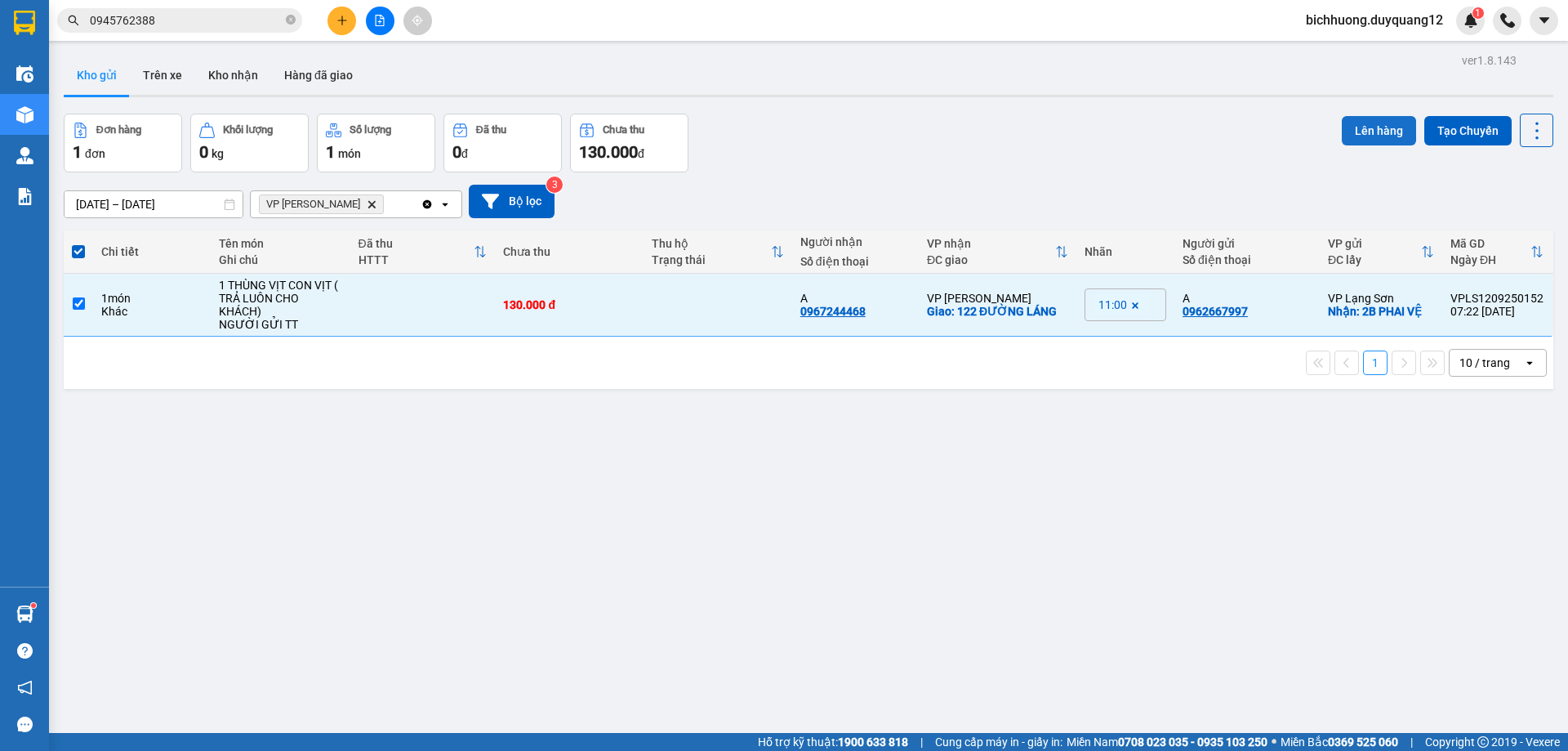
click at [1378, 123] on button "Lên hàng" at bounding box center [1379, 131] width 74 height 29
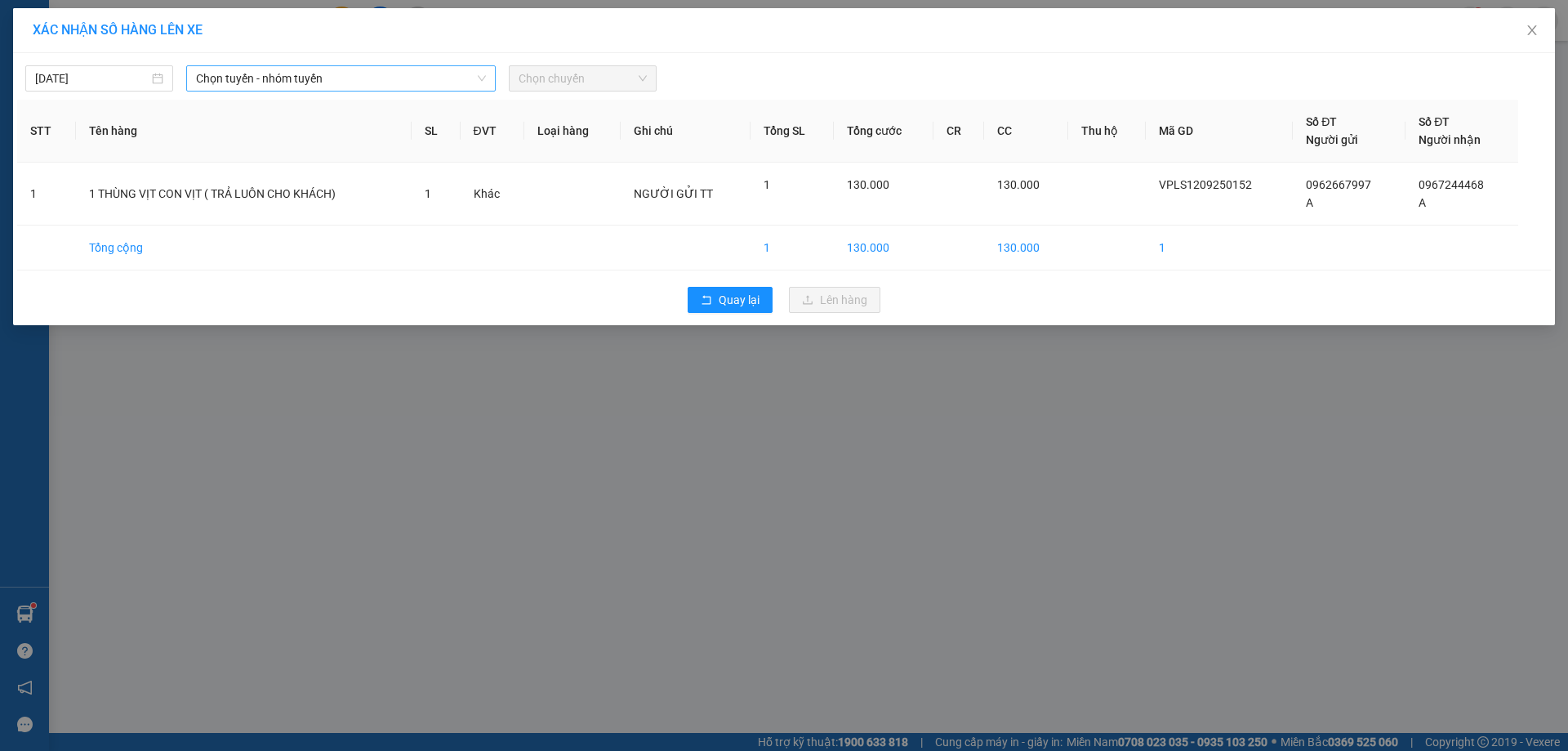
click at [483, 80] on icon "down" at bounding box center [482, 78] width 10 height 10
click at [482, 83] on icon "down" at bounding box center [482, 78] width 10 height 10
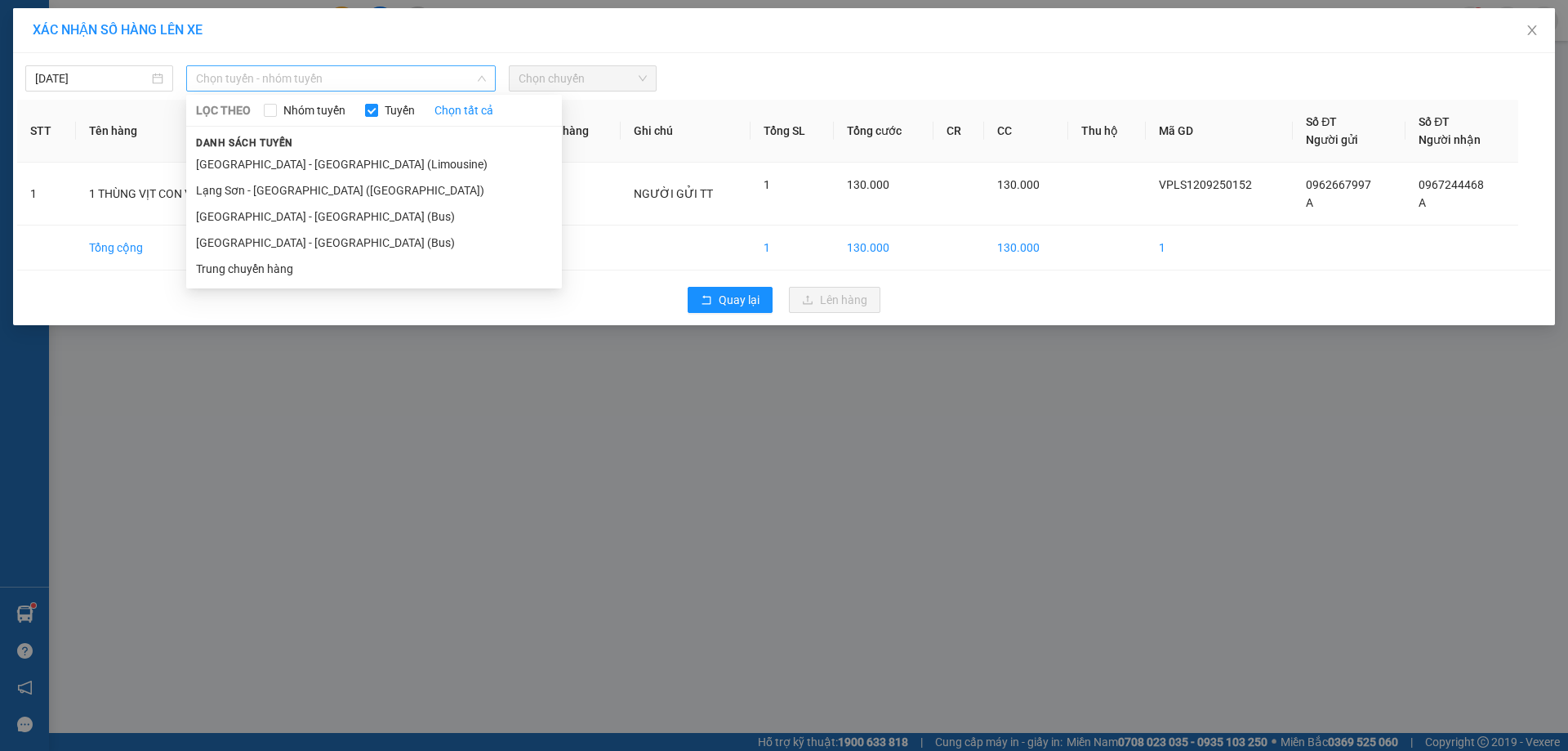
click at [424, 79] on span "Chọn tuyến - nhóm tuyến" at bounding box center [341, 78] width 290 height 25
drag, startPoint x: 276, startPoint y: 248, endPoint x: 325, endPoint y: 242, distance: 49.4
click at [282, 248] on li "[GEOGRAPHIC_DATA] - [GEOGRAPHIC_DATA] (Bus)" at bounding box center [374, 243] width 376 height 26
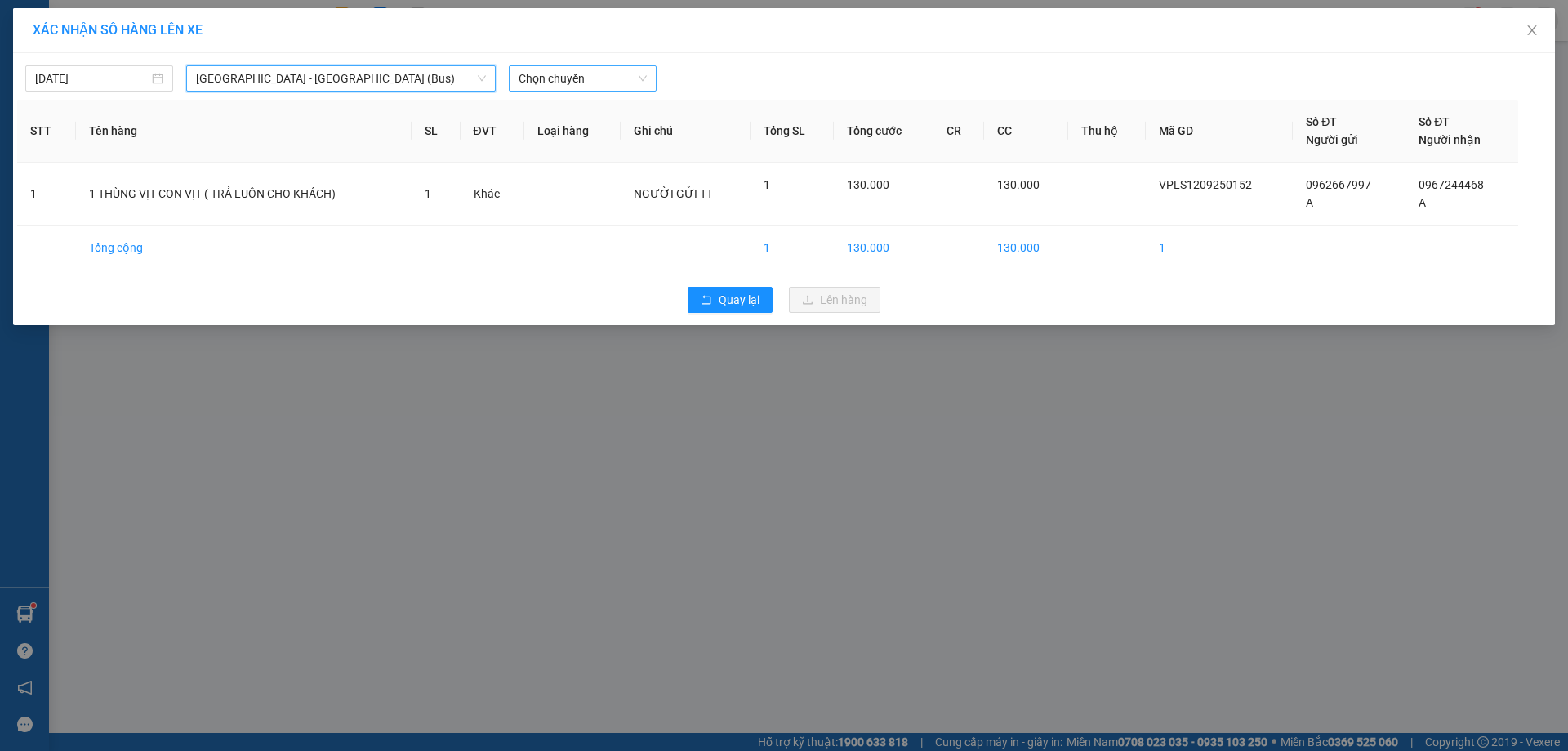
click at [639, 79] on span "Chọn chuyến" at bounding box center [582, 78] width 128 height 25
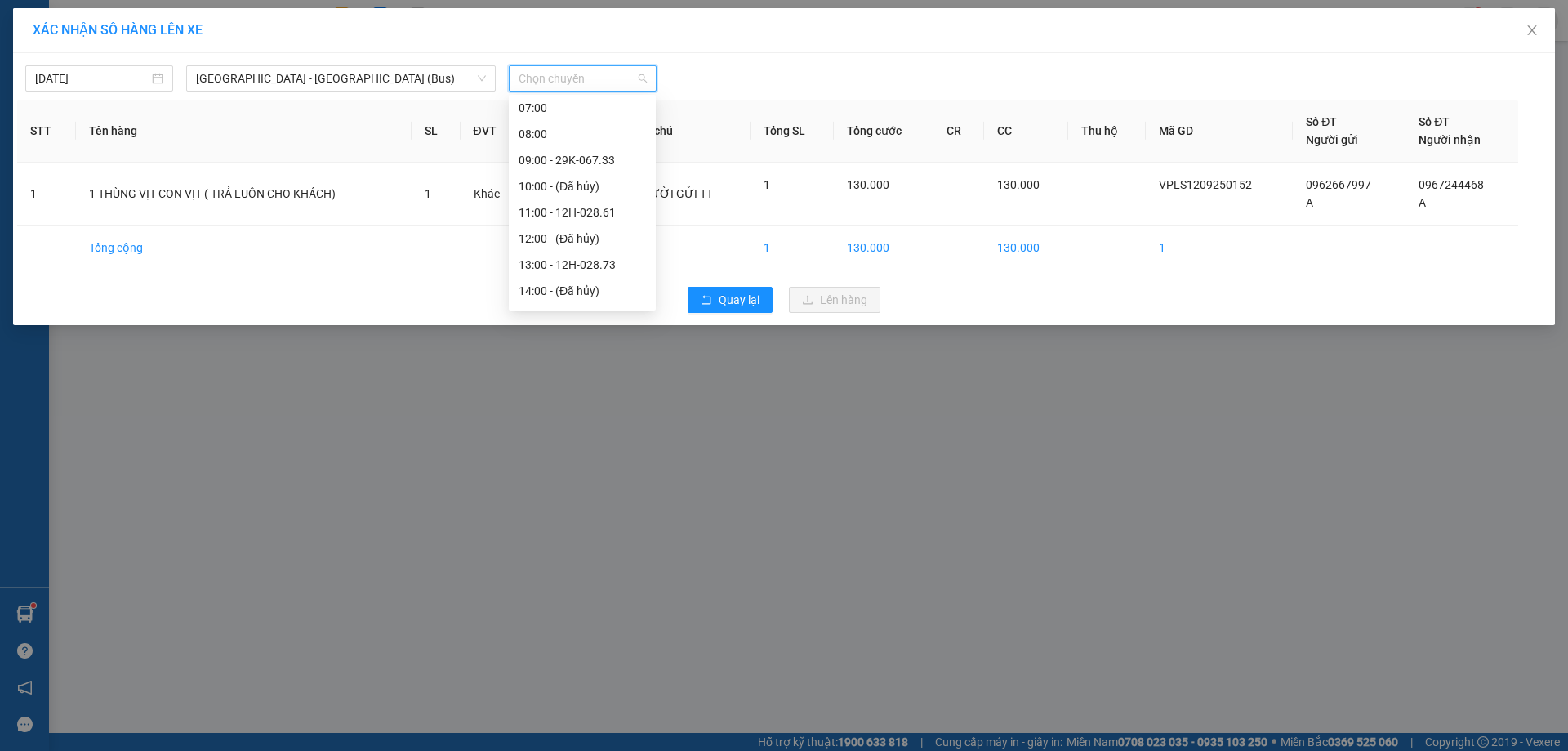
scroll to position [118, 0]
click at [577, 204] on div "11:00 - 12H-028.61" at bounding box center [582, 203] width 127 height 18
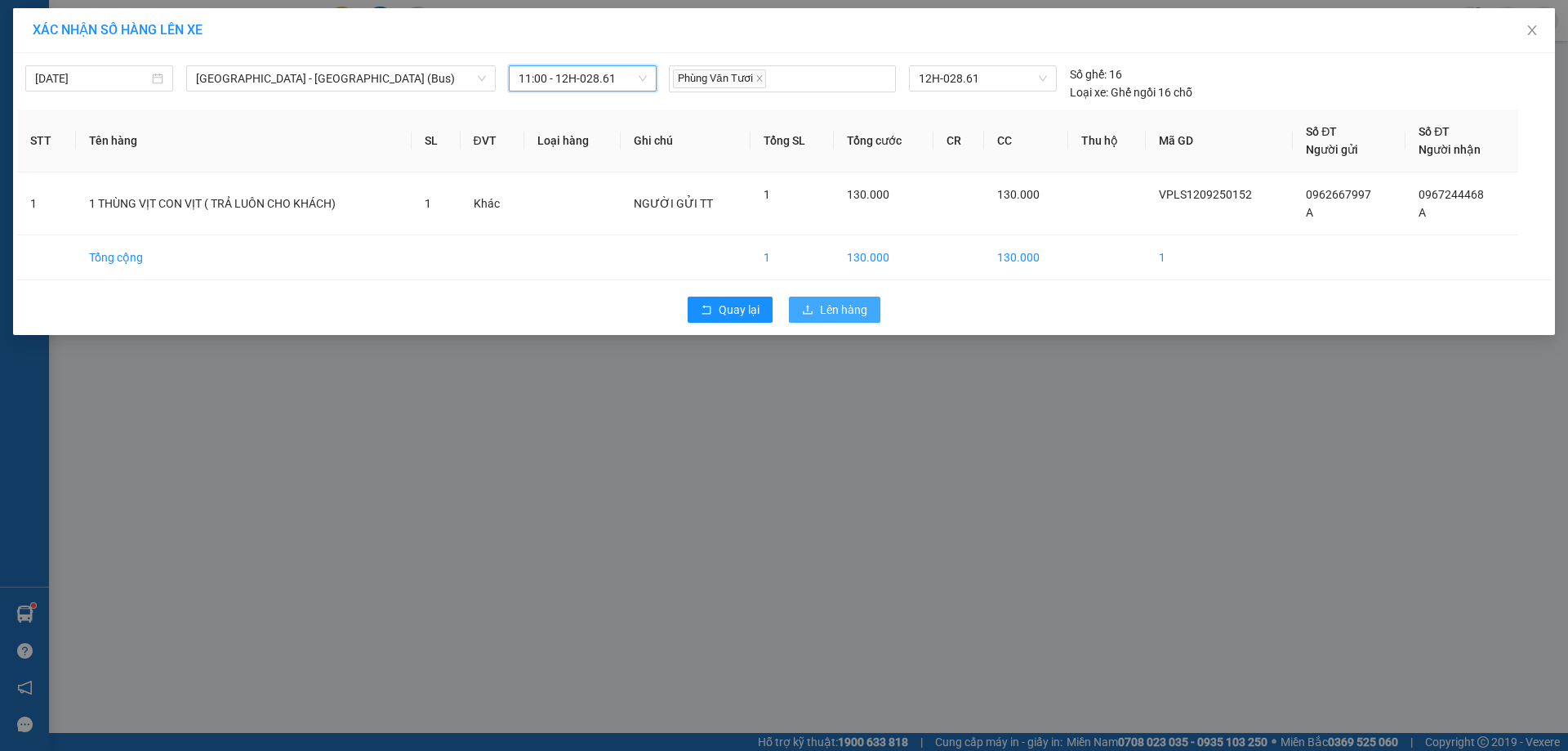
drag, startPoint x: 831, startPoint y: 312, endPoint x: 801, endPoint y: 304, distance: 31.0
click at [833, 312] on span "Lên hàng" at bounding box center [844, 310] width 47 height 18
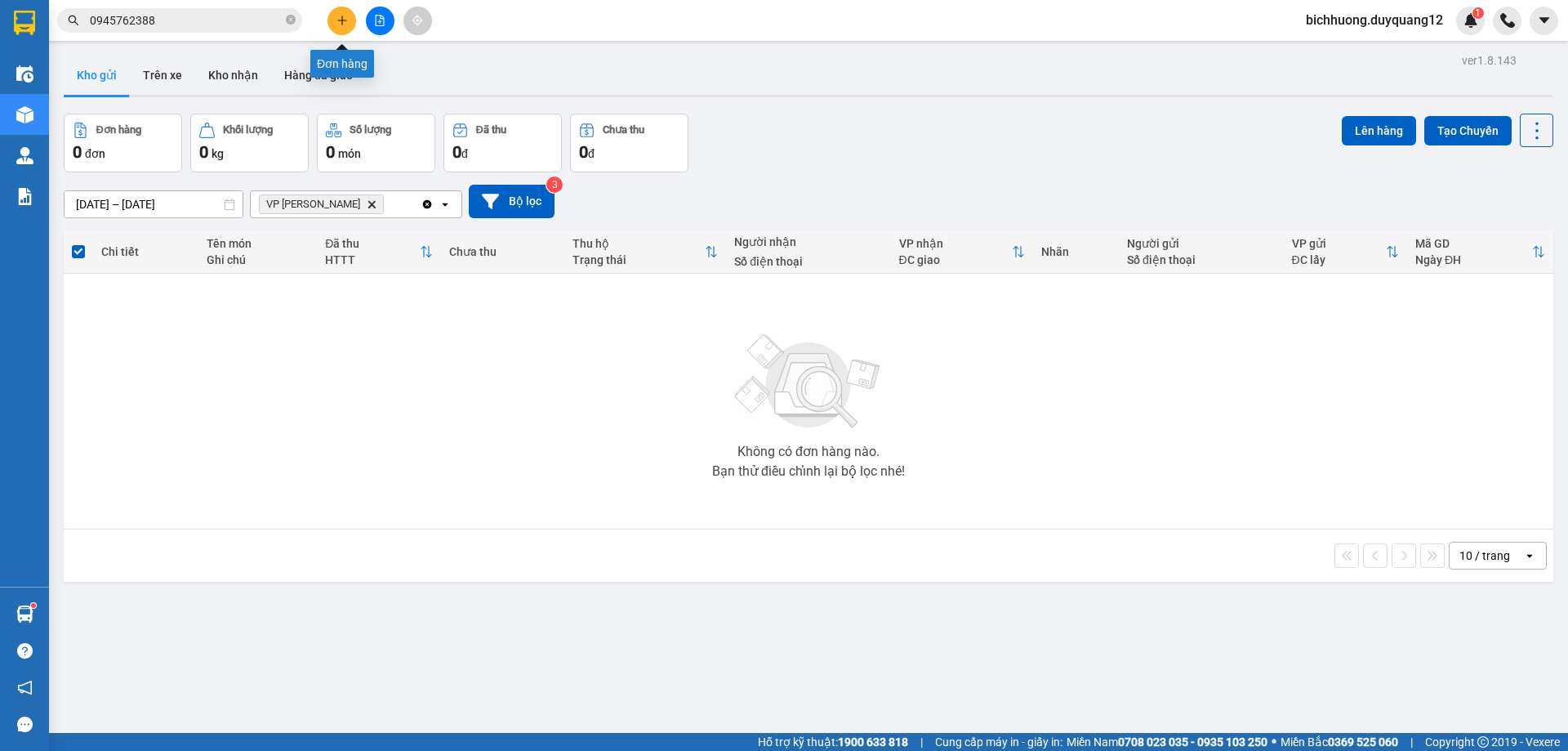
click at [339, 24] on icon "plus" at bounding box center [342, 20] width 11 height 11
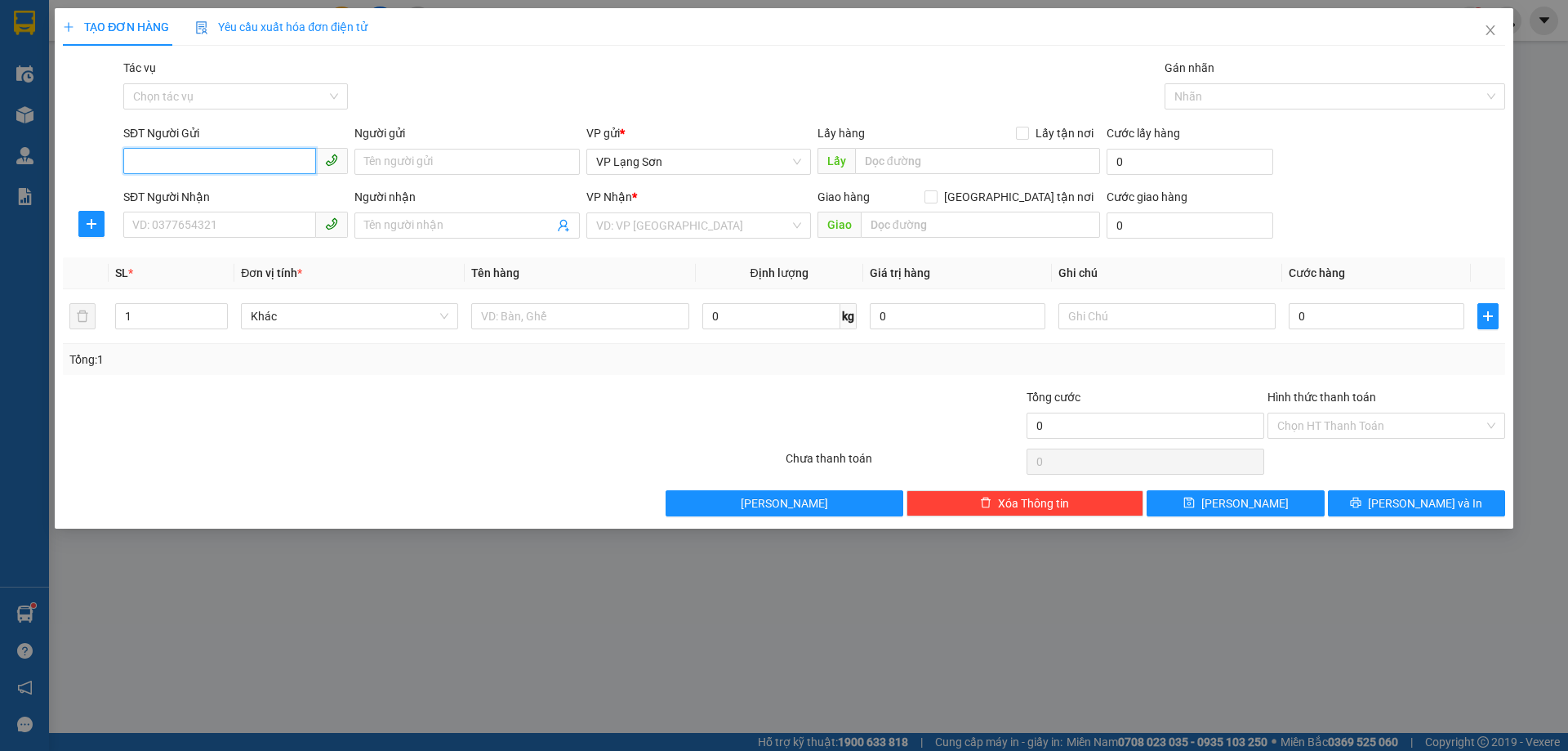
click at [138, 165] on input "SĐT Người Gửi" at bounding box center [220, 161] width 193 height 26
paste input "0399628688"
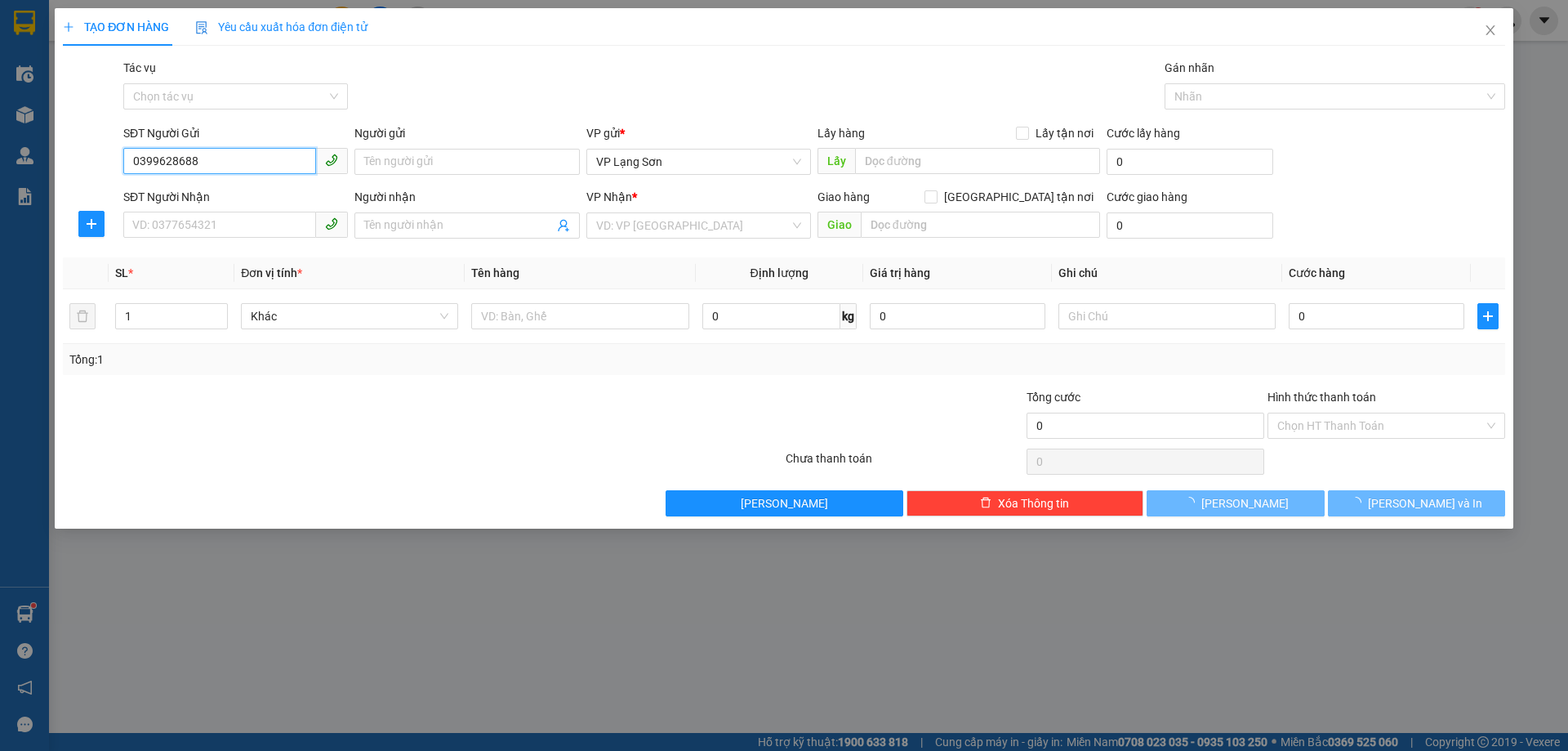
click at [140, 168] on input "0399628688" at bounding box center [220, 161] width 193 height 26
click at [138, 170] on input "0399628688" at bounding box center [220, 161] width 193 height 26
type input "0399628688"
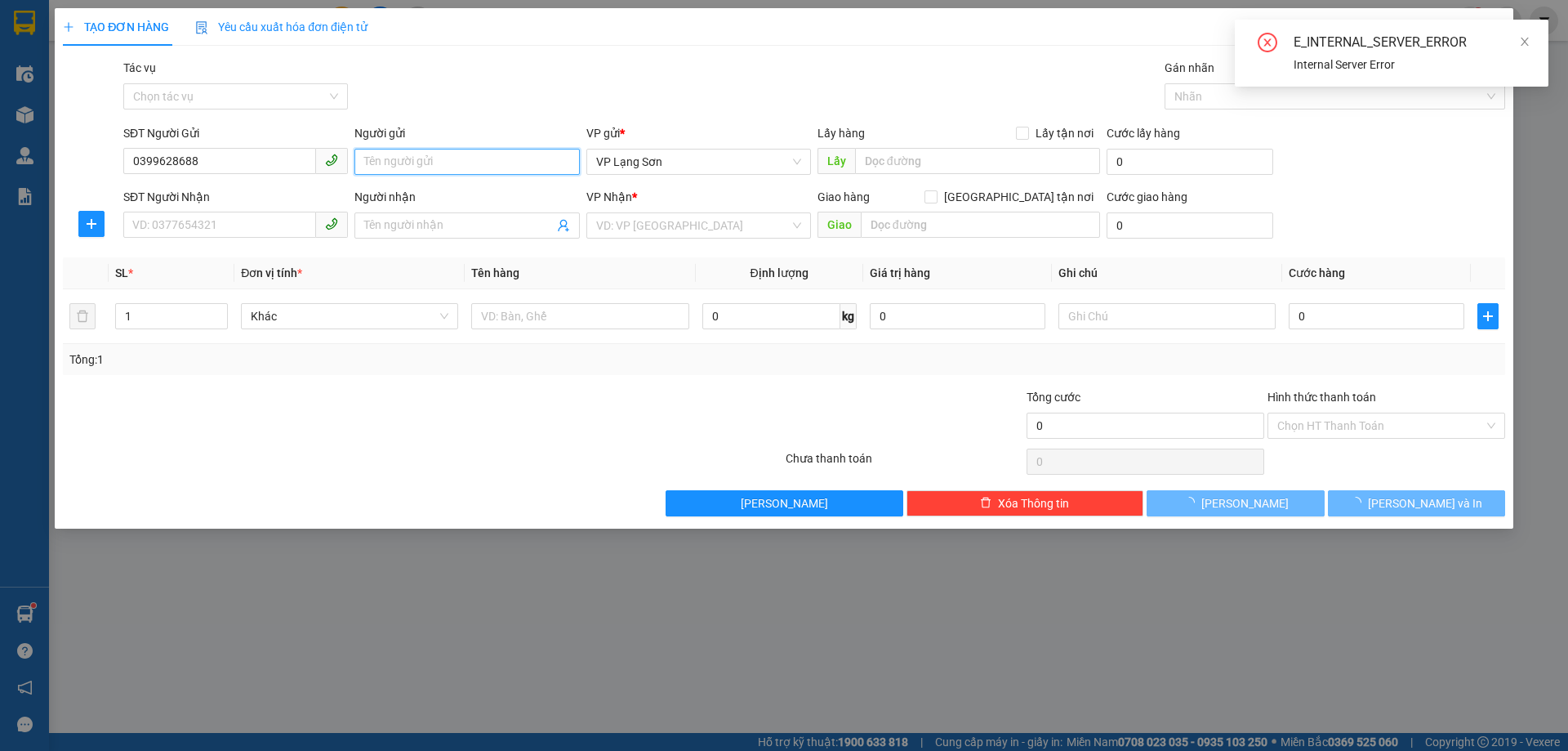
click at [387, 168] on input "Người gửi" at bounding box center [466, 162] width 225 height 26
click at [733, 163] on span "VP Lạng Sơn" at bounding box center [698, 162] width 205 height 25
type input "A"
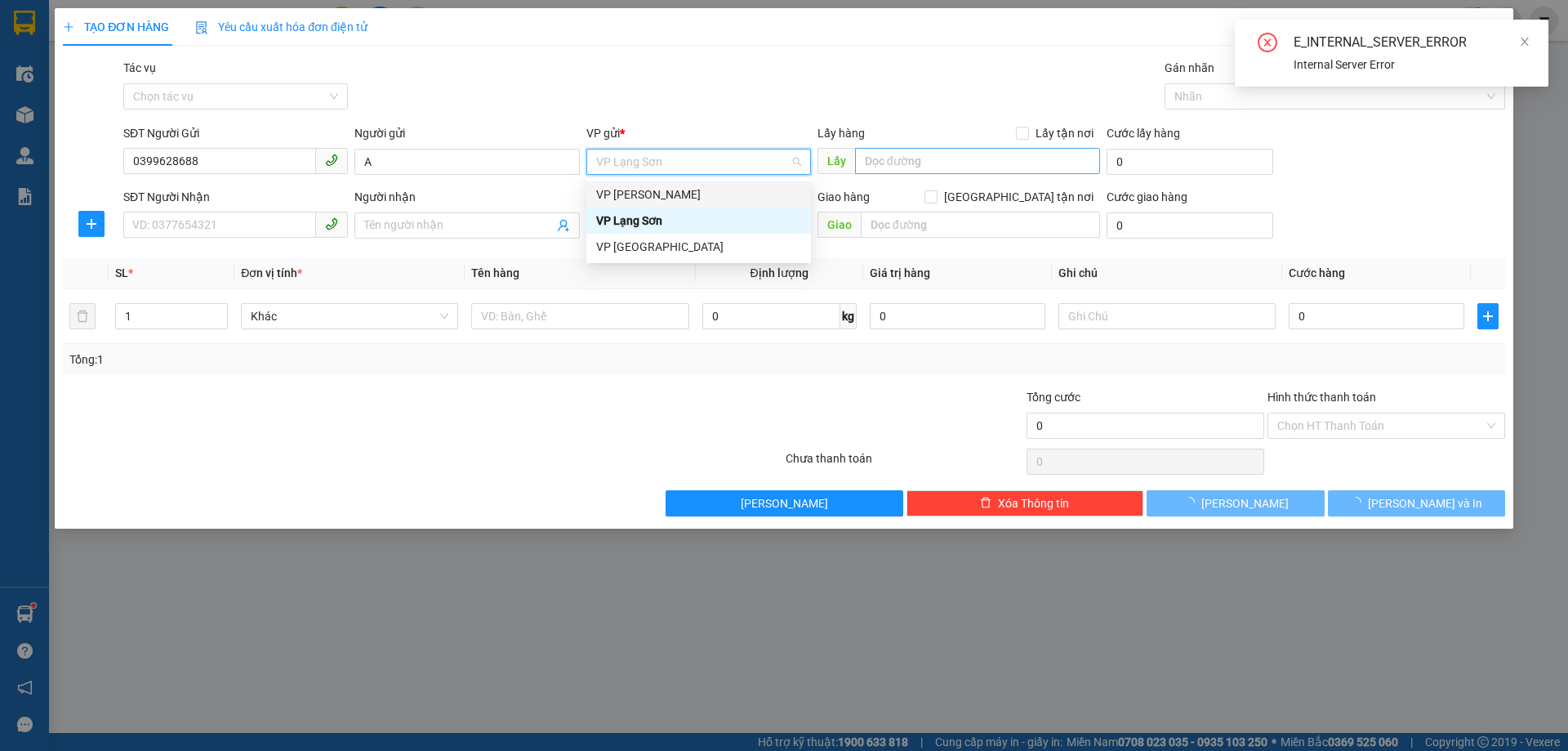
drag, startPoint x: 671, startPoint y: 199, endPoint x: 883, endPoint y: 166, distance: 214.6
click at [675, 199] on div "VP [PERSON_NAME]" at bounding box center [698, 194] width 205 height 18
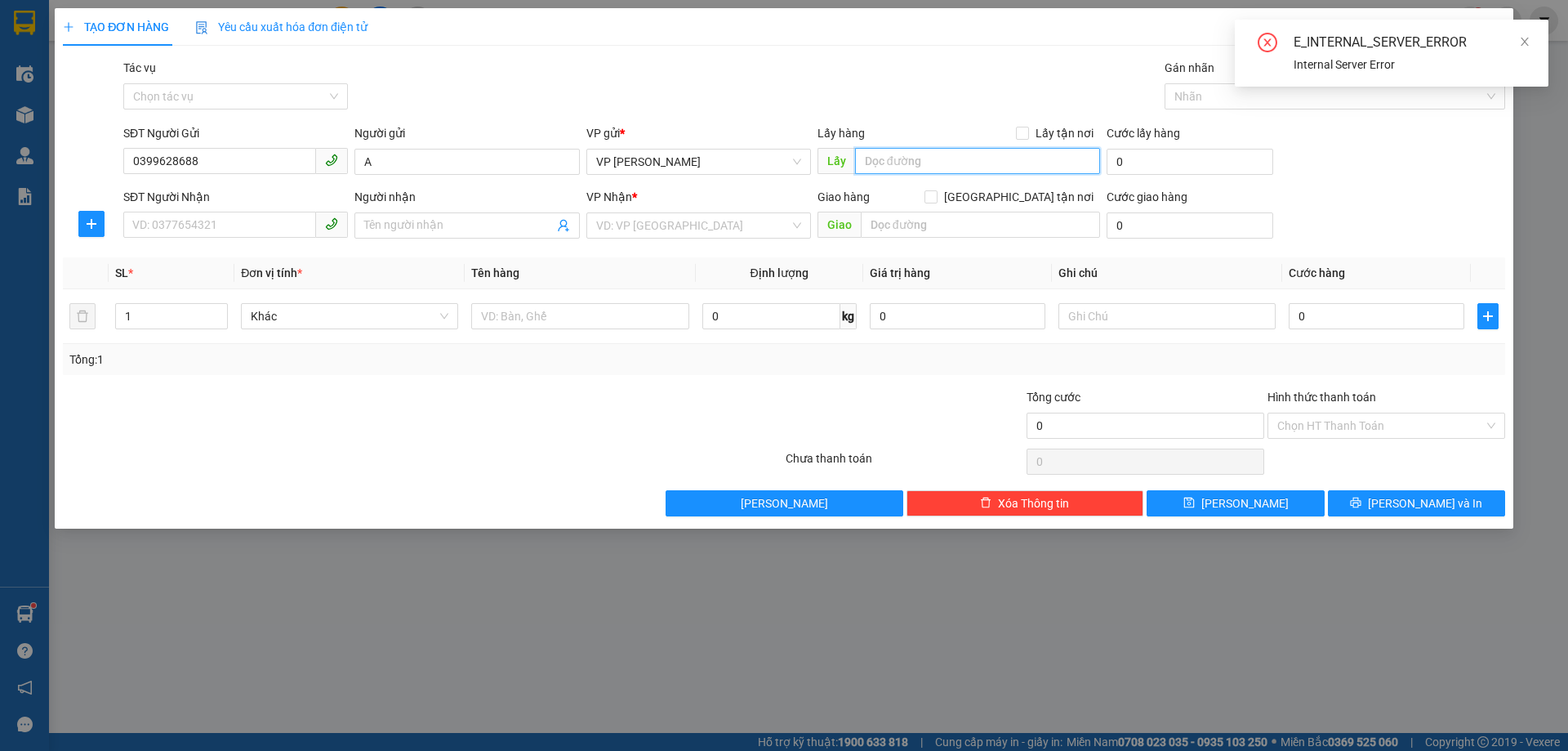
drag, startPoint x: 881, startPoint y: 163, endPoint x: 866, endPoint y: 155, distance: 17.0
click at [880, 163] on input "text" at bounding box center [978, 161] width 245 height 26
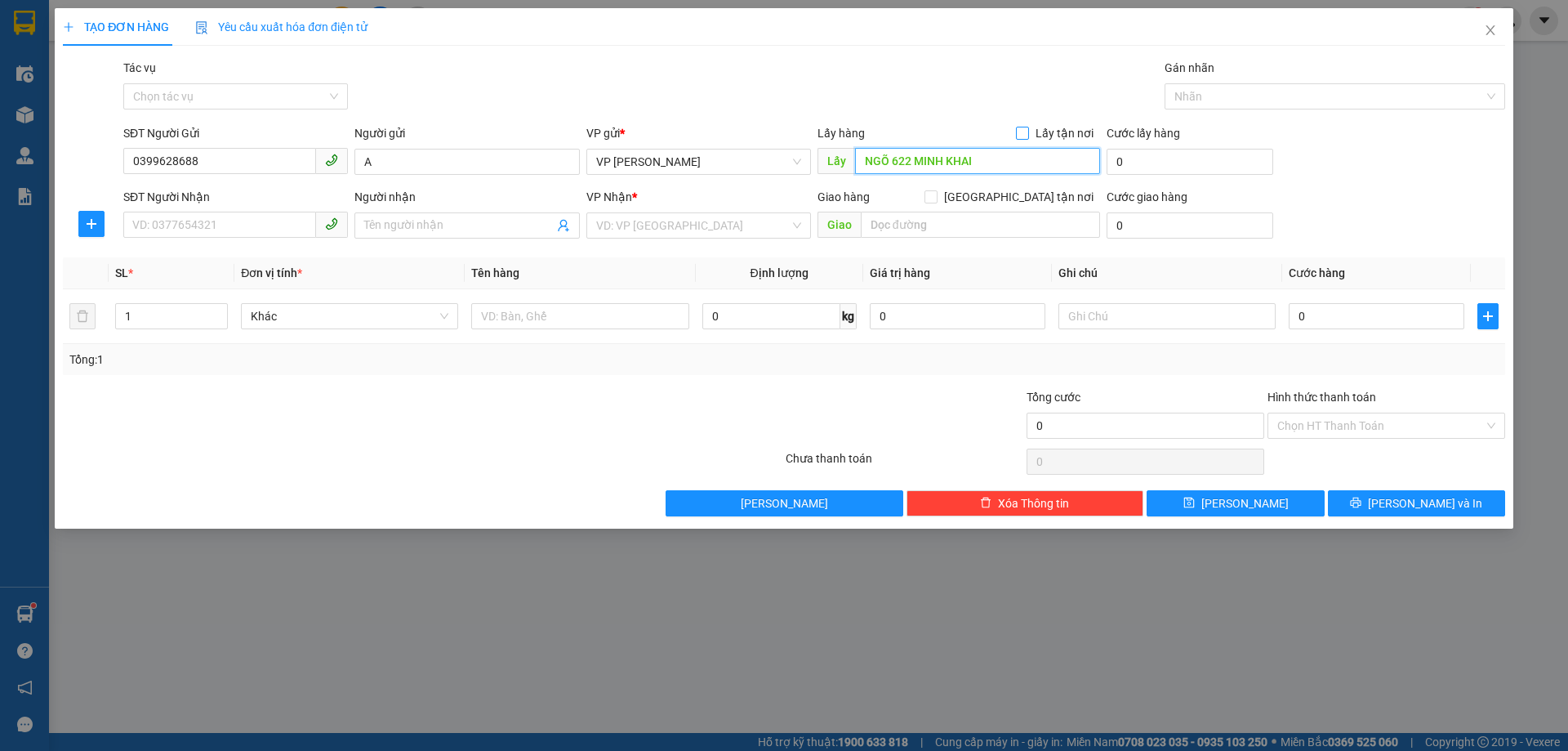
type input "NGÕ 622 MINH KHAI"
click at [1026, 133] on input "Lấy tận nơi" at bounding box center [1022, 132] width 11 height 11
checkbox input "true"
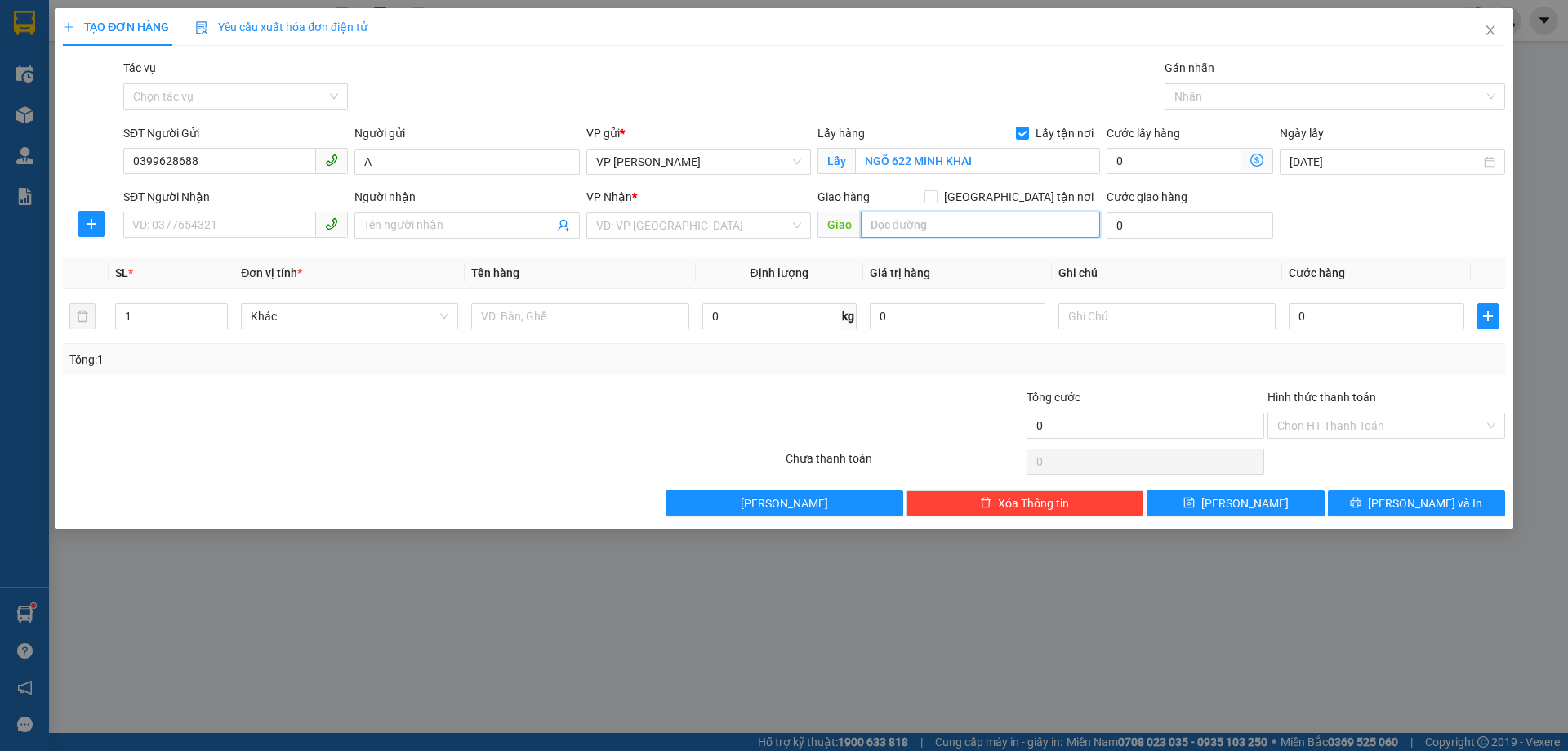
click at [911, 221] on input "text" at bounding box center [980, 225] width 239 height 26
click at [911, 221] on input "115" at bounding box center [980, 225] width 239 height 26
type input "115 [PERSON_NAME]"
click at [938, 195] on span at bounding box center [931, 197] width 13 height 13
click at [936, 195] on input "[GEOGRAPHIC_DATA] tận nơi" at bounding box center [930, 196] width 11 height 11
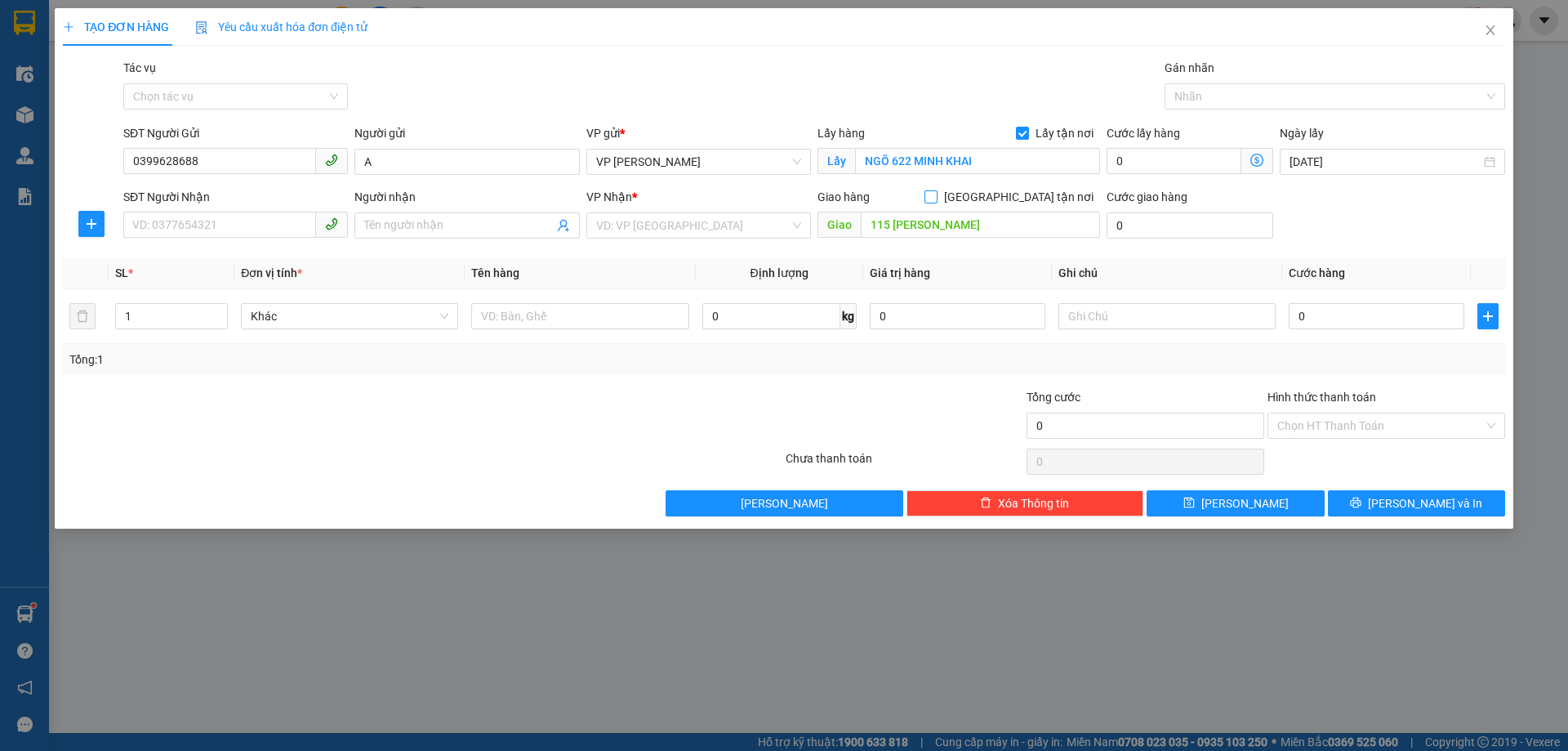
checkbox input "true"
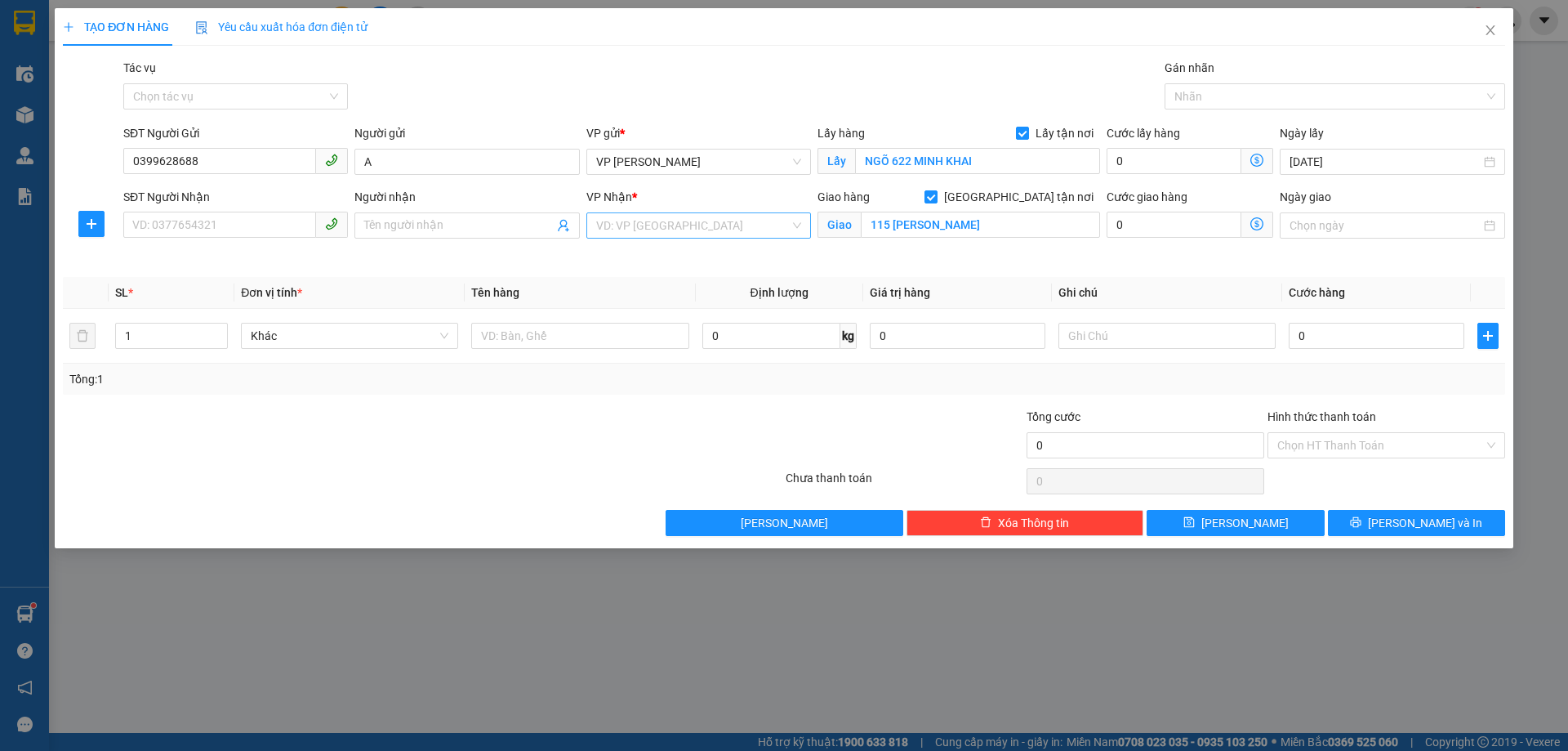
click at [695, 222] on input "search" at bounding box center [693, 226] width 194 height 25
click at [618, 285] on div "VP Lạng Sơn" at bounding box center [698, 284] width 205 height 18
click at [189, 230] on input "SĐT Người Nhận" at bounding box center [220, 225] width 193 height 26
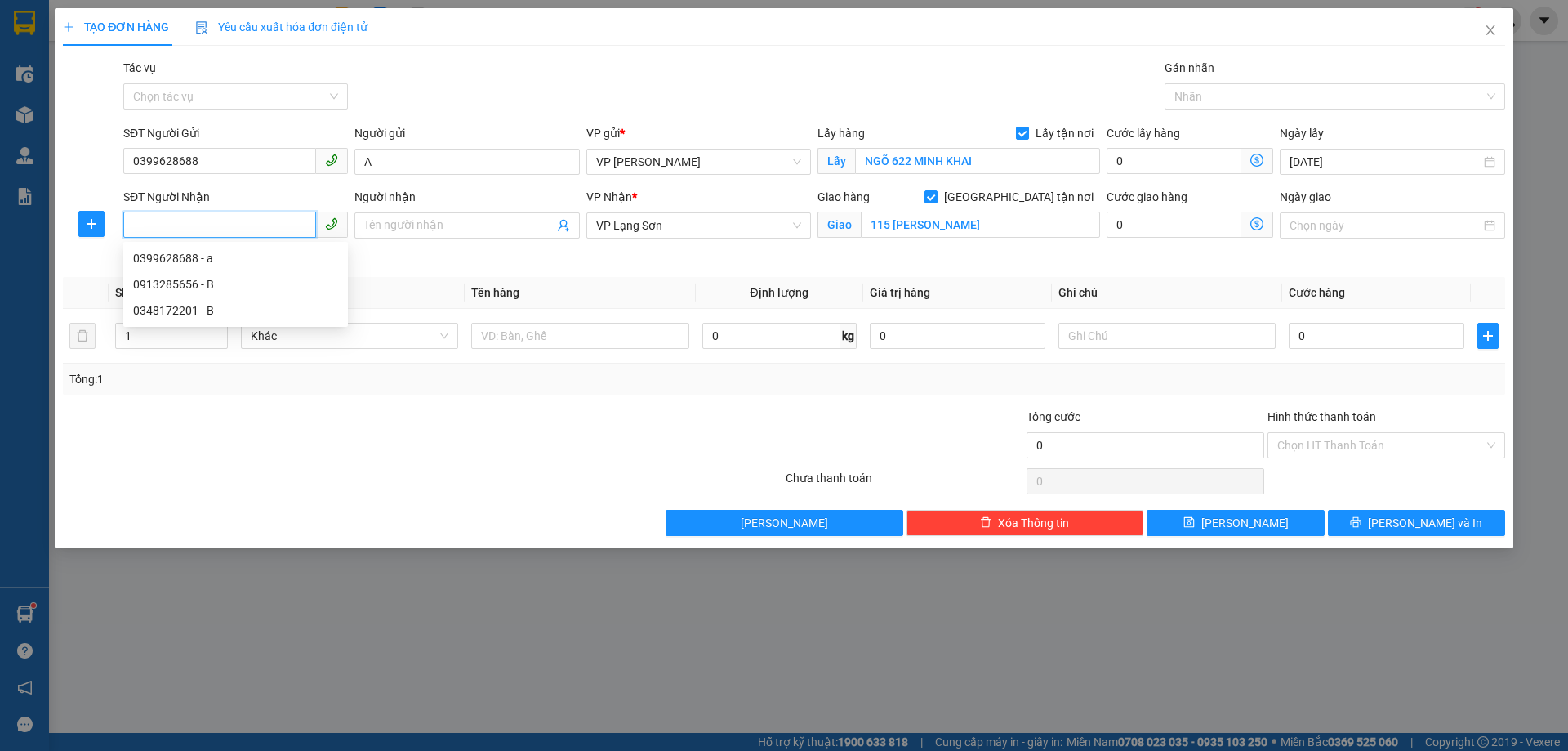
paste input "0399628688"
type input "0399628688"
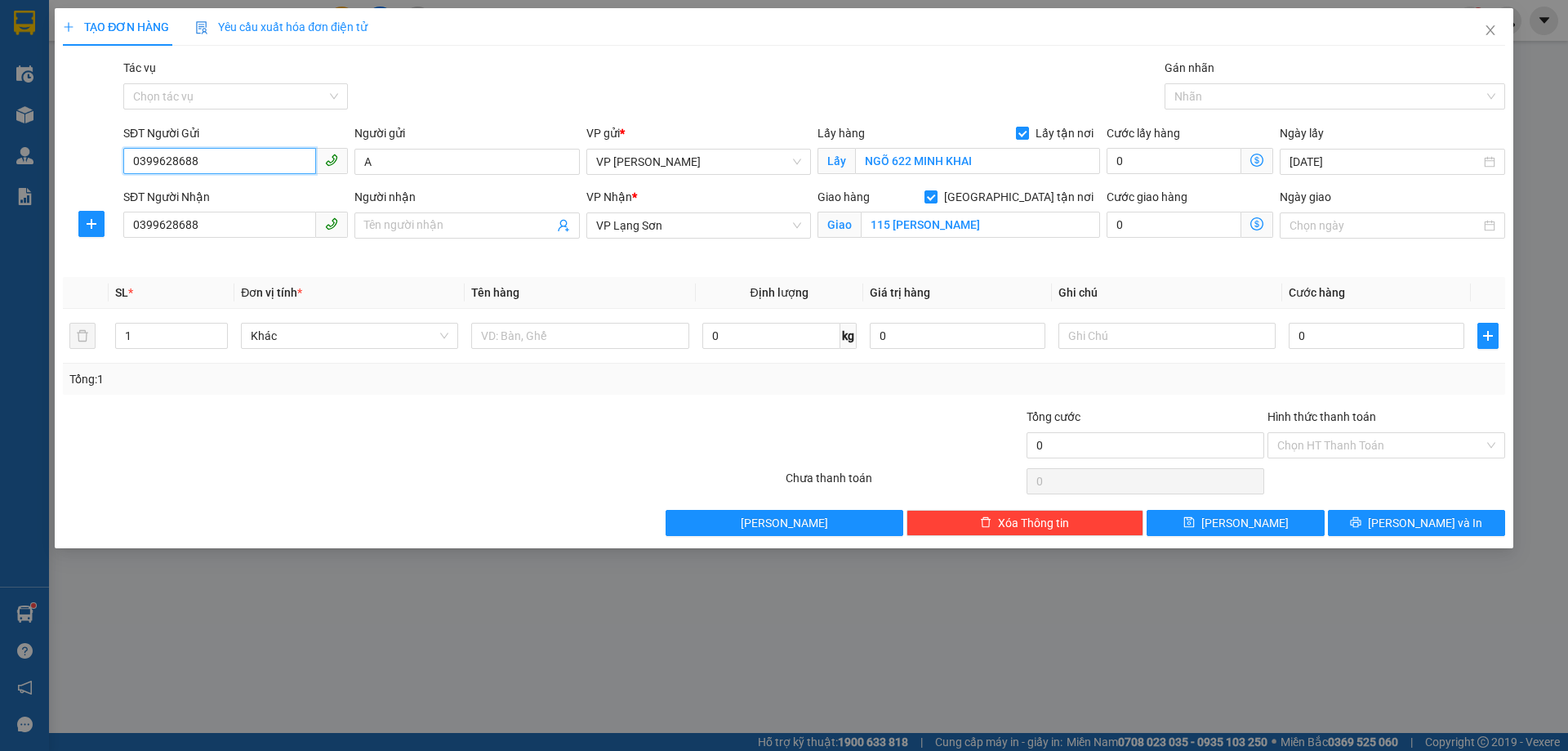
drag, startPoint x: 187, startPoint y: 165, endPoint x: 82, endPoint y: 163, distance: 105.0
click at [82, 163] on div "SĐT Người Gửi 0399628688 0399628688 Người gửi A VP gửi * VP [PERSON_NAME] Lấy h…" at bounding box center [784, 153] width 1446 height 57
click at [157, 191] on div "0913285656 - B" at bounding box center [235, 194] width 205 height 18
type input "0913285656"
type input "B"
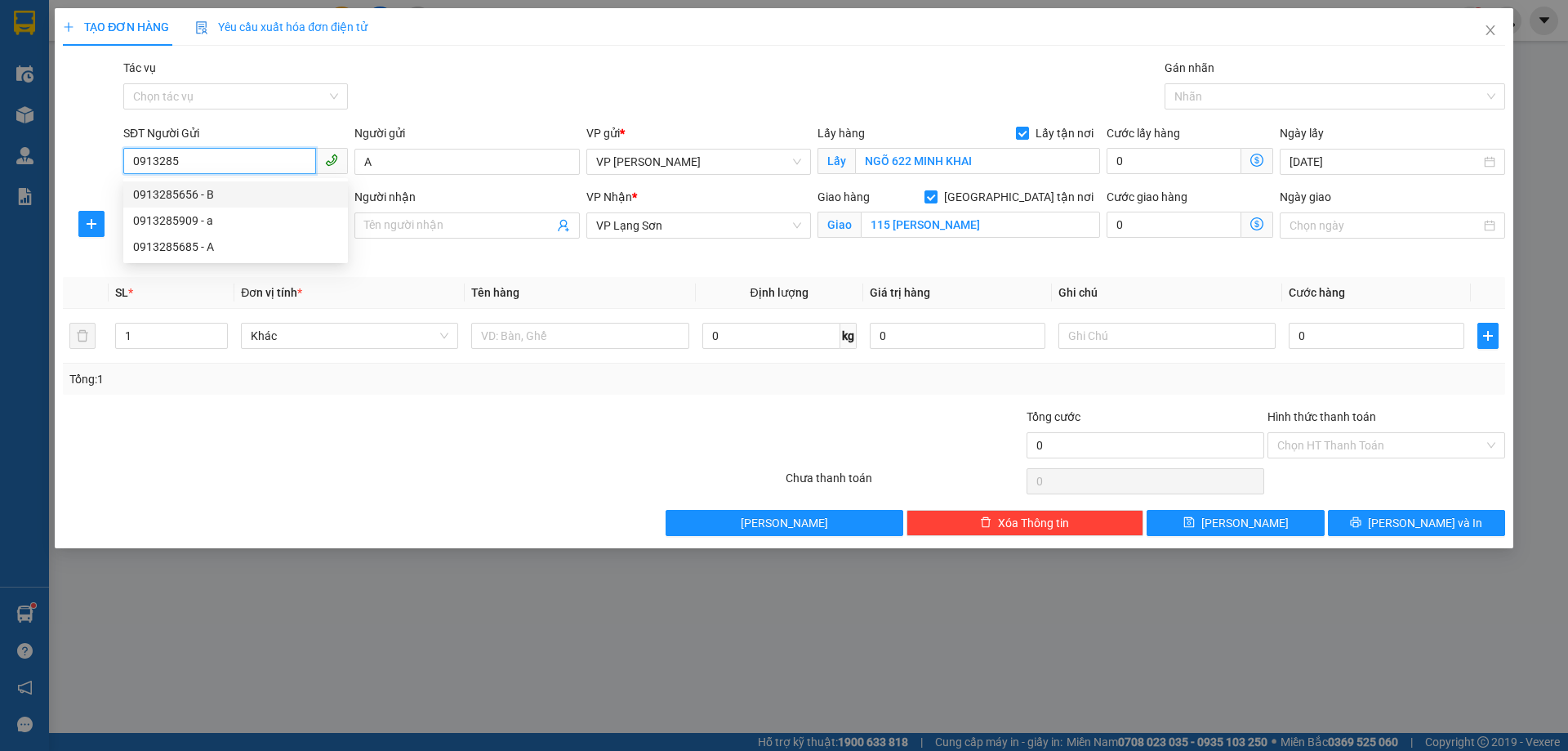
type input "NGÕ [GEOGRAPHIC_DATA],[GEOGRAPHIC_DATA],[GEOGRAPHIC_DATA]"
type input "0913285656"
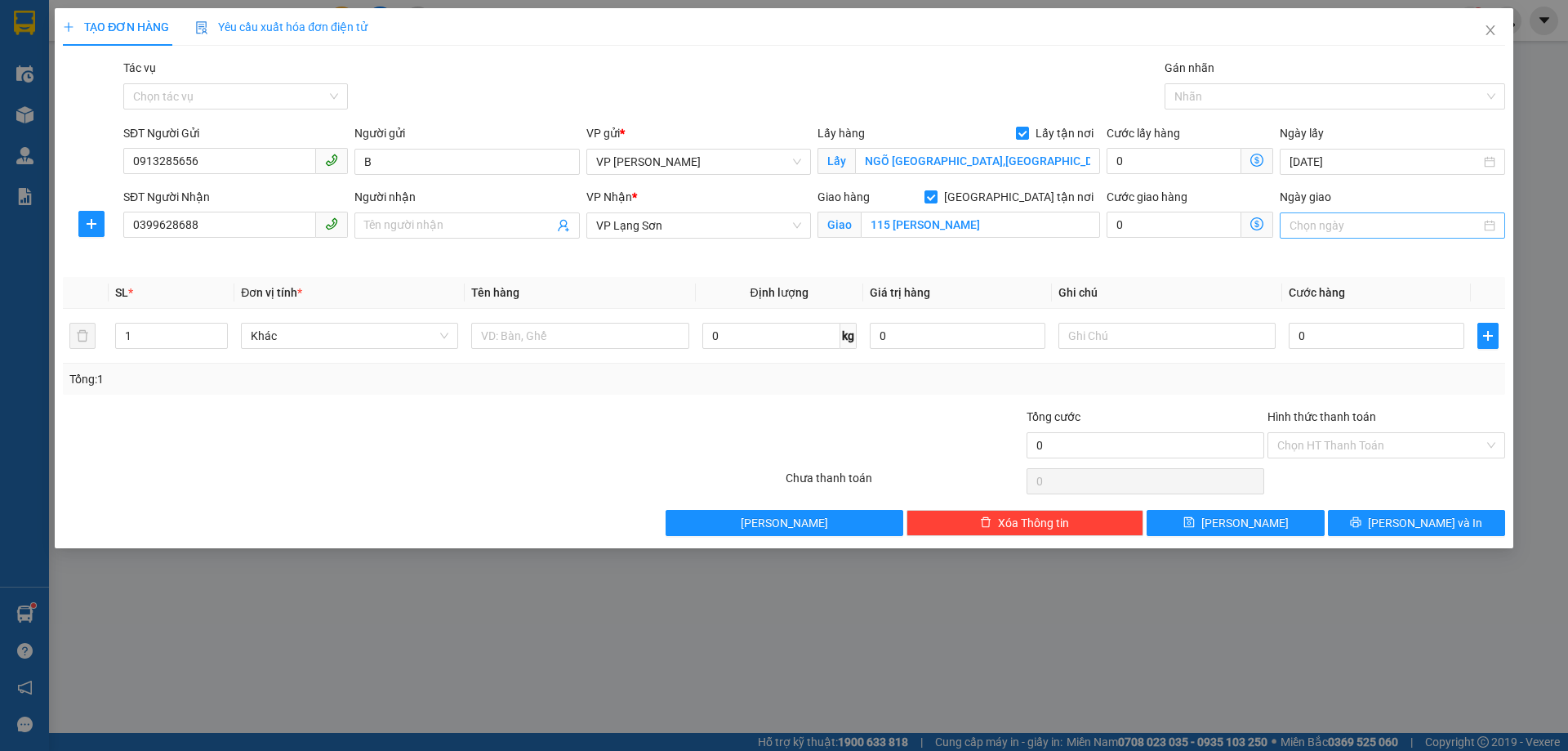
click at [1347, 230] on input "Ngày giao" at bounding box center [1384, 226] width 190 height 18
type input "[DATE]"
click at [1459, 348] on div "12" at bounding box center [1451, 345] width 20 height 20
click at [510, 339] on input "text" at bounding box center [580, 336] width 217 height 26
type input "GIẤY TỜ"
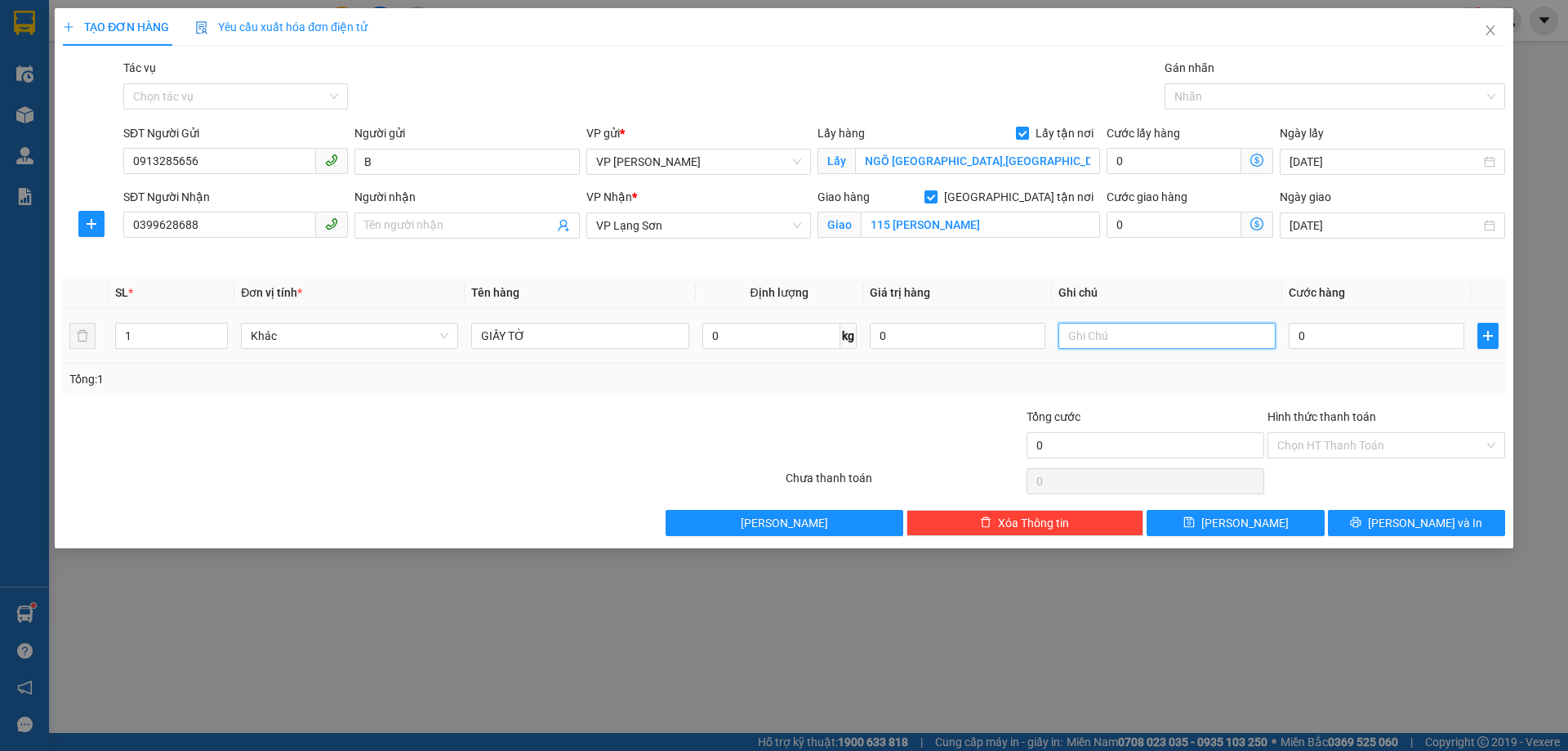
click at [1134, 336] on input "text" at bounding box center [1167, 336] width 217 height 26
type input "NGƯỜI NHẬN TT"
click at [1349, 344] on input "0" at bounding box center [1376, 336] width 176 height 26
type input "1"
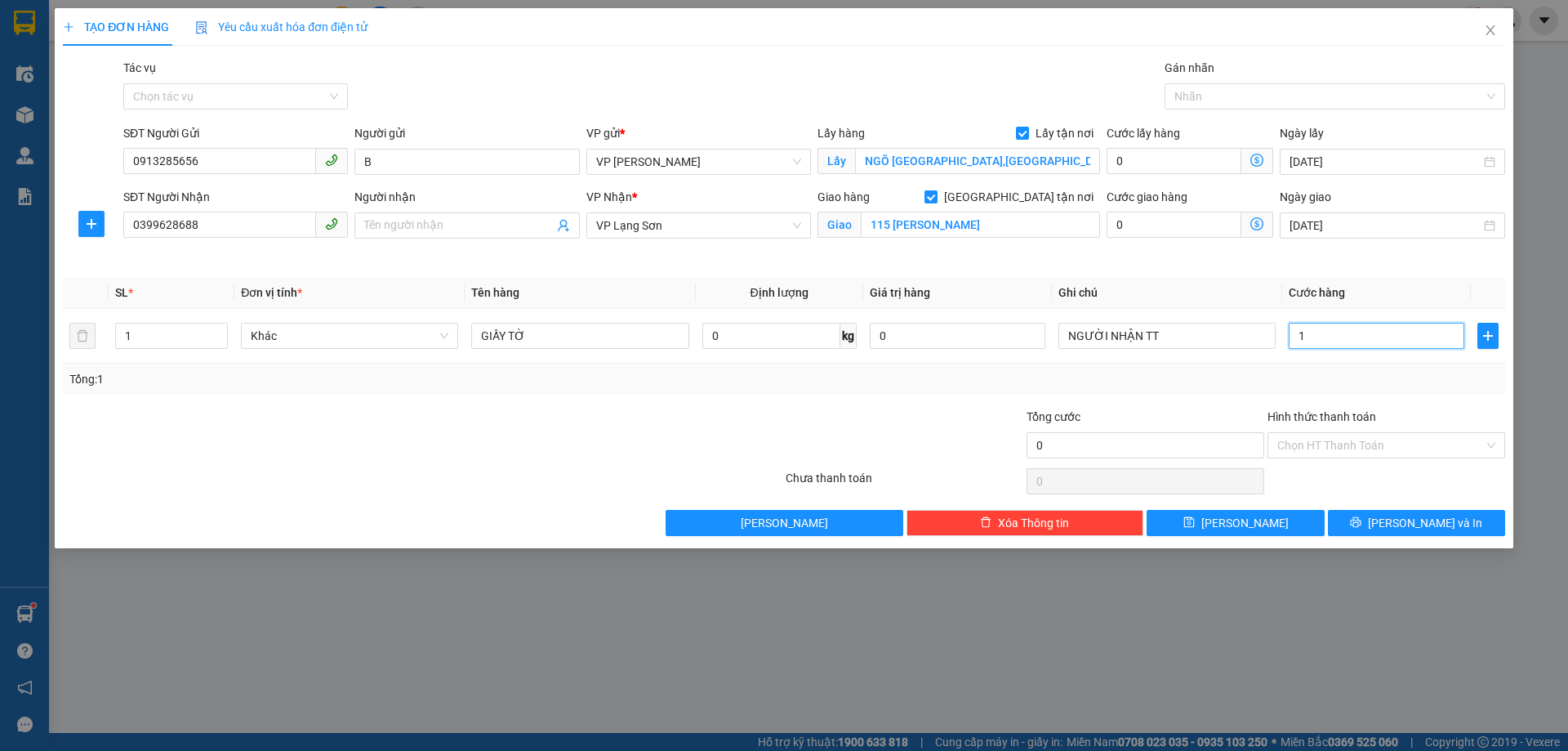
type input "1"
type input "10"
type input "100"
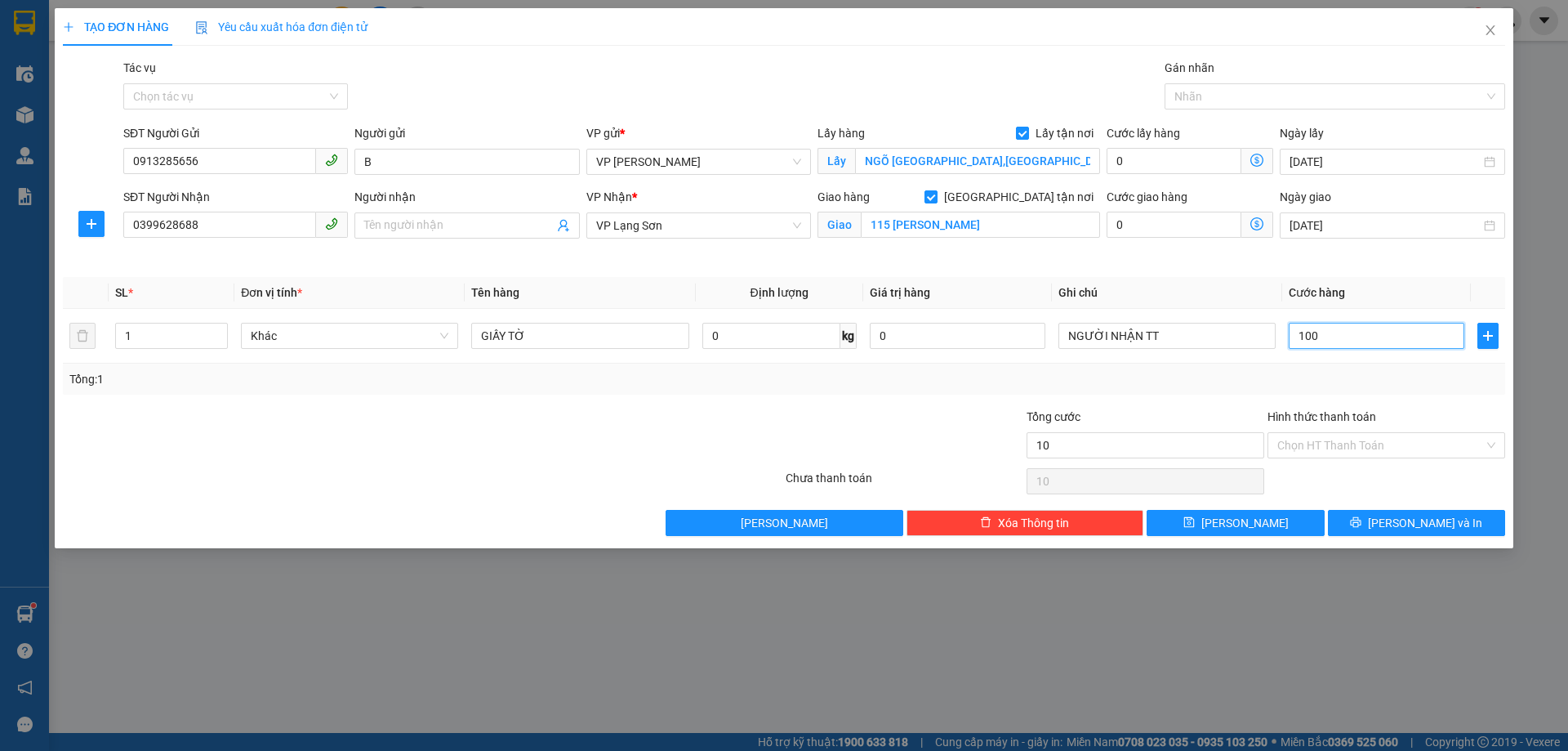
type input "100"
type input "1.000"
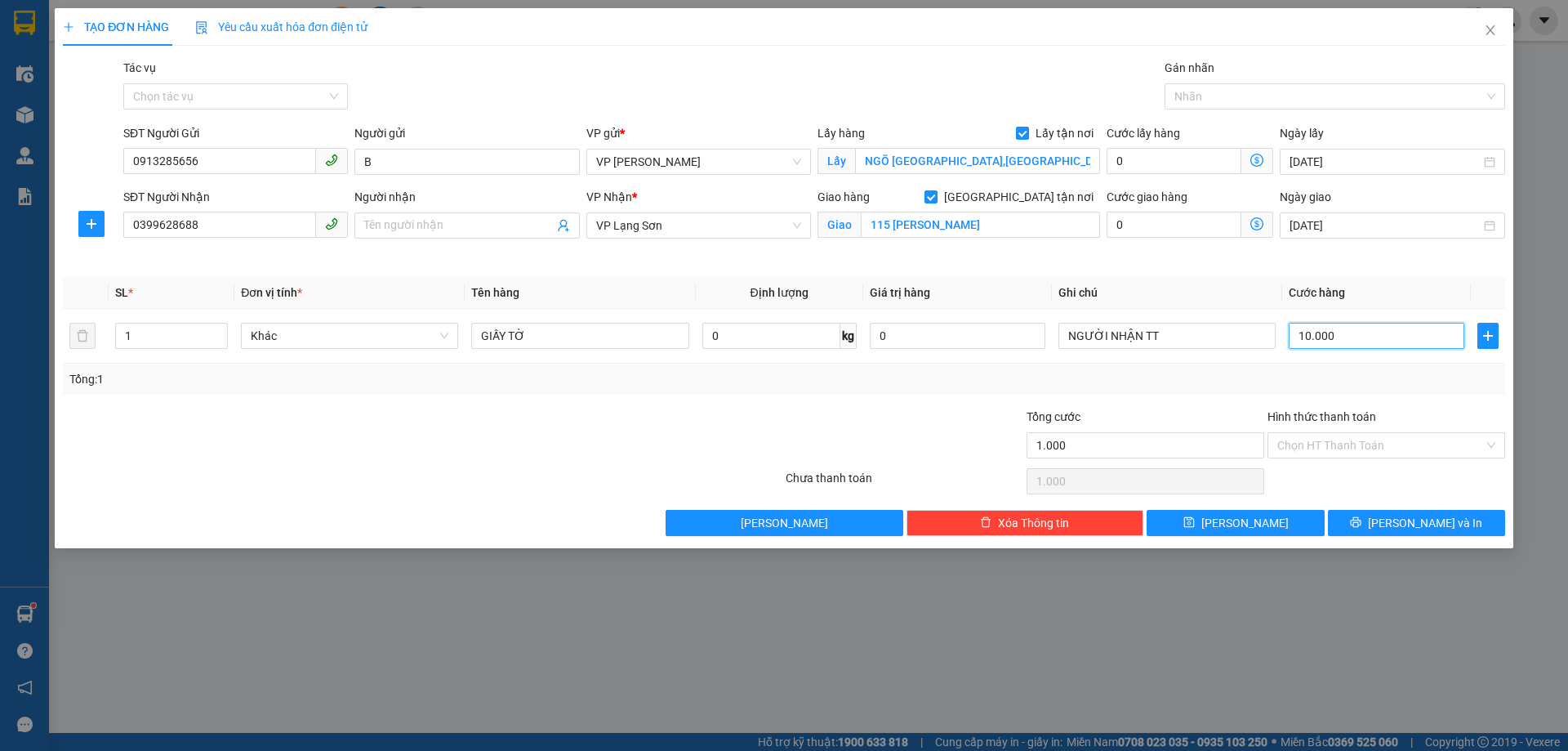
type input "100.000"
type input "1.000.000"
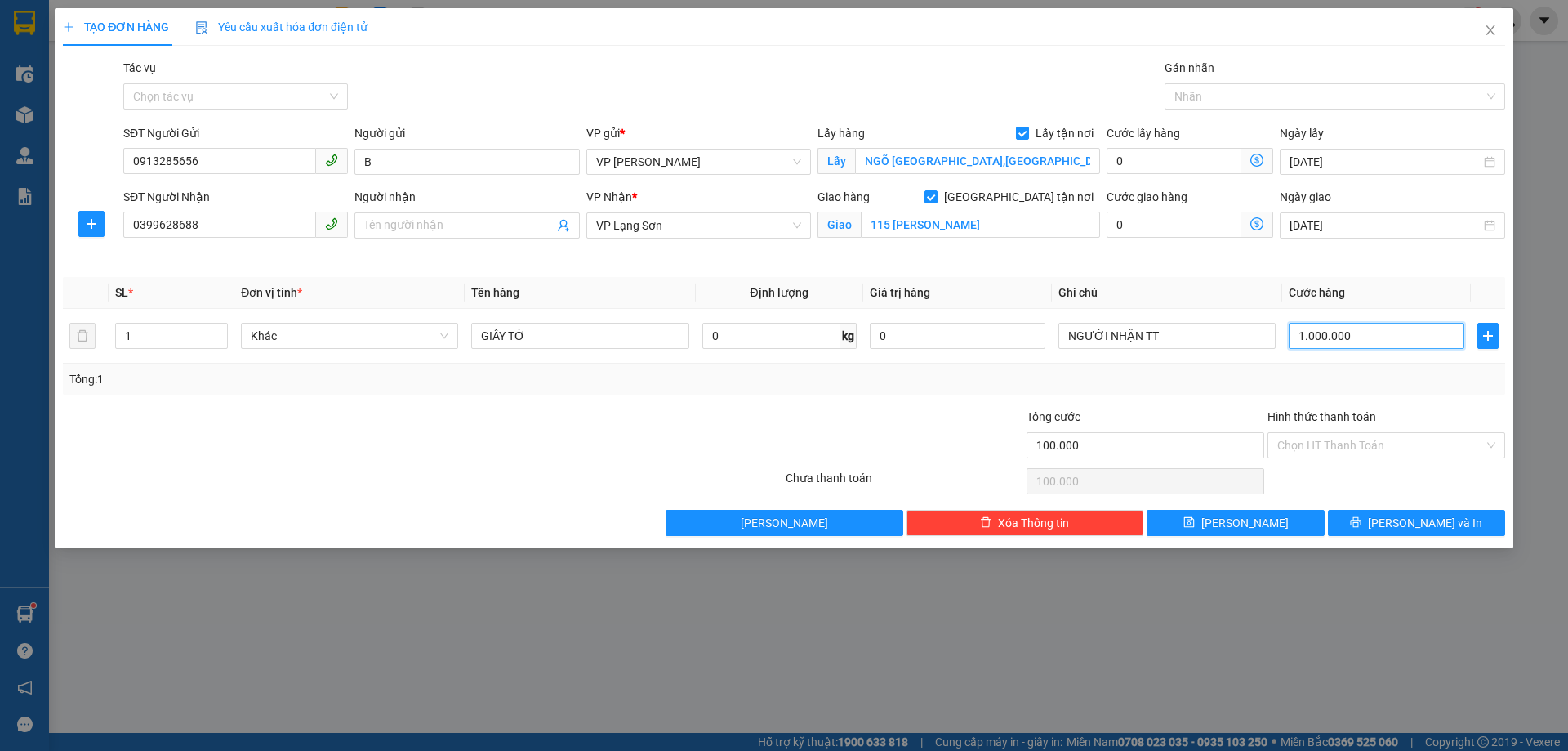
type input "1.000.000"
type input "100.000"
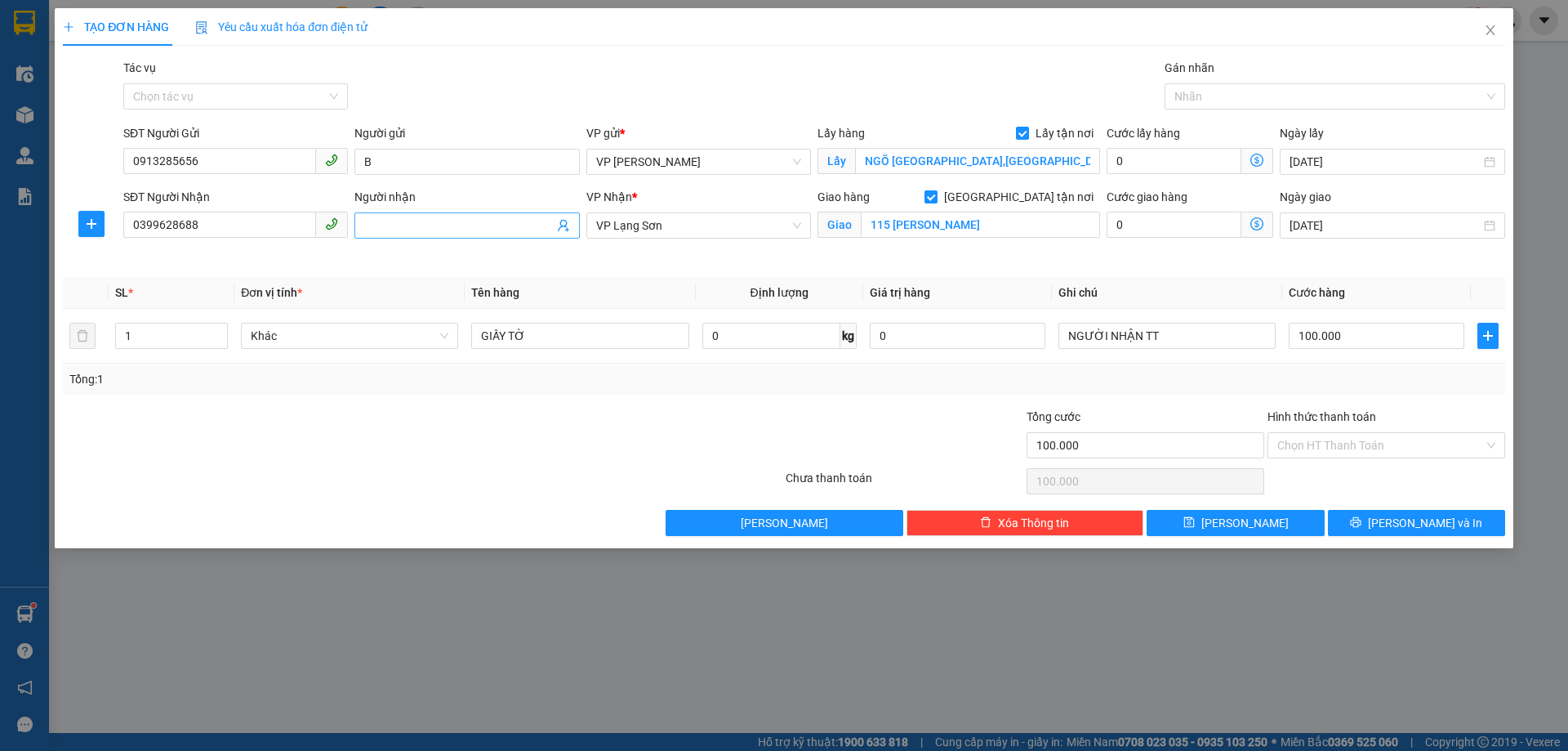
click at [412, 226] on input "Người nhận" at bounding box center [458, 226] width 189 height 18
type input "V"
click at [1241, 525] on span "[PERSON_NAME]" at bounding box center [1245, 523] width 87 height 18
click at [138, 235] on input "0399628688" at bounding box center [220, 225] width 193 height 26
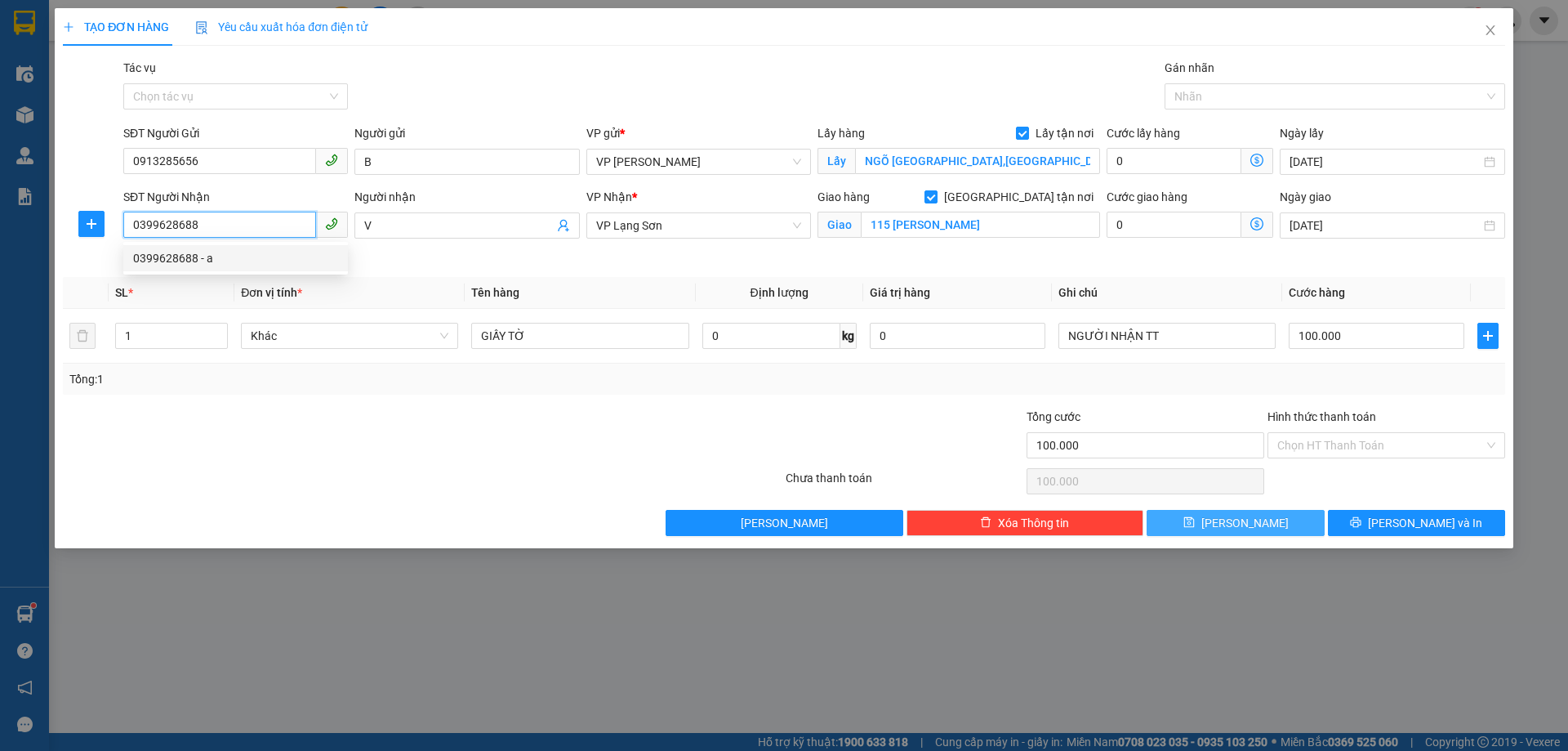
type input "0399628688"
click at [1236, 525] on span "[PERSON_NAME]" at bounding box center [1245, 523] width 87 height 18
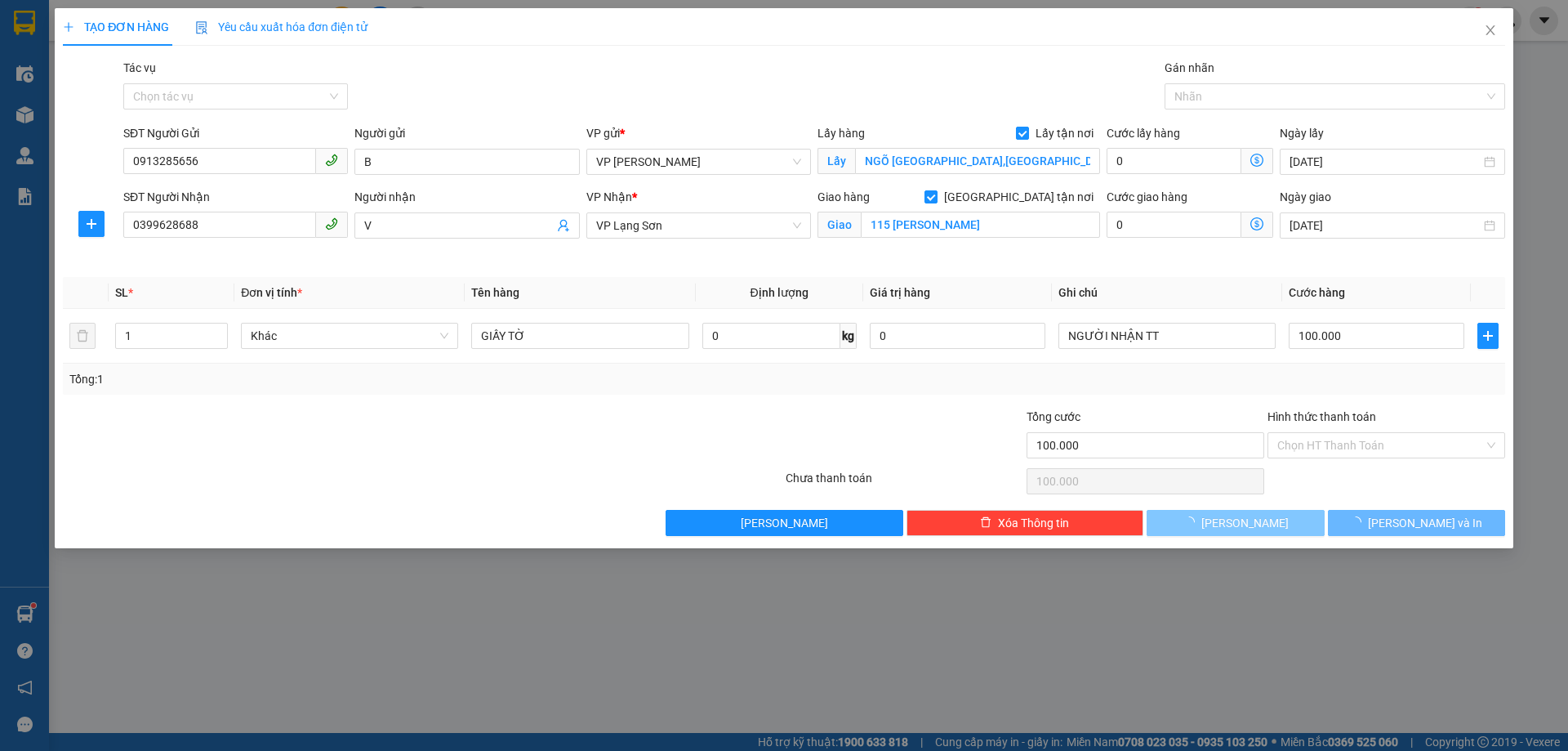
checkbox input "false"
type input "0"
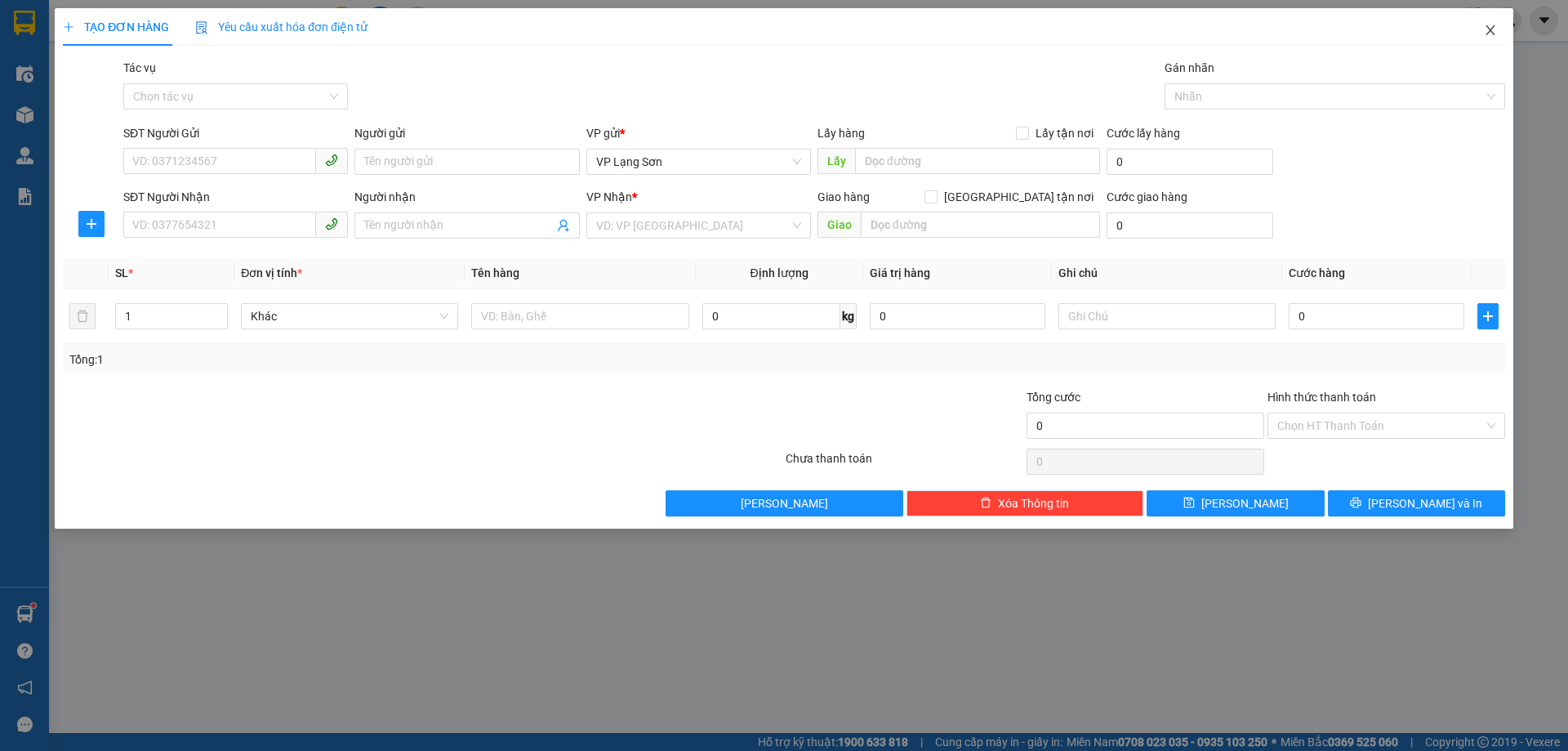
click at [1490, 29] on icon "close" at bounding box center [1490, 30] width 9 height 10
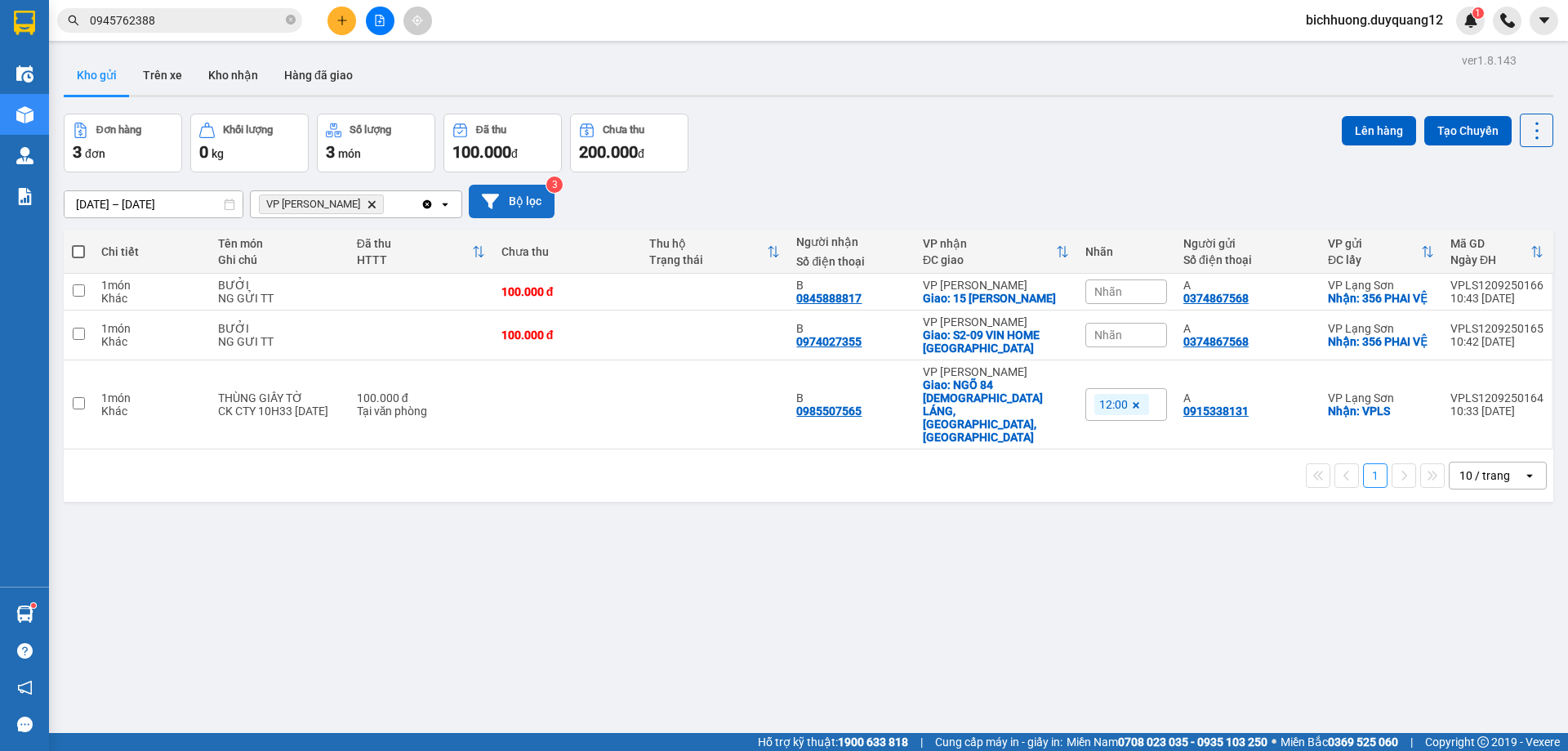
click at [519, 201] on button "Bộ lọc" at bounding box center [511, 201] width 86 height 34
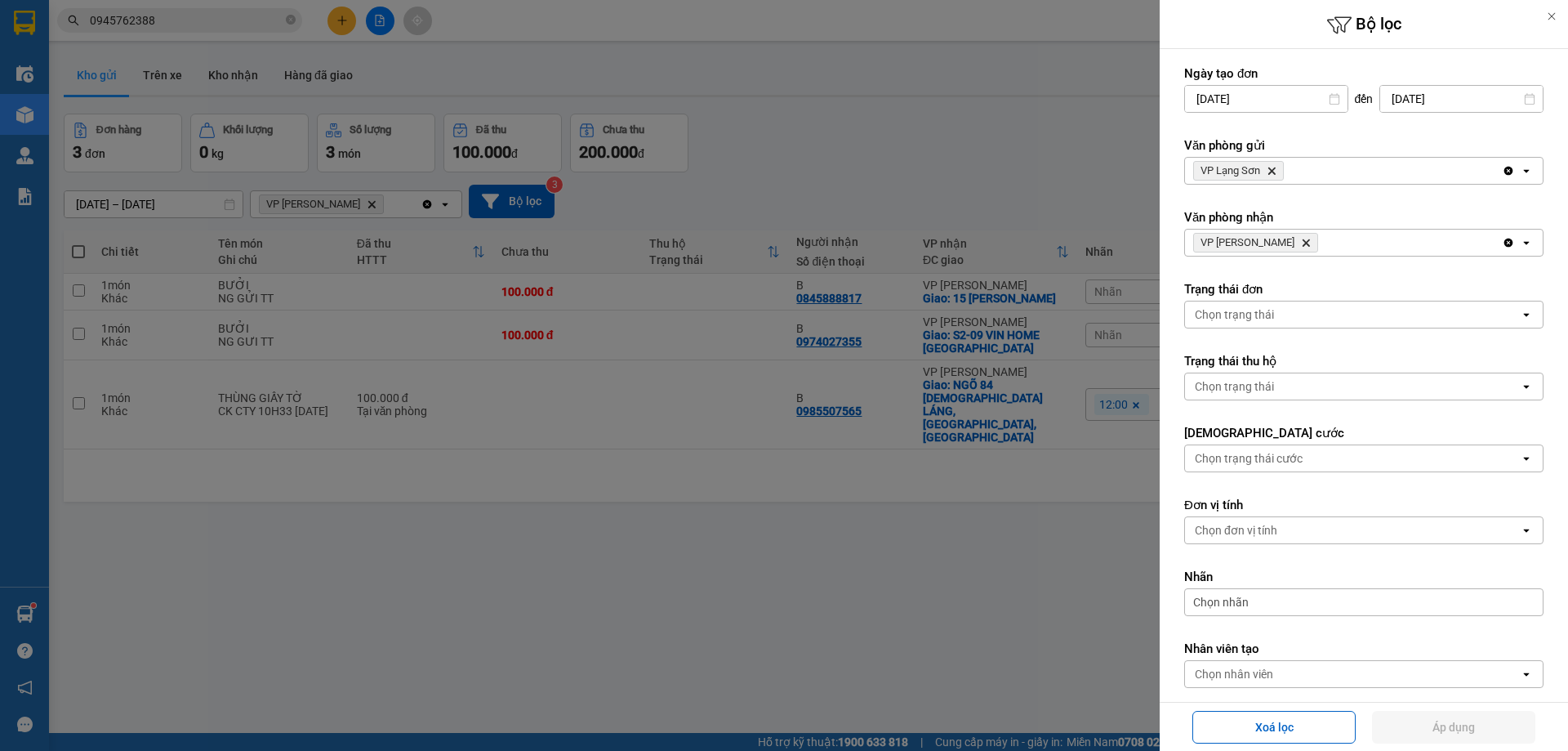
click at [1271, 172] on icon "Delete" at bounding box center [1272, 171] width 10 height 10
click at [1271, 172] on div "Chọn văn phòng" at bounding box center [1236, 171] width 83 height 16
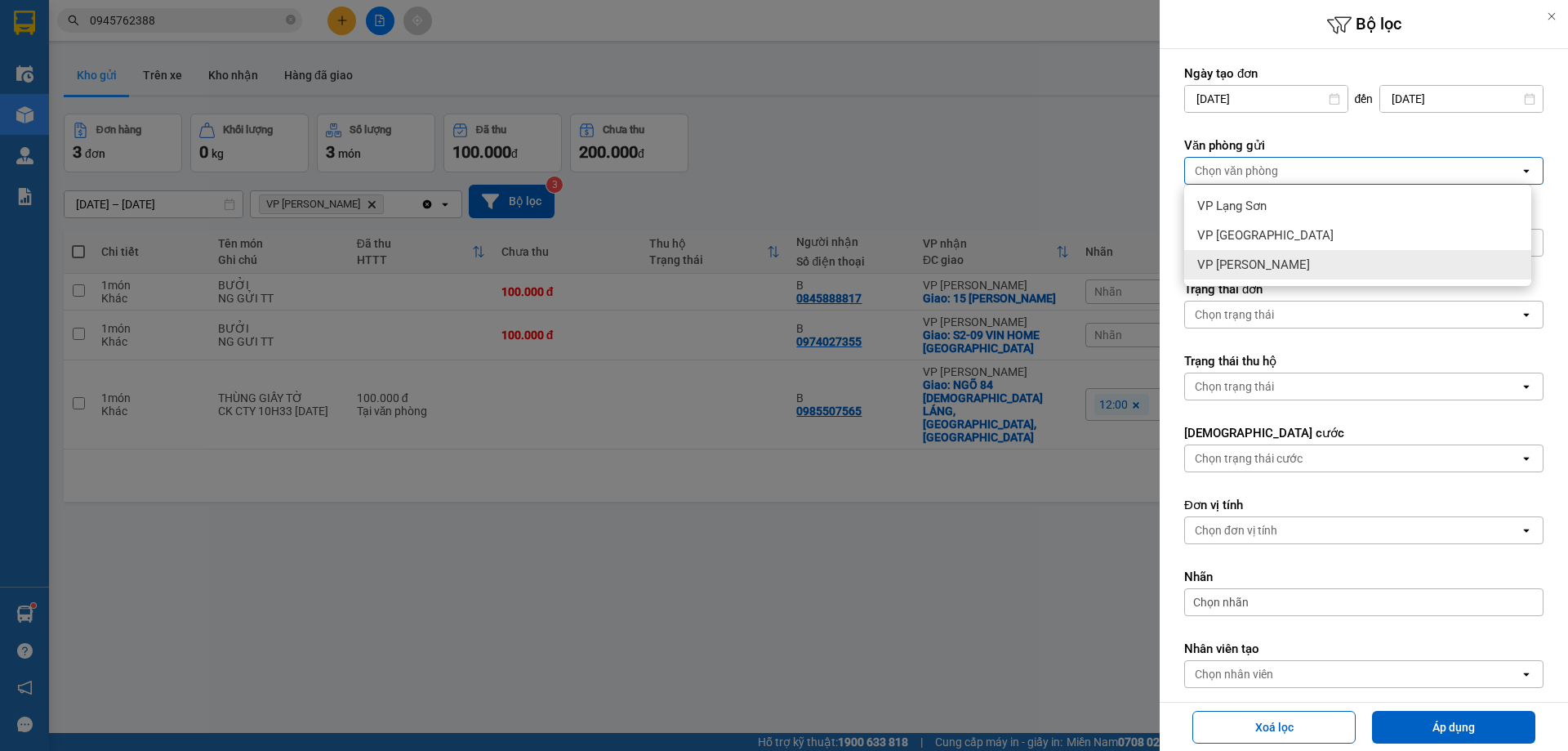
drag, startPoint x: 1223, startPoint y: 268, endPoint x: 1257, endPoint y: 253, distance: 37.2
click at [1226, 269] on span "VP [PERSON_NAME]" at bounding box center [1254, 265] width 113 height 16
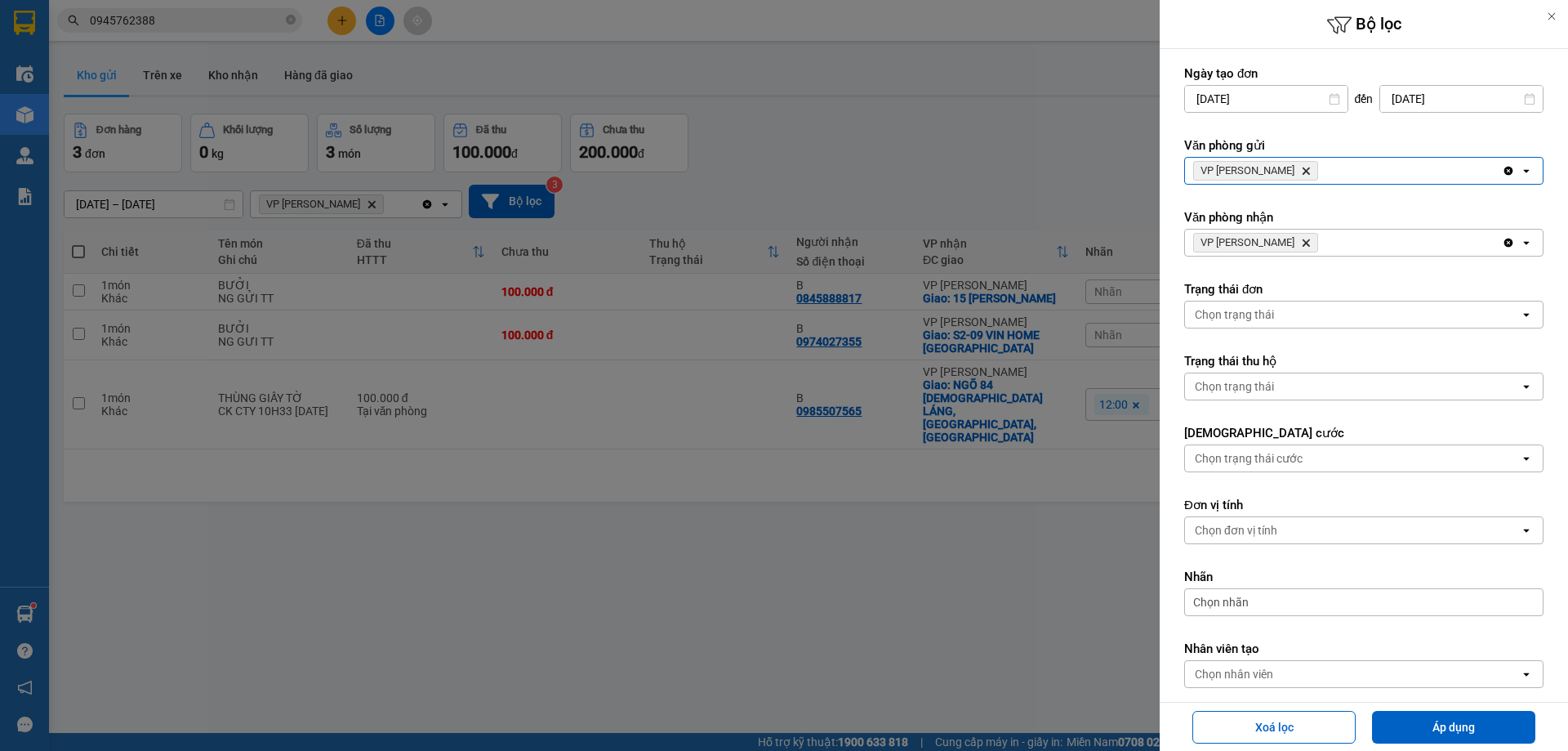
click at [1303, 244] on icon "VP Minh Khai, close by backspace" at bounding box center [1306, 243] width 7 height 7
click at [1274, 242] on div "Chọn văn phòng" at bounding box center [1236, 243] width 83 height 16
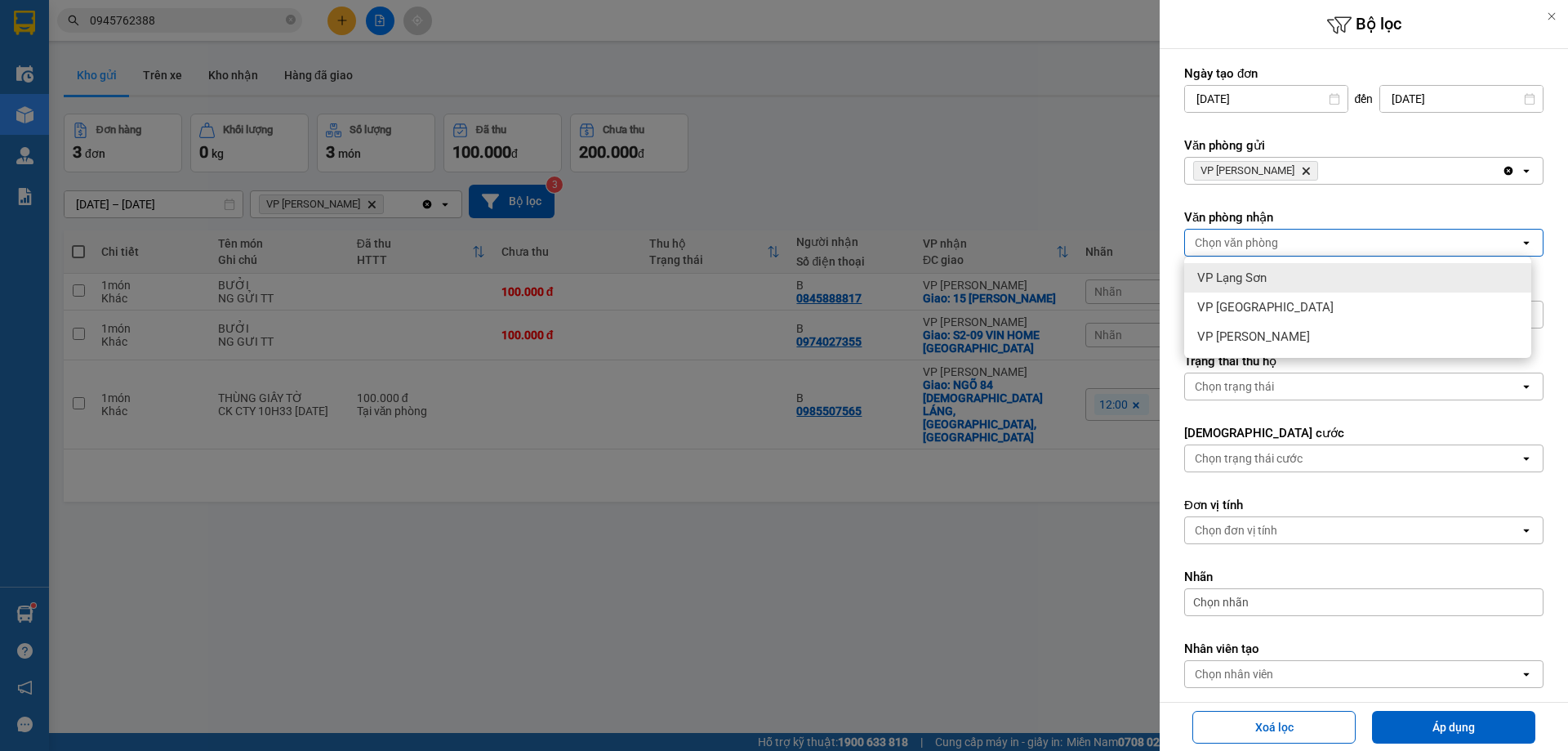
click at [1218, 284] on span "VP Lạng Sơn" at bounding box center [1232, 278] width 69 height 16
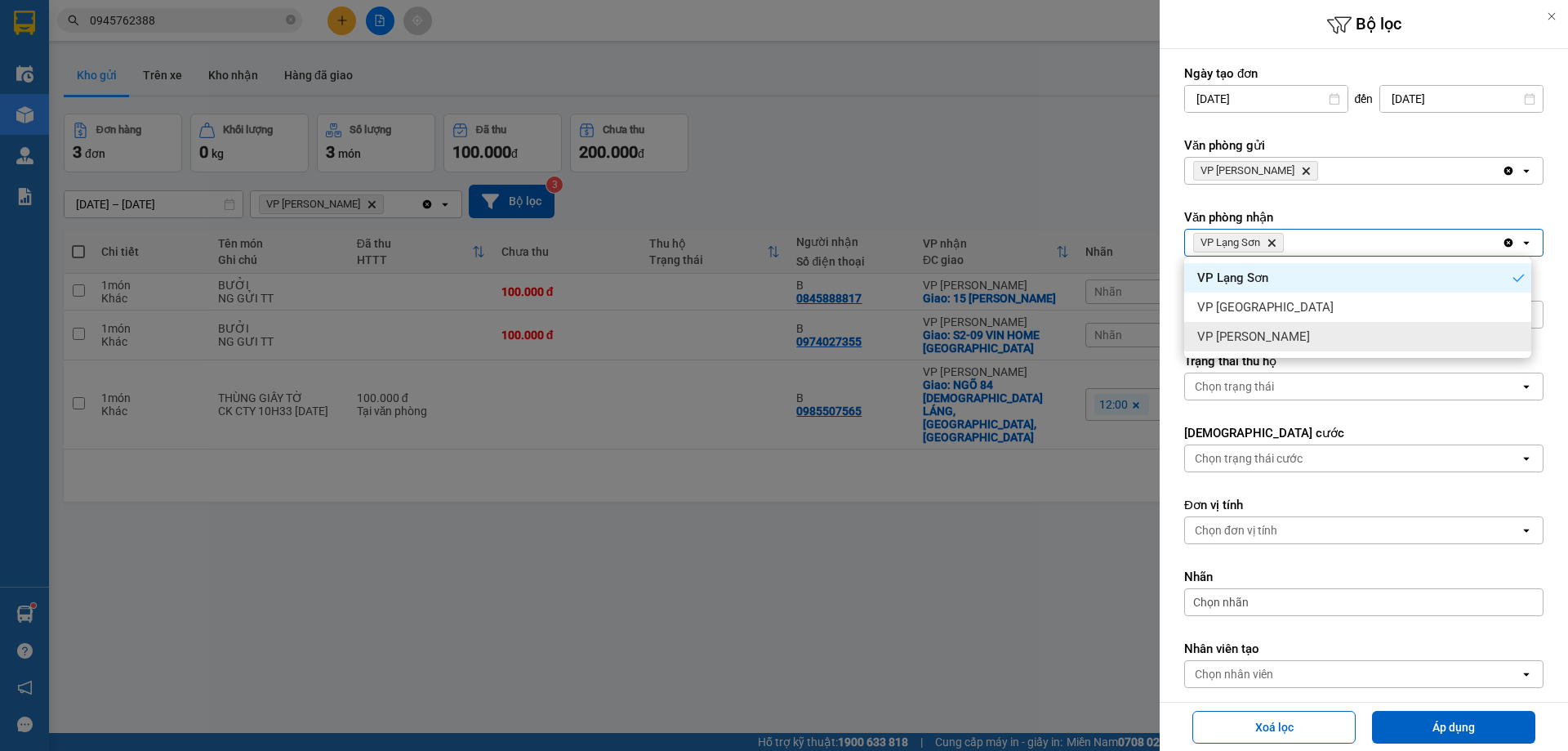
drag, startPoint x: 1423, startPoint y: 731, endPoint x: 1393, endPoint y: 705, distance: 39.7
click at [1418, 727] on button "Áp dụng" at bounding box center [1454, 727] width 163 height 33
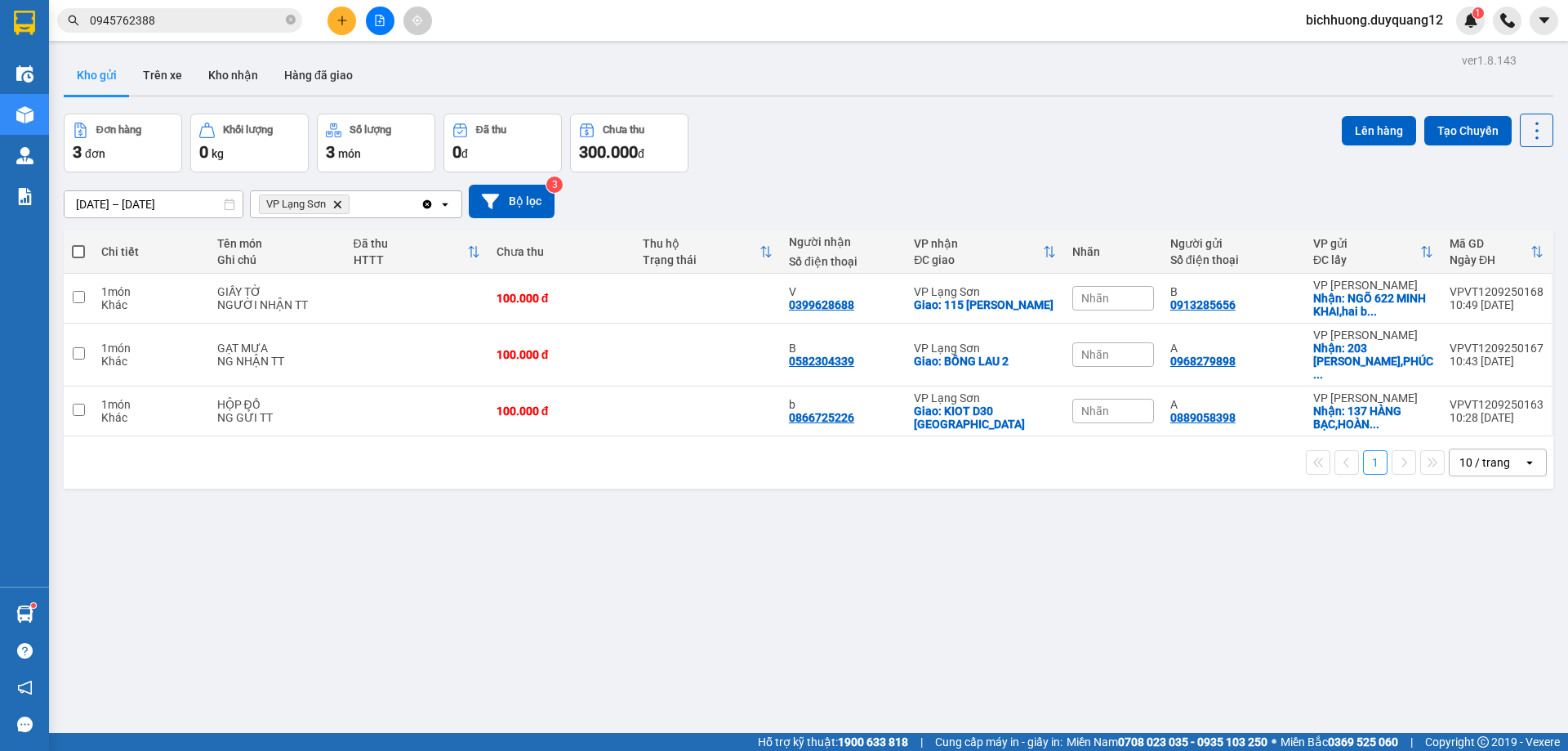
click at [170, 11] on input "0945762388" at bounding box center [186, 20] width 193 height 18
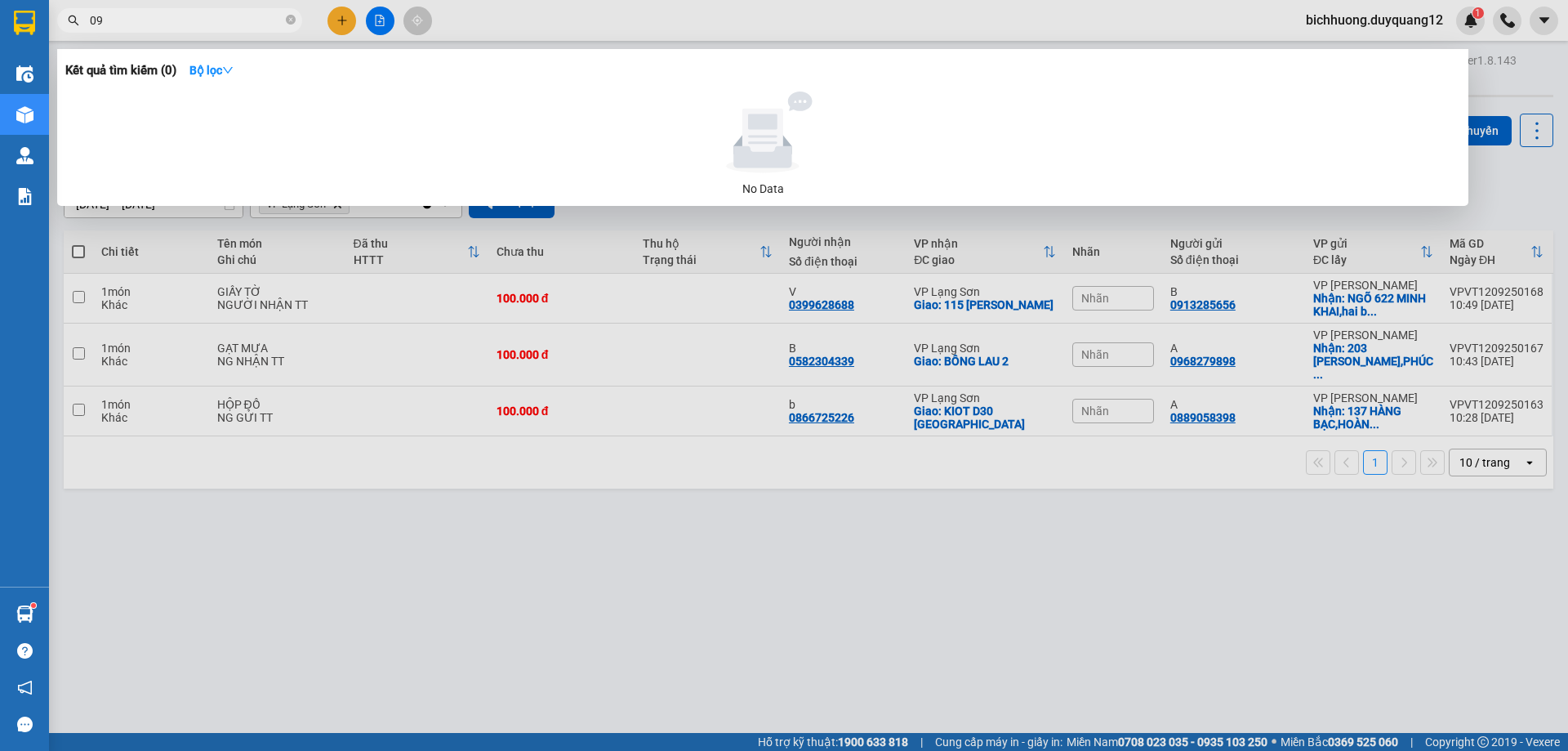
type input "0"
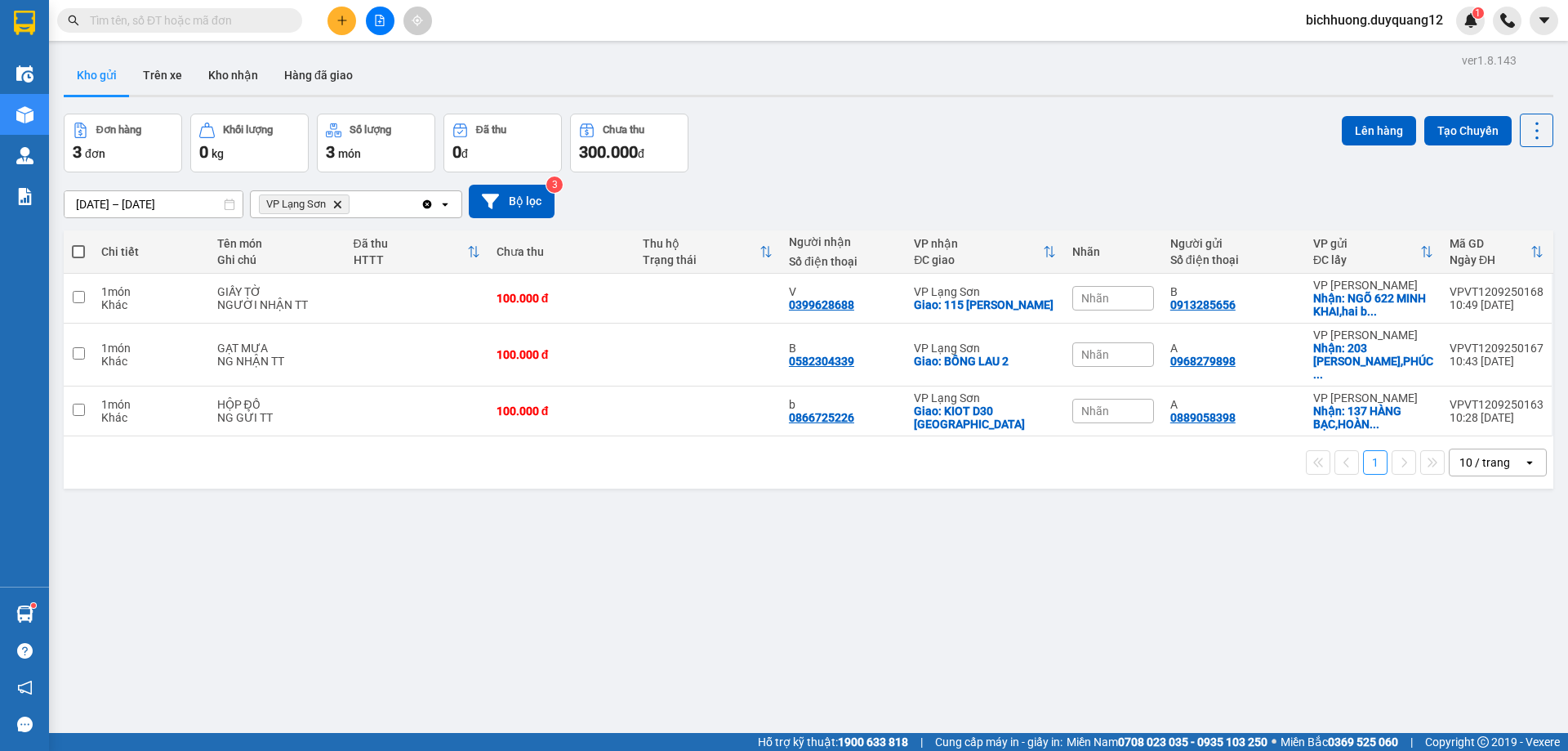
paste input "0968279898"
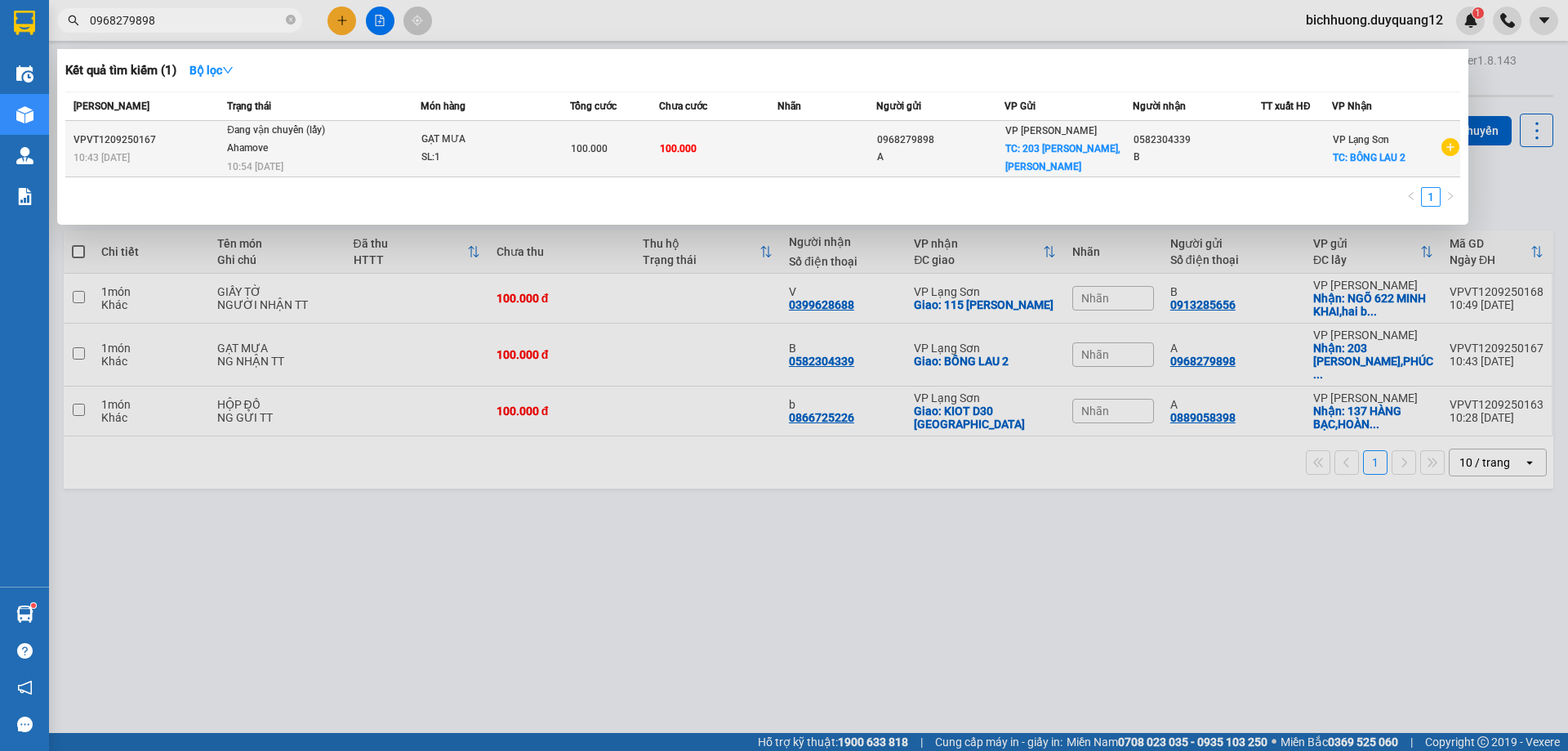
type input "0968279898"
click at [1028, 156] on div "VP [PERSON_NAME] TC: 203 [PERSON_NAME],[PERSON_NAME]" at bounding box center [1068, 149] width 127 height 54
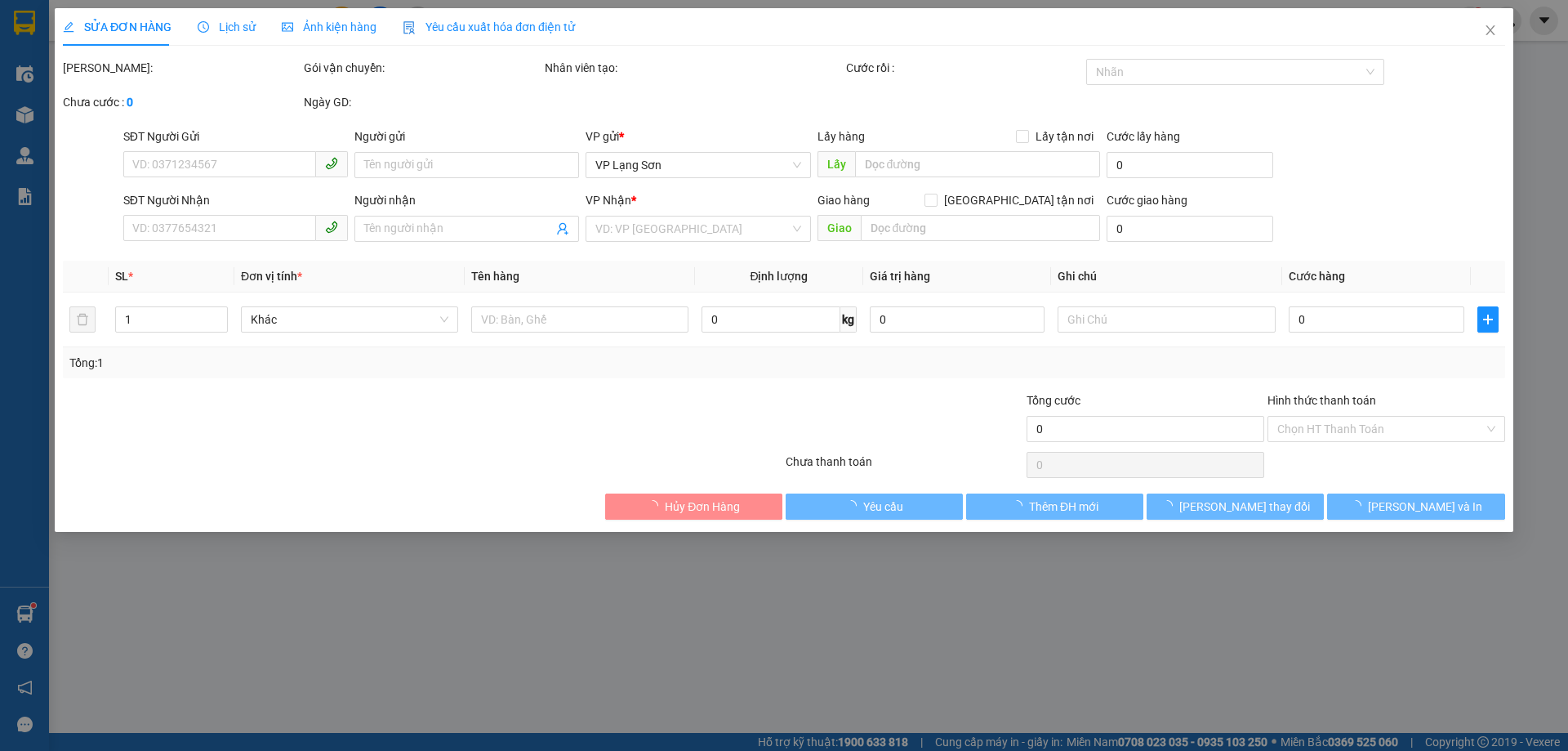
type input "0968279898"
type input "A"
checkbox input "true"
type input "203 [PERSON_NAME],[GEOGRAPHIC_DATA],[GEOGRAPHIC_DATA],[GEOGRAPHIC_DATA]"
type input "0582304339"
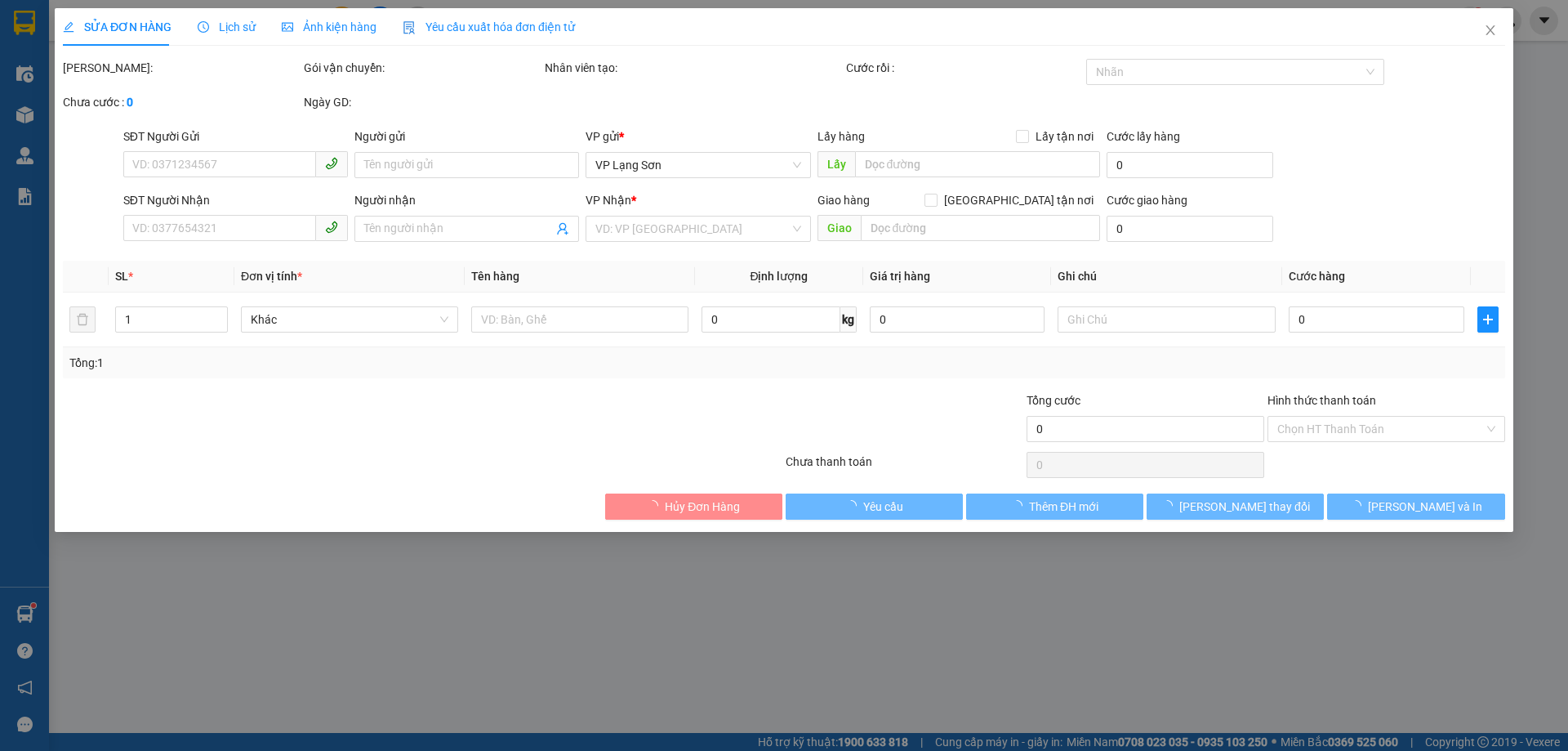
type input "B"
checkbox input "true"
type input "BÔNG LAU 2"
type input "100.000"
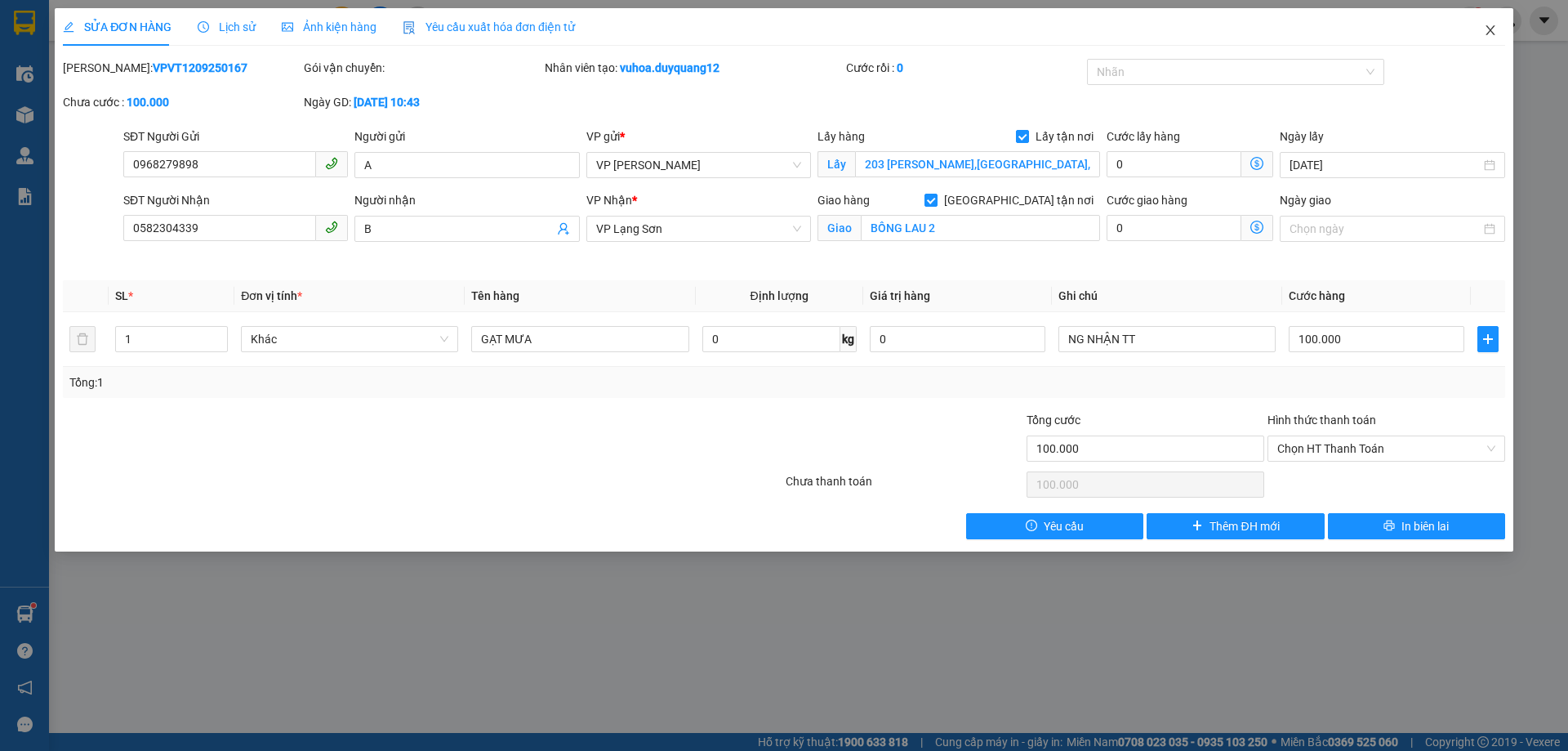
click at [1488, 28] on icon "close" at bounding box center [1490, 30] width 9 height 10
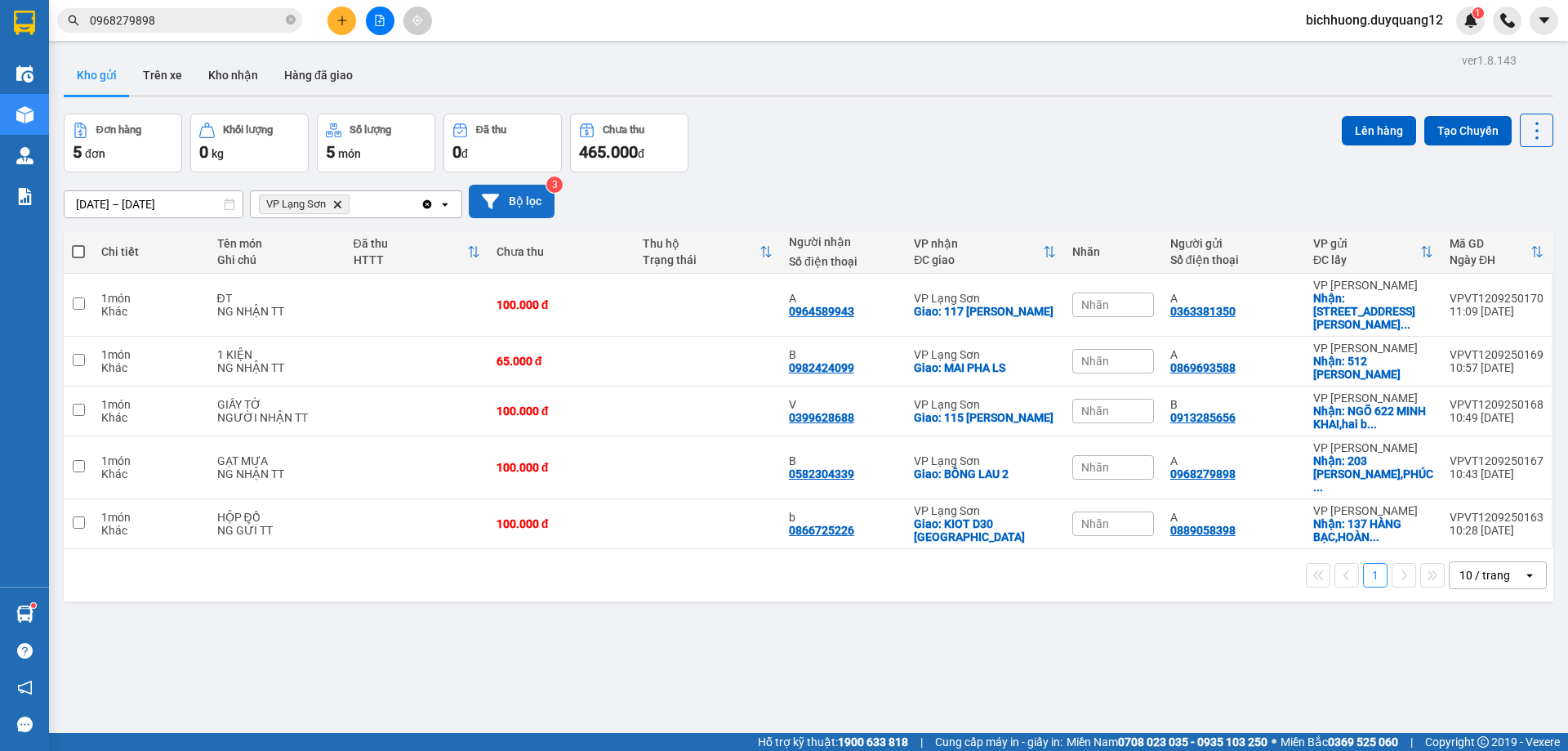
click at [514, 200] on button "Bộ lọc" at bounding box center [511, 201] width 86 height 34
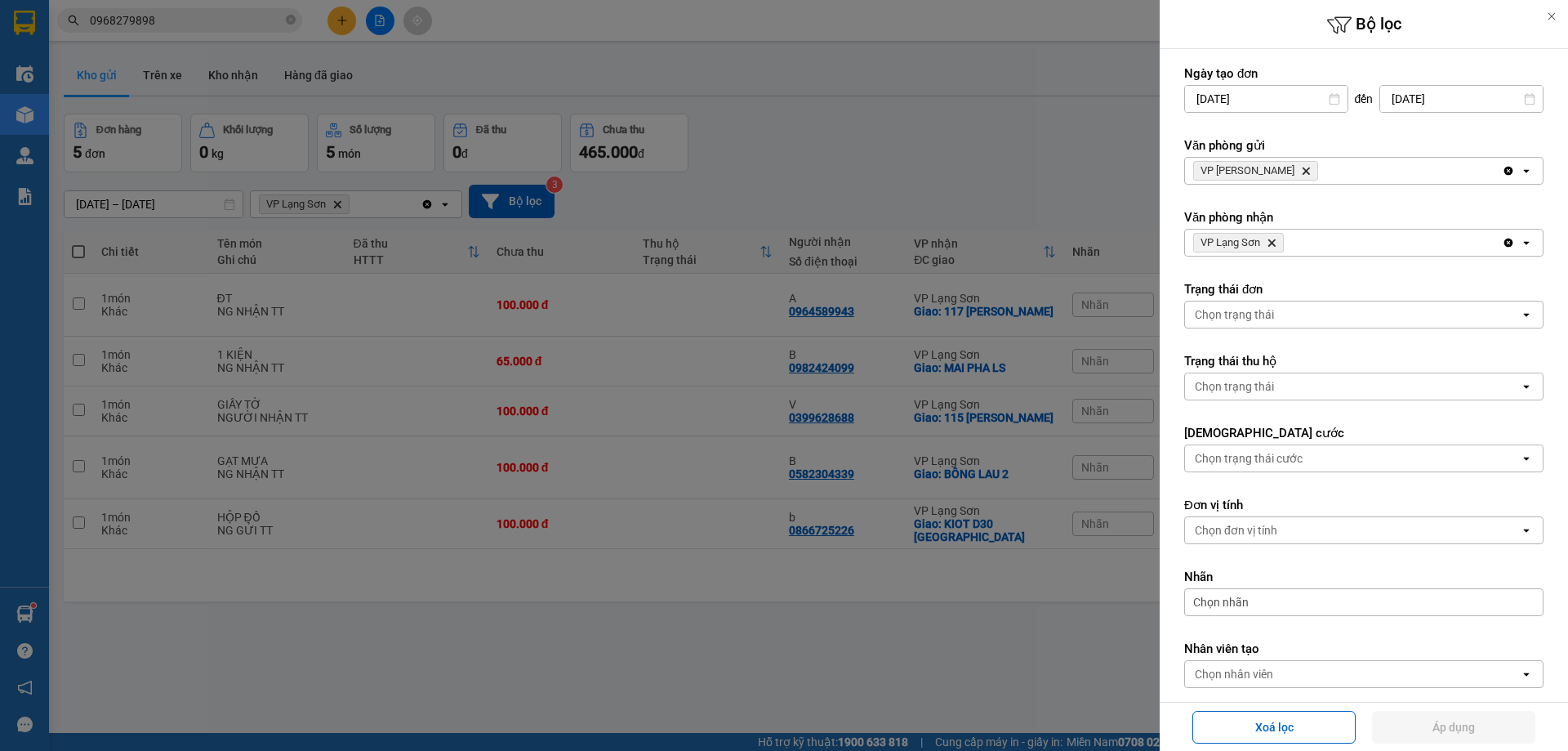
click at [1303, 170] on icon "VP Minh Khai, close by backspace" at bounding box center [1306, 171] width 7 height 7
click at [1275, 170] on div "Chọn văn phòng" at bounding box center [1236, 171] width 83 height 16
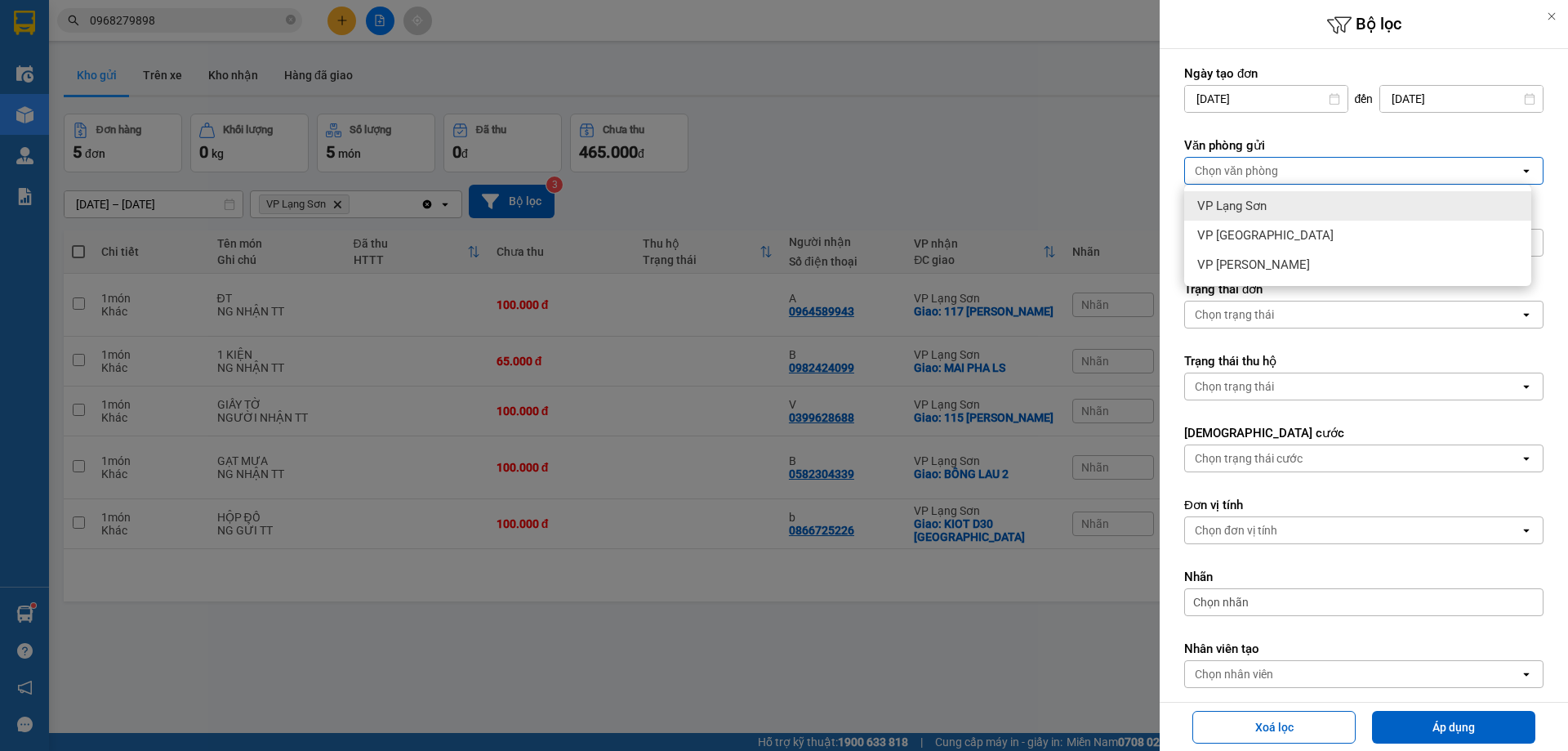
drag, startPoint x: 1249, startPoint y: 209, endPoint x: 1280, endPoint y: 230, distance: 37.4
click at [1251, 211] on span "VP Lạng Sơn" at bounding box center [1232, 206] width 69 height 16
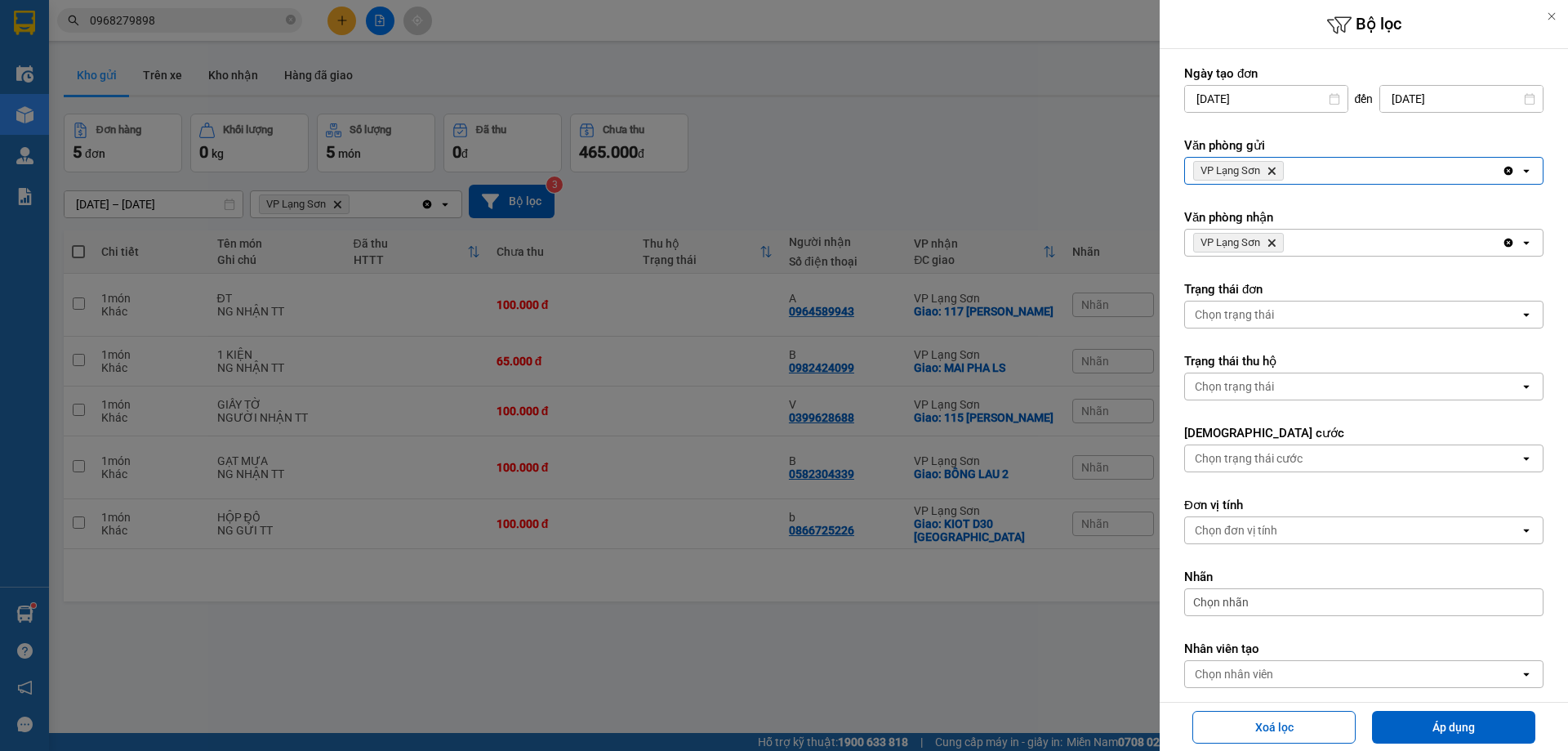
click at [1273, 246] on icon "Delete" at bounding box center [1272, 243] width 10 height 10
click at [1274, 246] on div "Chọn văn phòng" at bounding box center [1236, 243] width 83 height 16
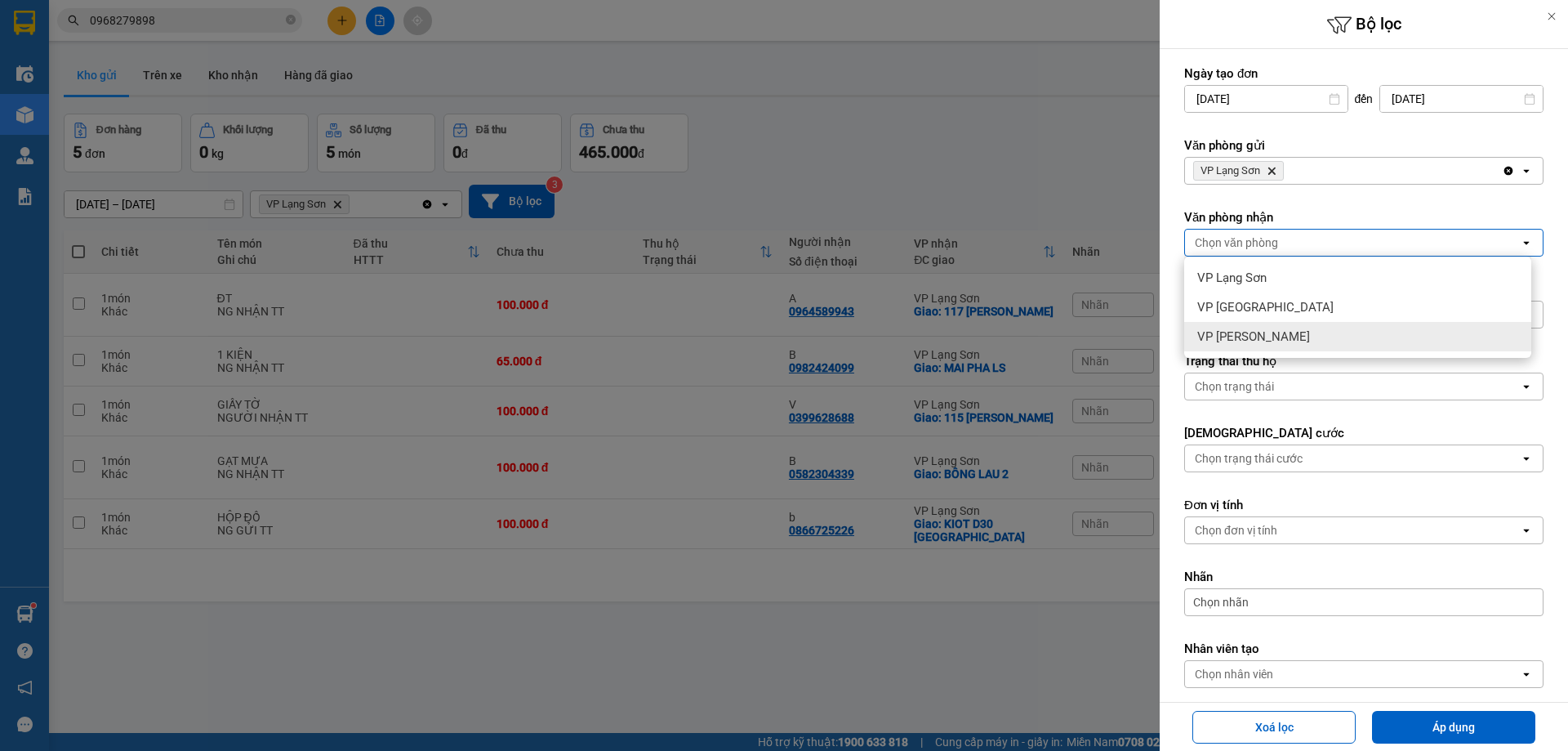
drag, startPoint x: 1241, startPoint y: 342, endPoint x: 1303, endPoint y: 382, distance: 73.8
click at [1243, 342] on span "VP [PERSON_NAME]" at bounding box center [1254, 337] width 113 height 16
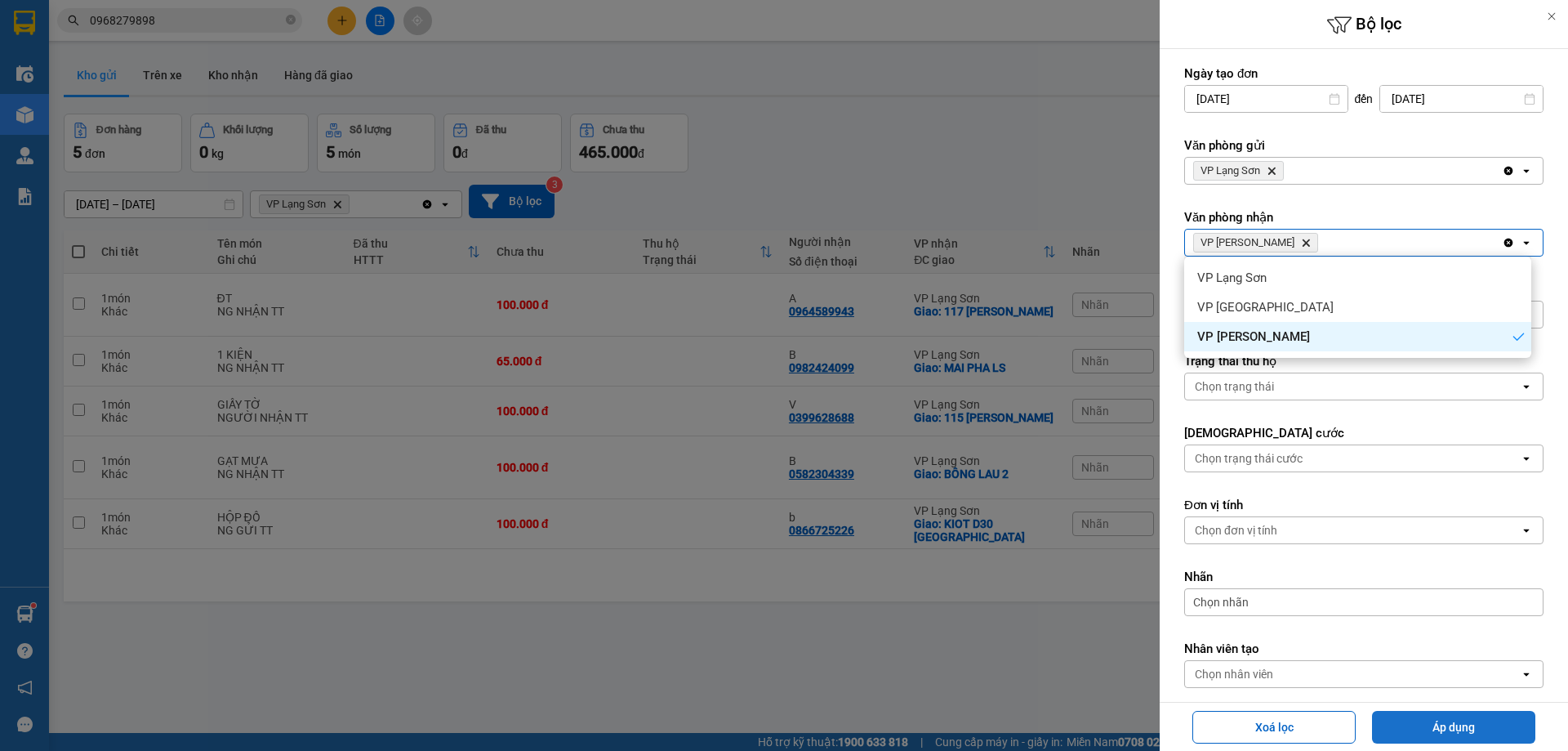
drag, startPoint x: 1467, startPoint y: 737, endPoint x: 1455, endPoint y: 722, distance: 19.2
click at [1467, 736] on button "Áp dụng" at bounding box center [1454, 727] width 163 height 33
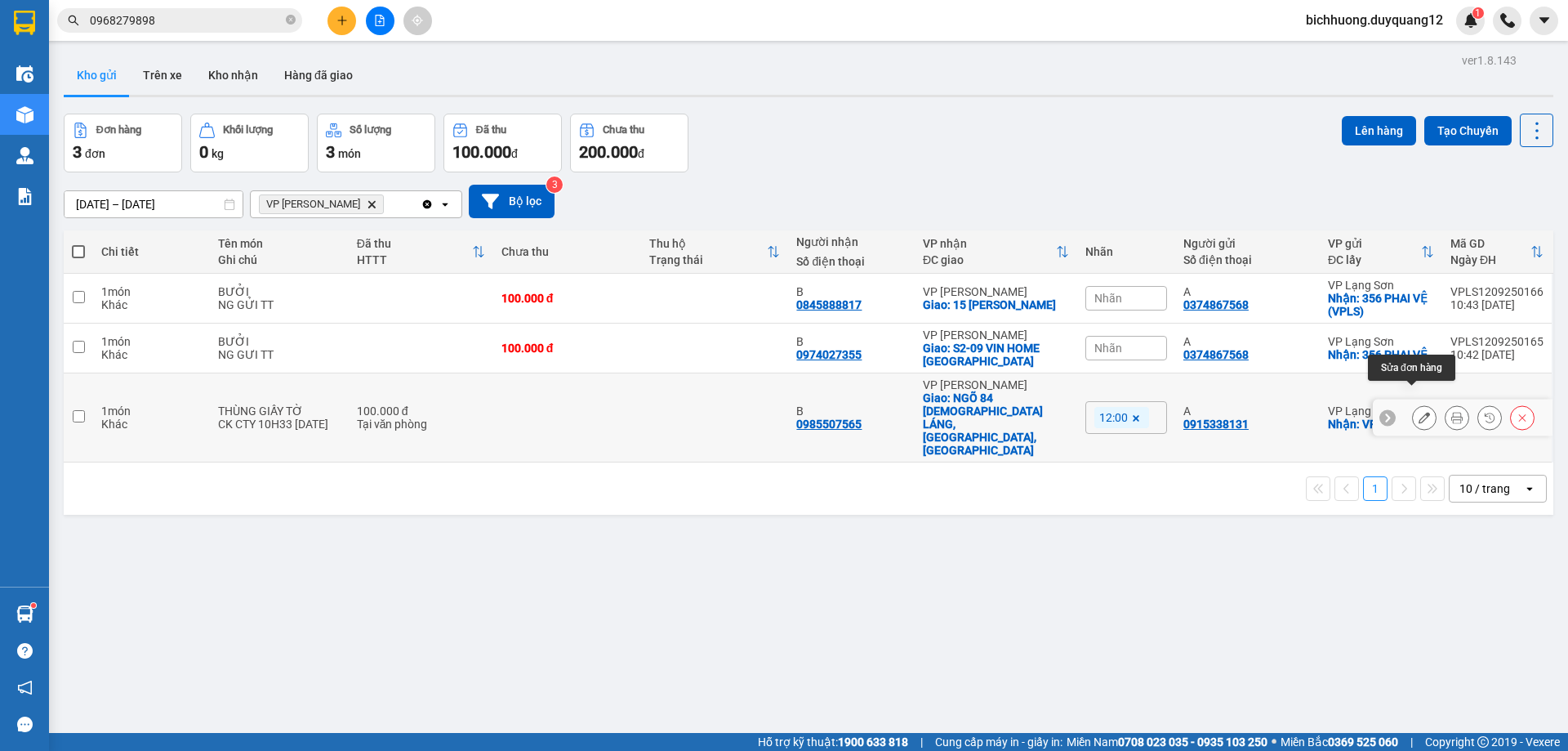
click at [1419, 412] on icon at bounding box center [1424, 418] width 11 height 11
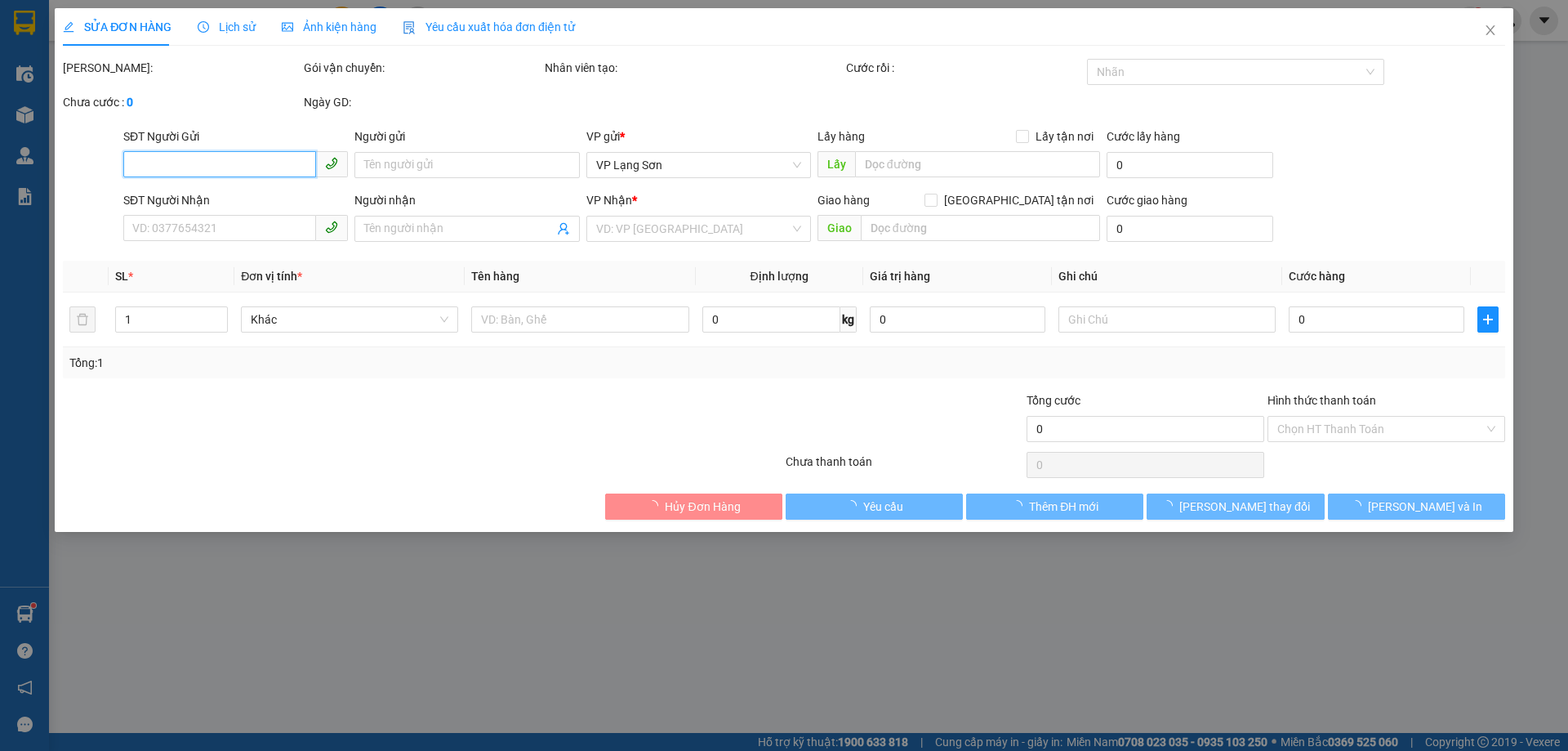
type input "0915338131"
type input "A"
checkbox input "true"
type input "VPLS"
type input "0985507565"
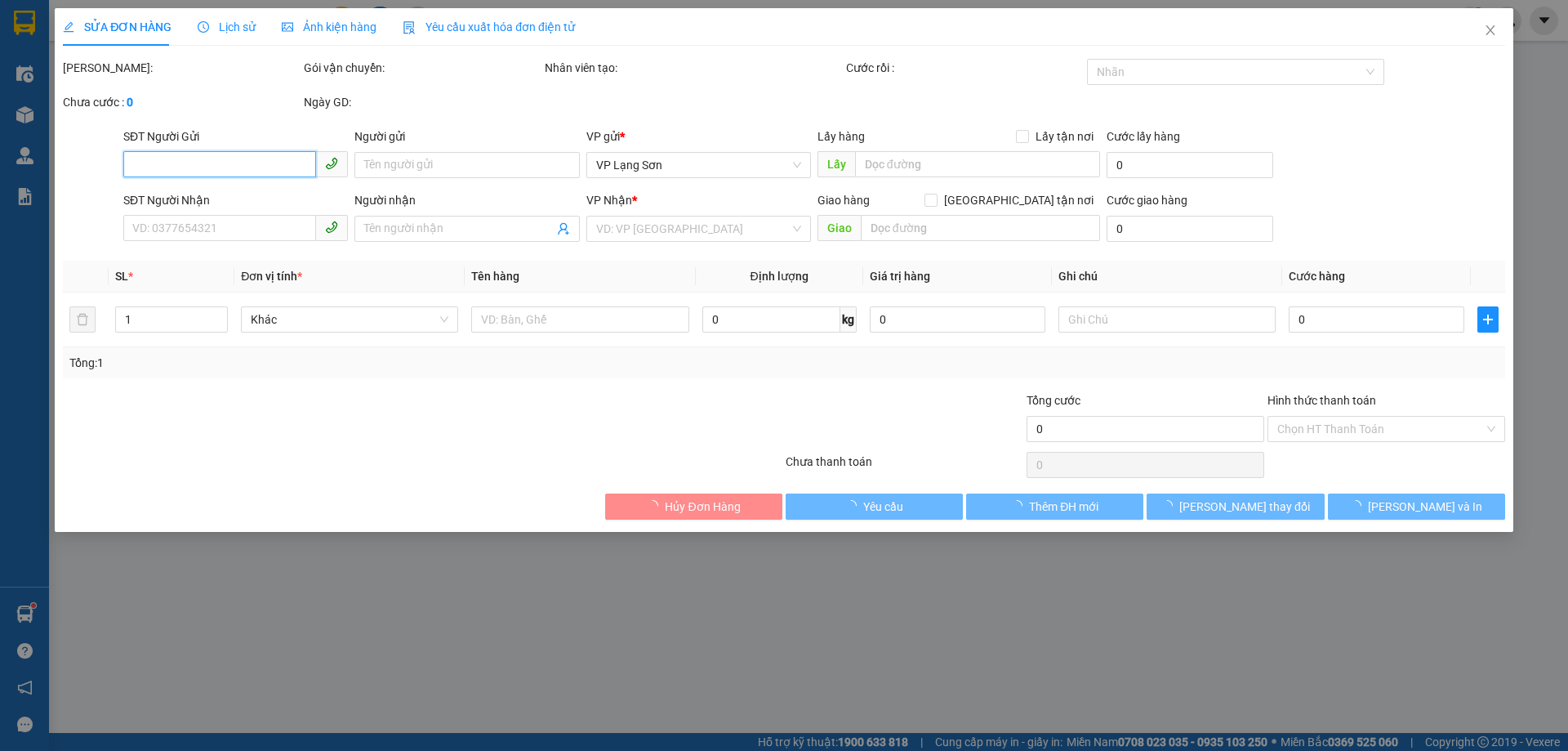
type input "B"
checkbox input "true"
type input "NGÕ 84 [DEMOGRAPHIC_DATA][GEOGRAPHIC_DATA],[GEOGRAPHIC_DATA],[GEOGRAPHIC_DATA]"
type input "100.000"
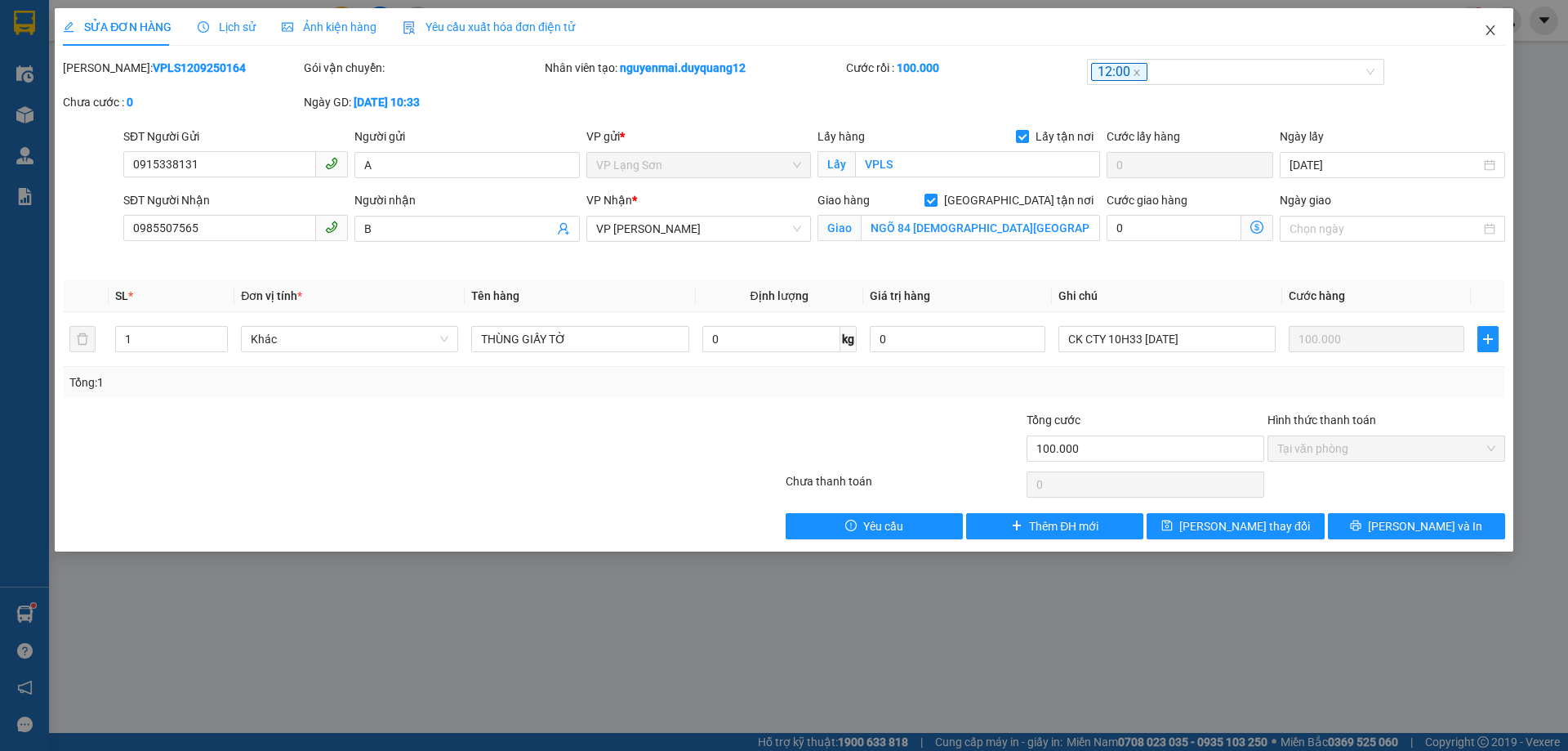
click at [1492, 29] on icon "close" at bounding box center [1490, 30] width 9 height 10
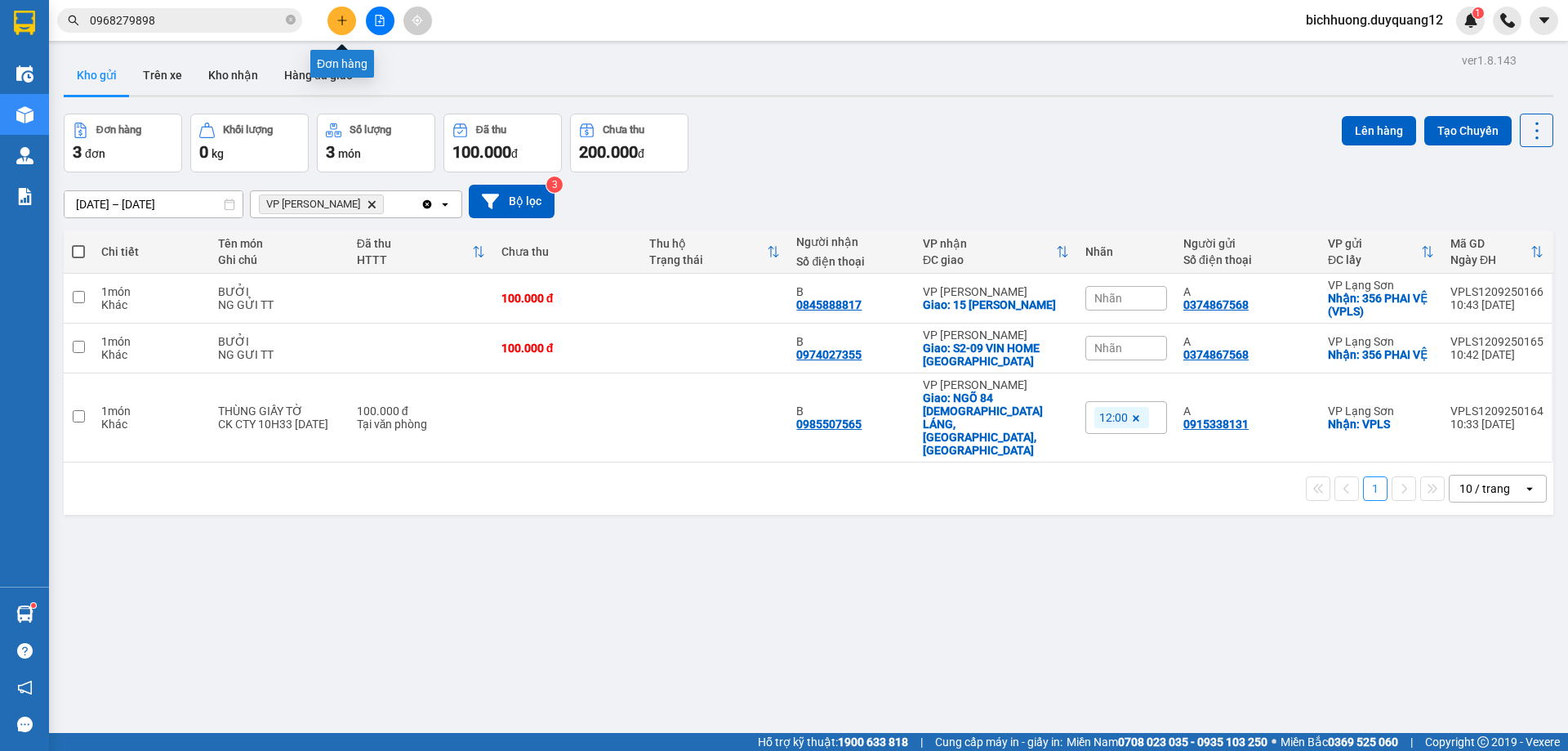
click at [341, 20] on icon "plus" at bounding box center [341, 20] width 9 height 1
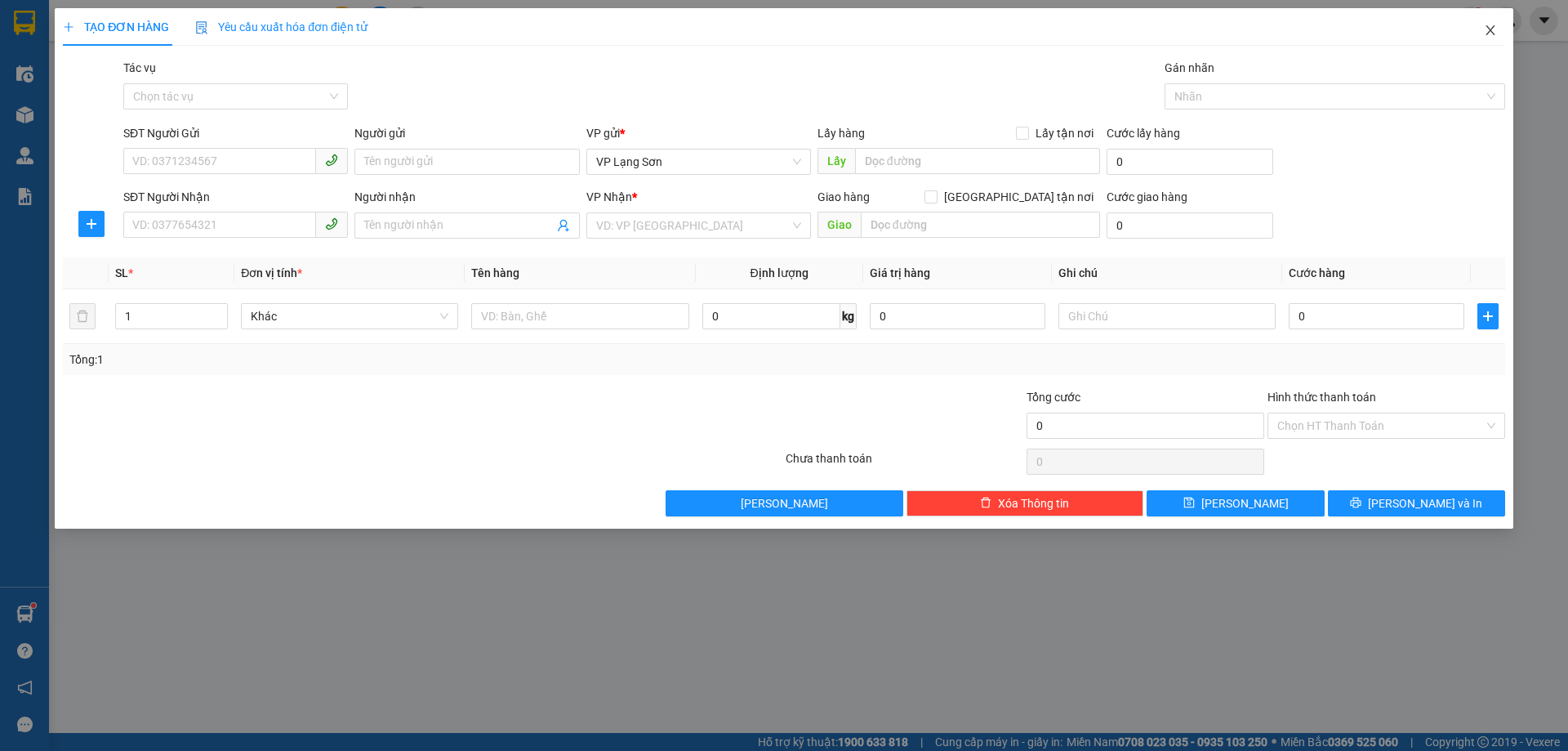
click at [1486, 34] on icon "close" at bounding box center [1490, 30] width 13 height 13
